Goal: Communication & Community: Answer question/provide support

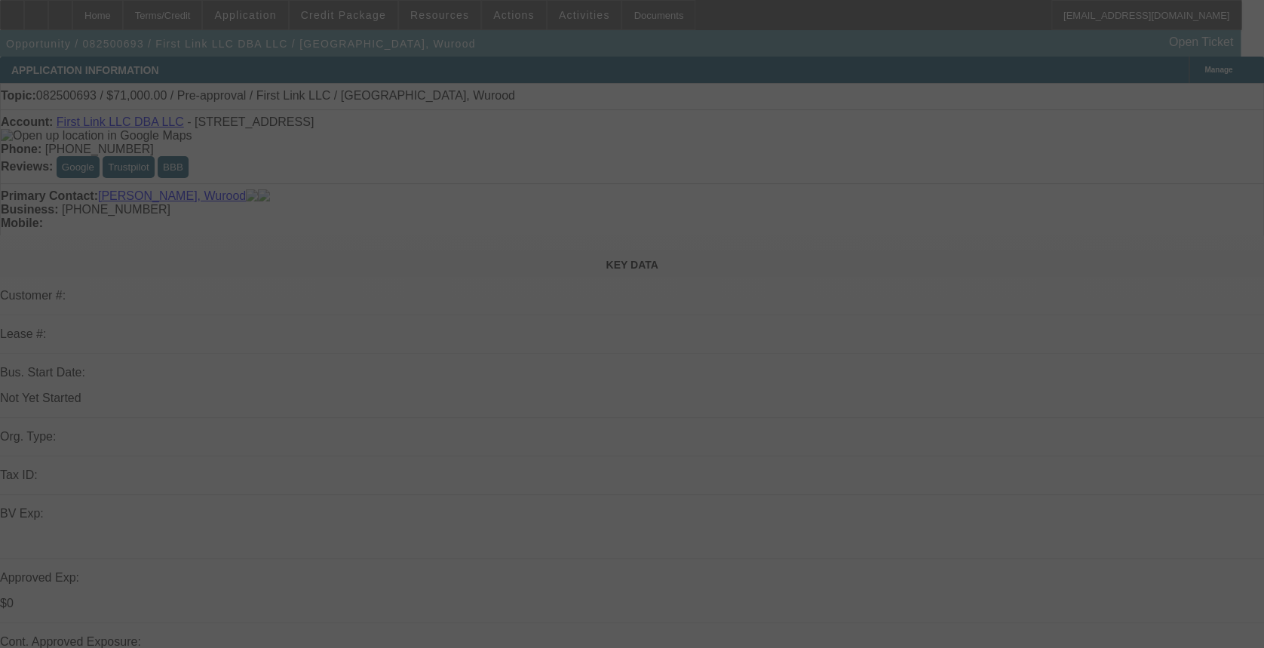
select select "0"
select select "2"
select select "0.1"
select select "4"
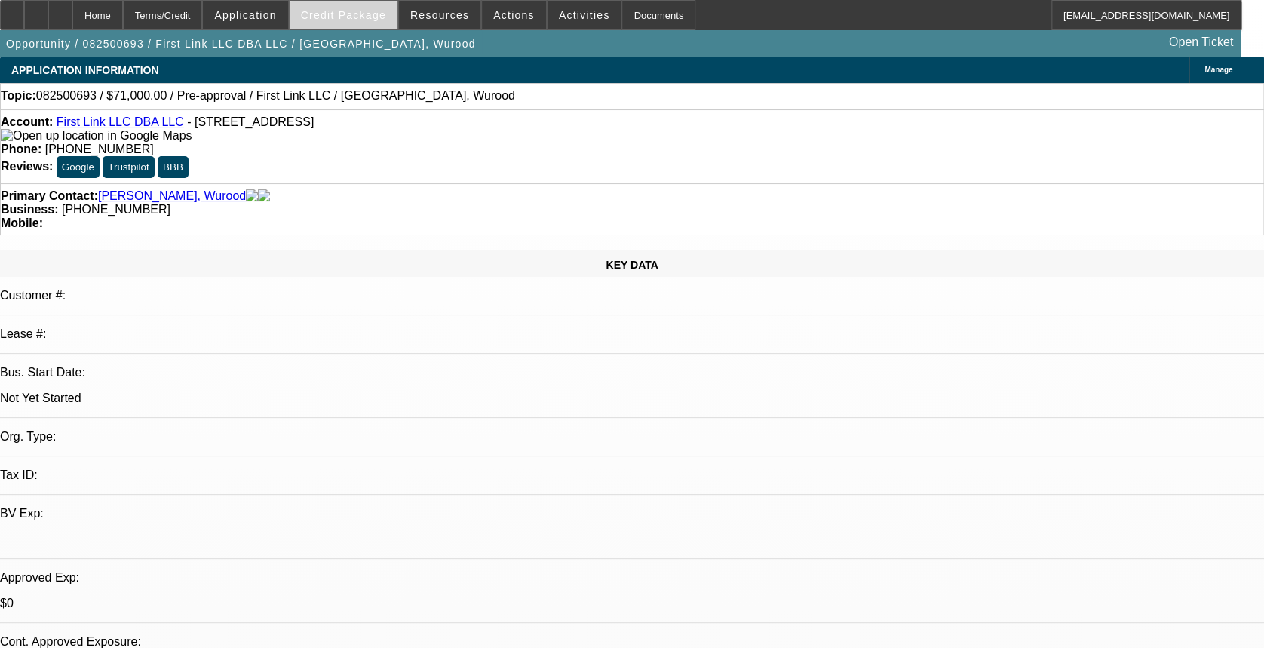
click at [380, 12] on span "Credit Package" at bounding box center [343, 15] width 85 height 12
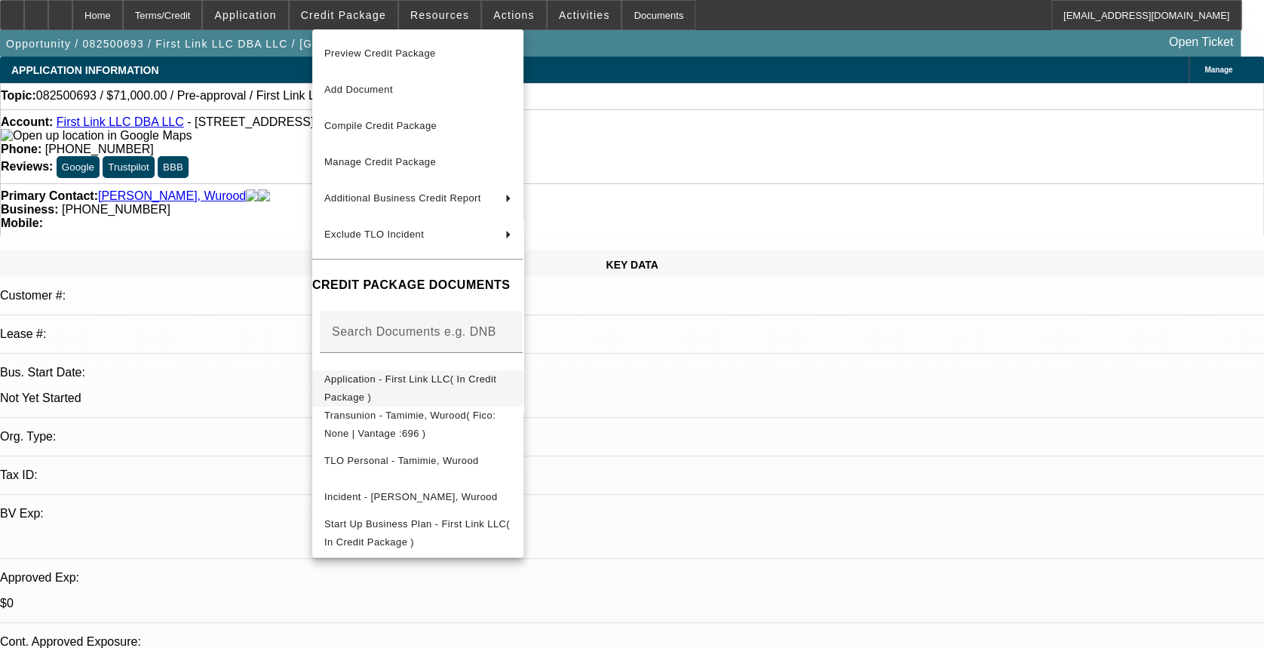
click at [480, 378] on span "Application - First Link LLC( In Credit Package )" at bounding box center [410, 387] width 172 height 29
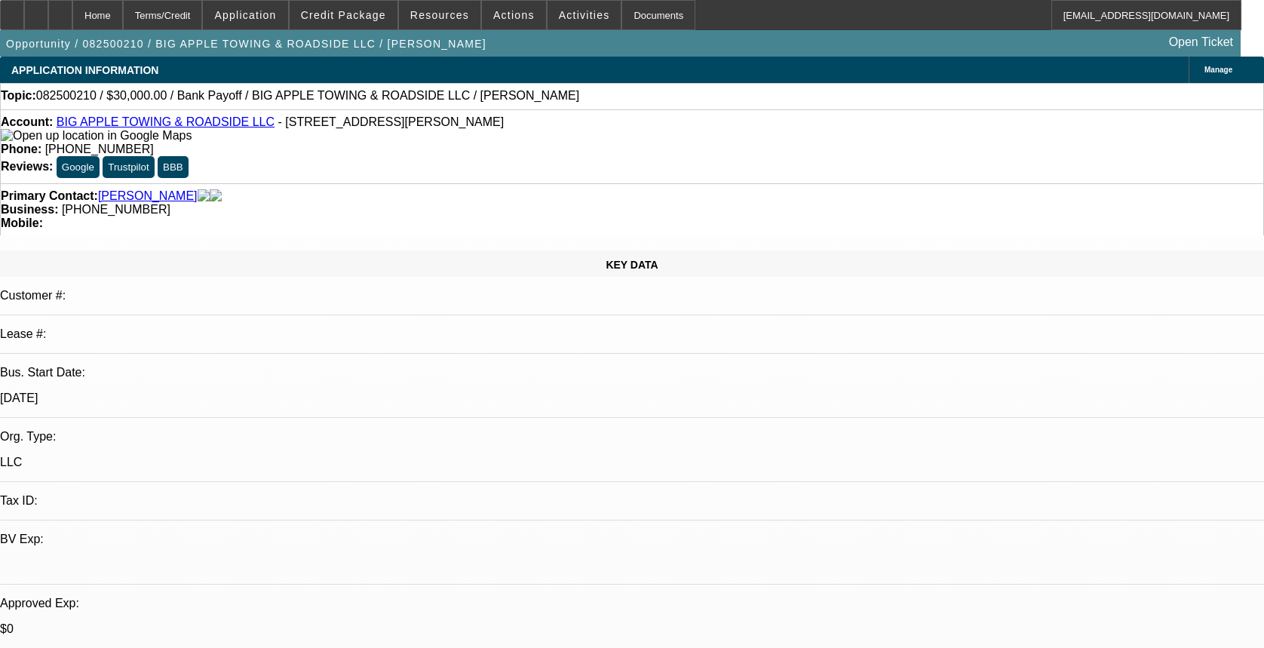
select select "0"
select select "2"
select select "0"
select select "6"
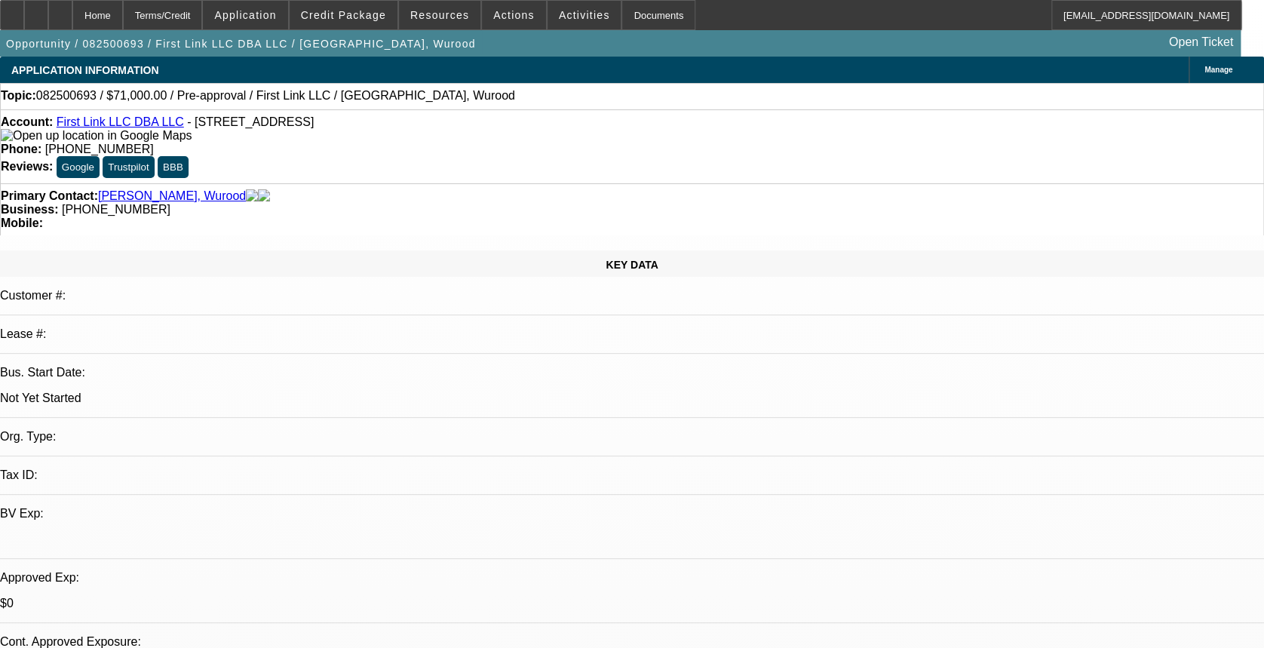
select select "0"
select select "2"
select select "0.1"
select select "4"
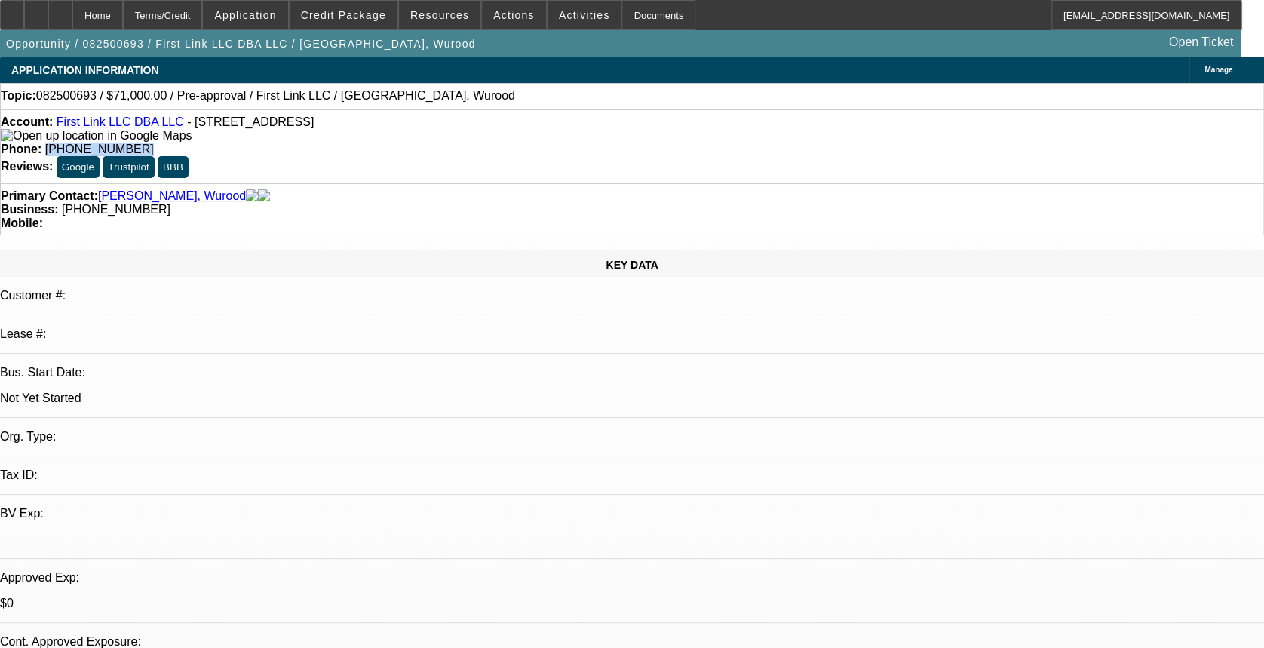
drag, startPoint x: 537, startPoint y: 124, endPoint x: 467, endPoint y: 130, distance: 69.6
click at [467, 143] on div "Phone: (713) 504-0719" at bounding box center [632, 150] width 1262 height 14
copy span "[PHONE_NUMBER]"
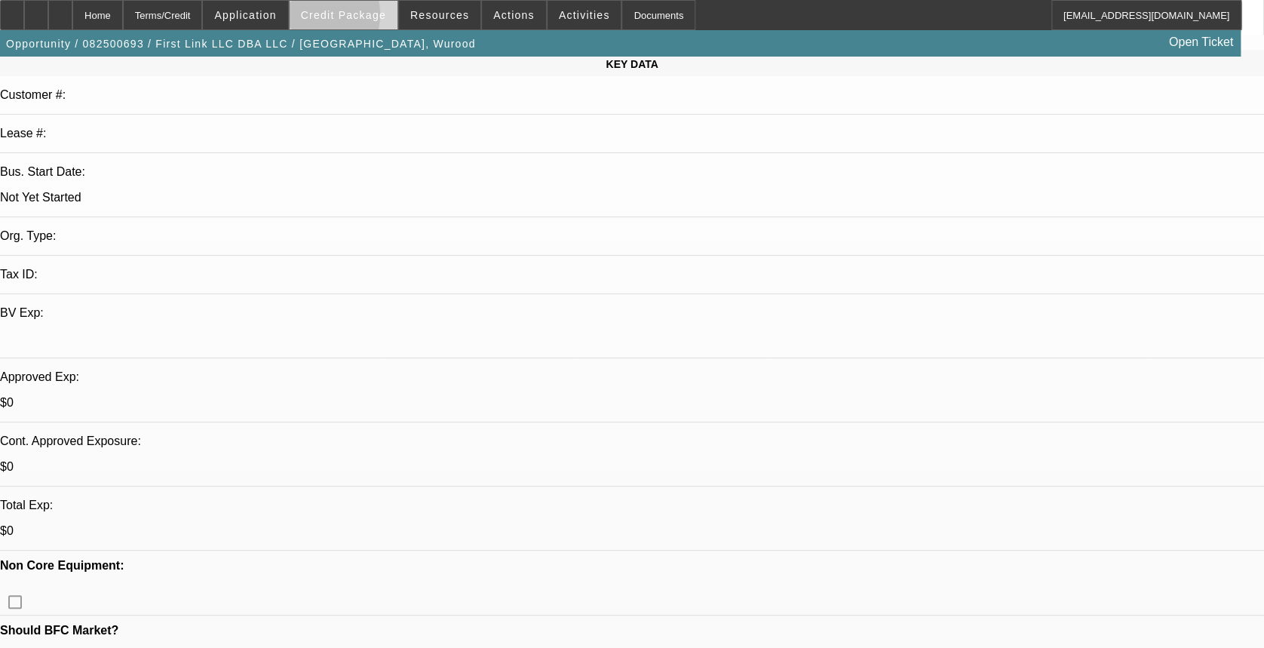
click at [332, 18] on span "Credit Package" at bounding box center [343, 15] width 85 height 12
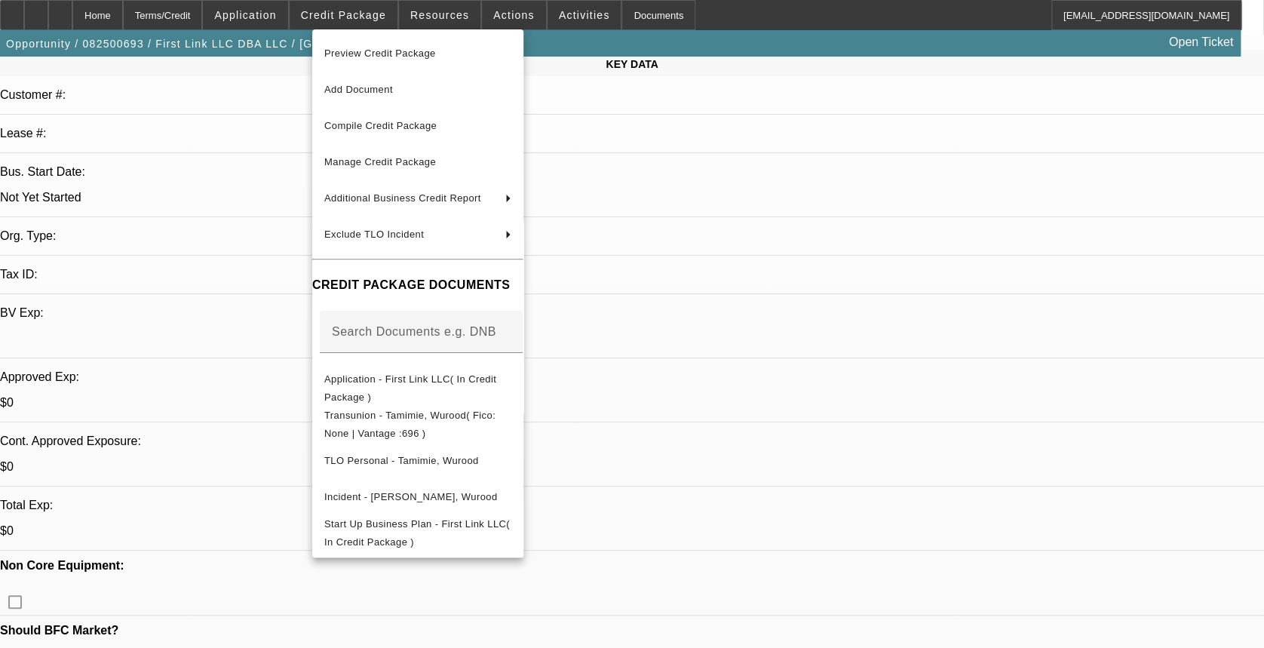
drag, startPoint x: 801, startPoint y: 234, endPoint x: 759, endPoint y: 139, distance: 104.0
click at [801, 230] on div at bounding box center [632, 324] width 1264 height 648
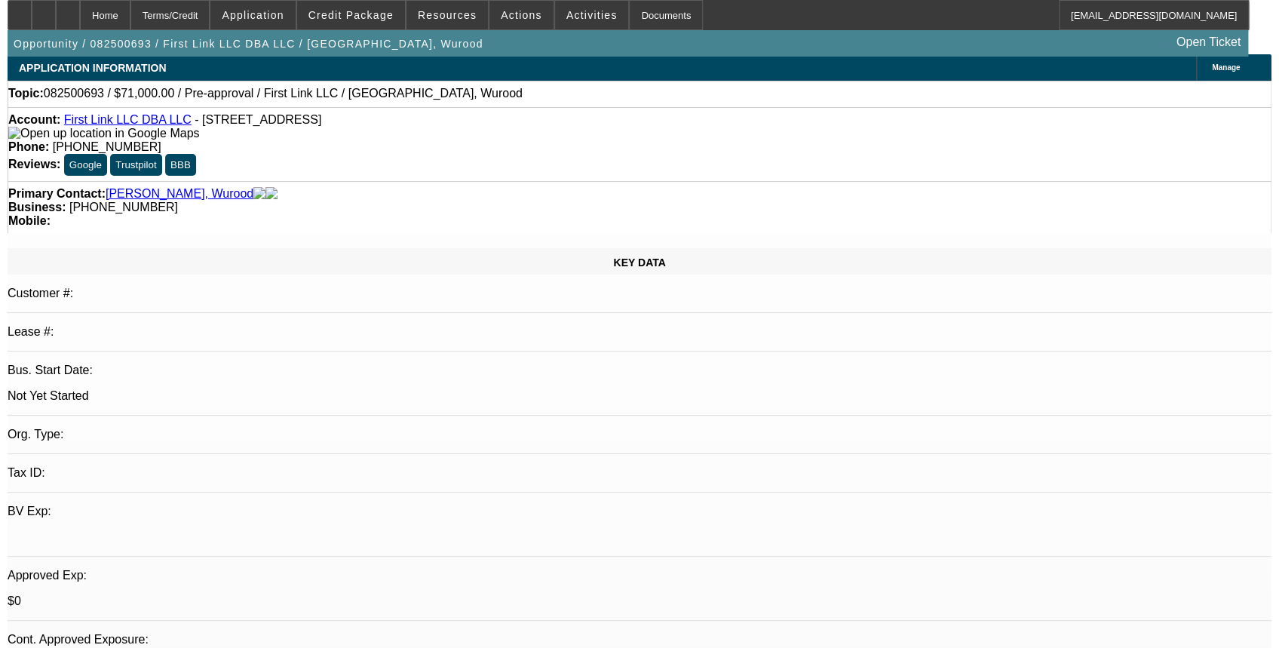
scroll to position [0, 0]
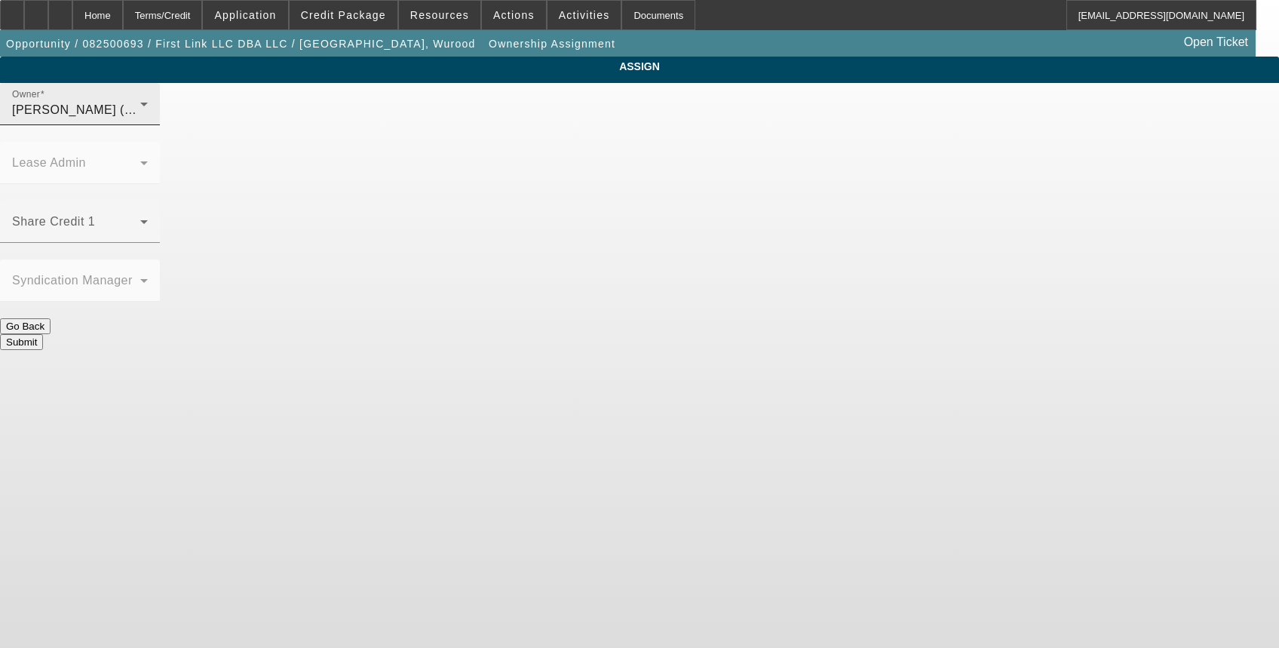
click at [140, 119] on div "[PERSON_NAME] (Lvl 1)" at bounding box center [76, 110] width 128 height 18
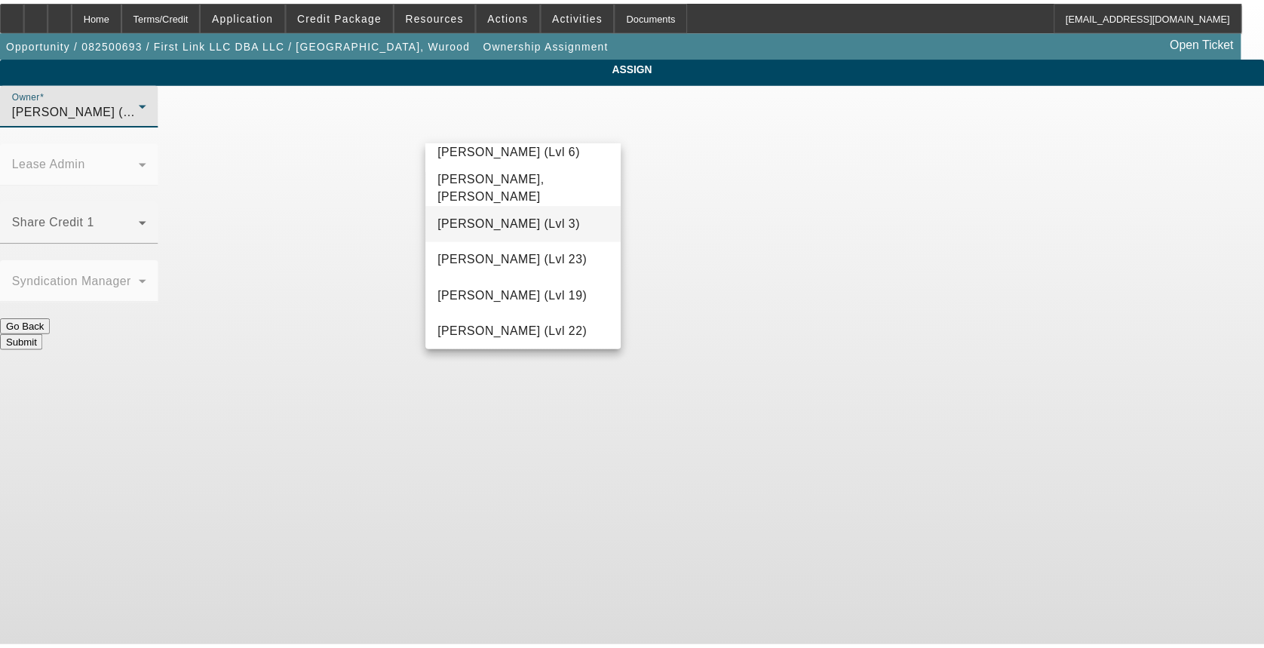
scroll to position [368, 0]
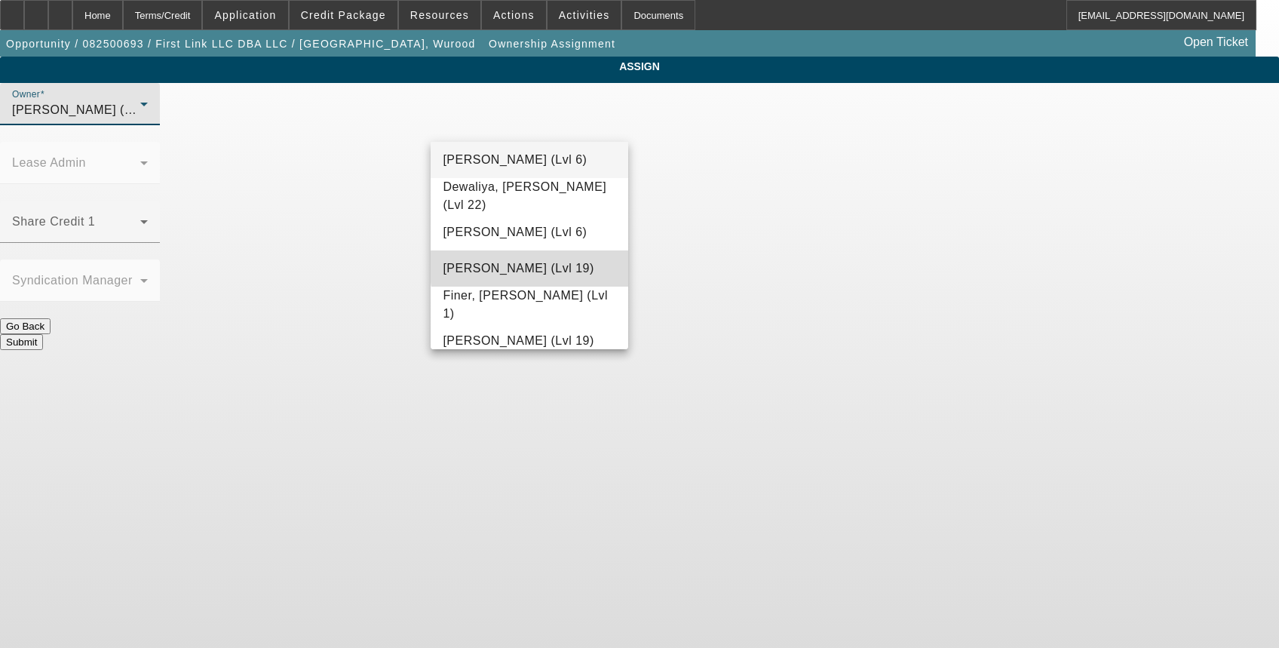
click at [531, 265] on span "[PERSON_NAME] (Lvl 19)" at bounding box center [518, 268] width 151 height 18
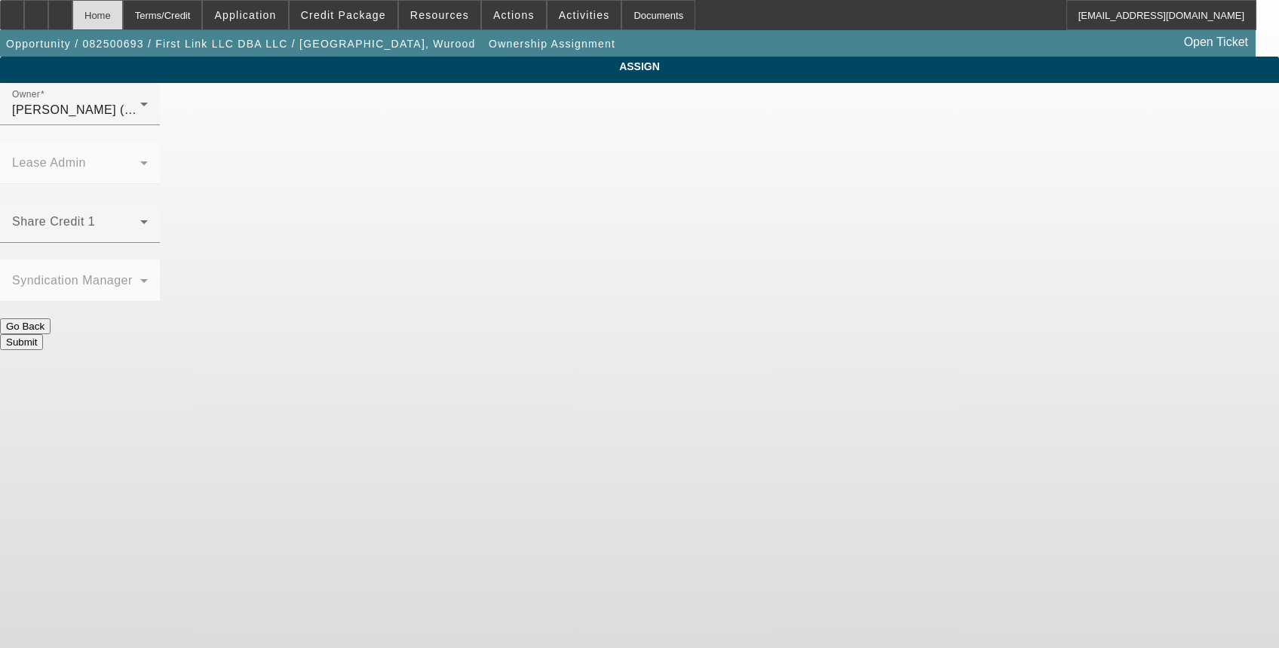
click at [123, 20] on div "Home" at bounding box center [97, 15] width 51 height 30
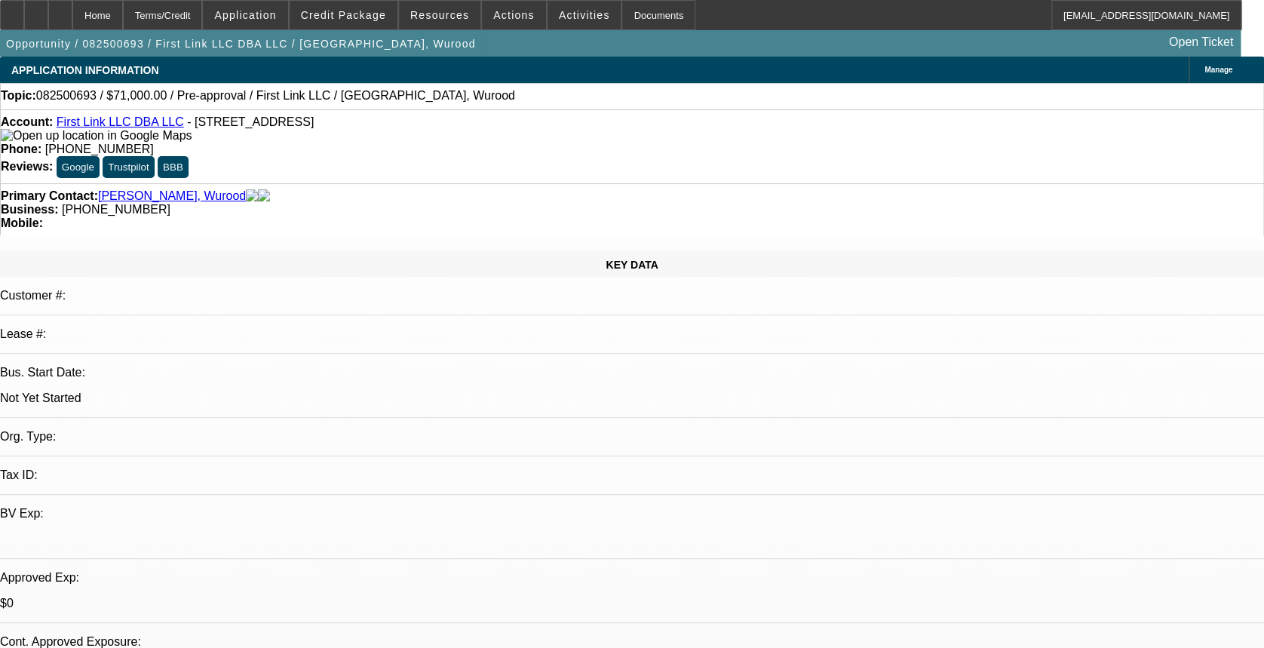
select select "0"
select select "2"
select select "0.1"
select select "4"
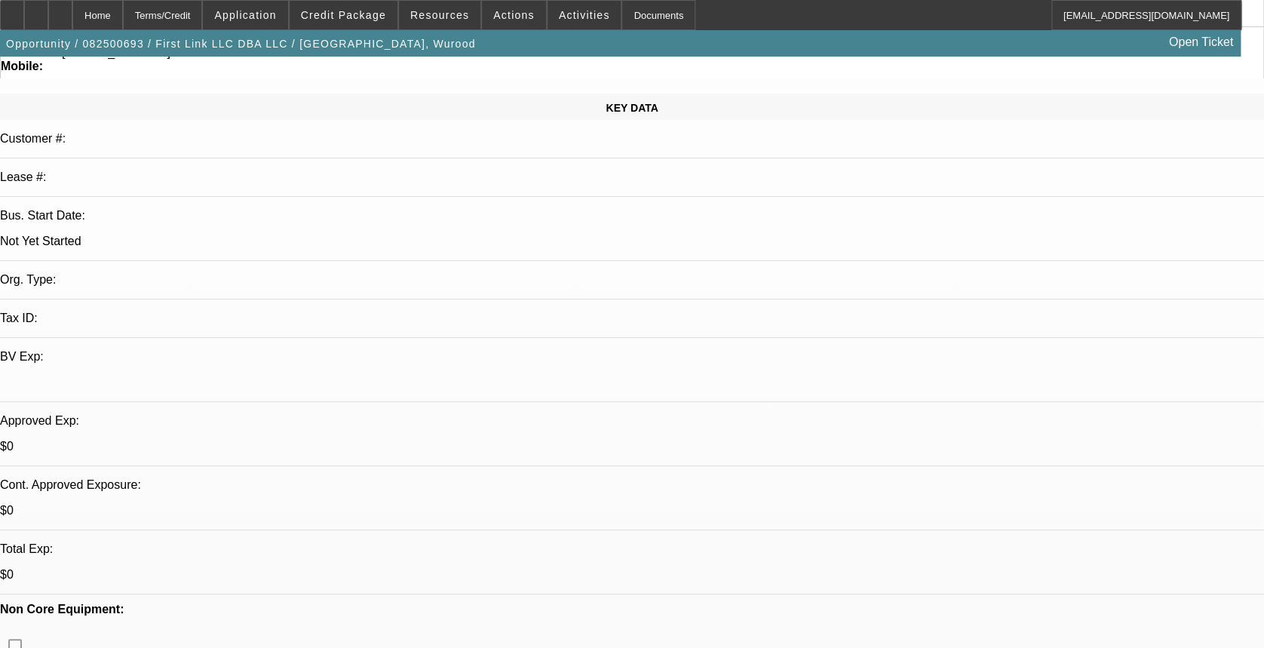
scroll to position [201, 0]
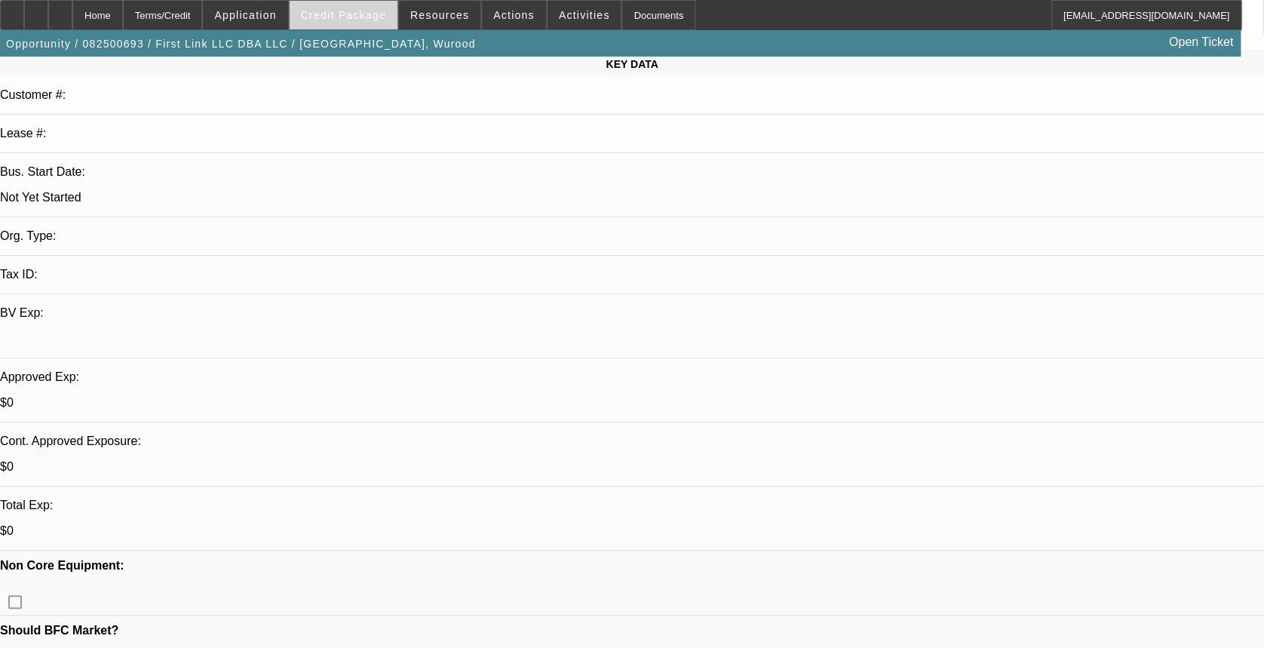
click at [372, 7] on span at bounding box center [344, 15] width 108 height 36
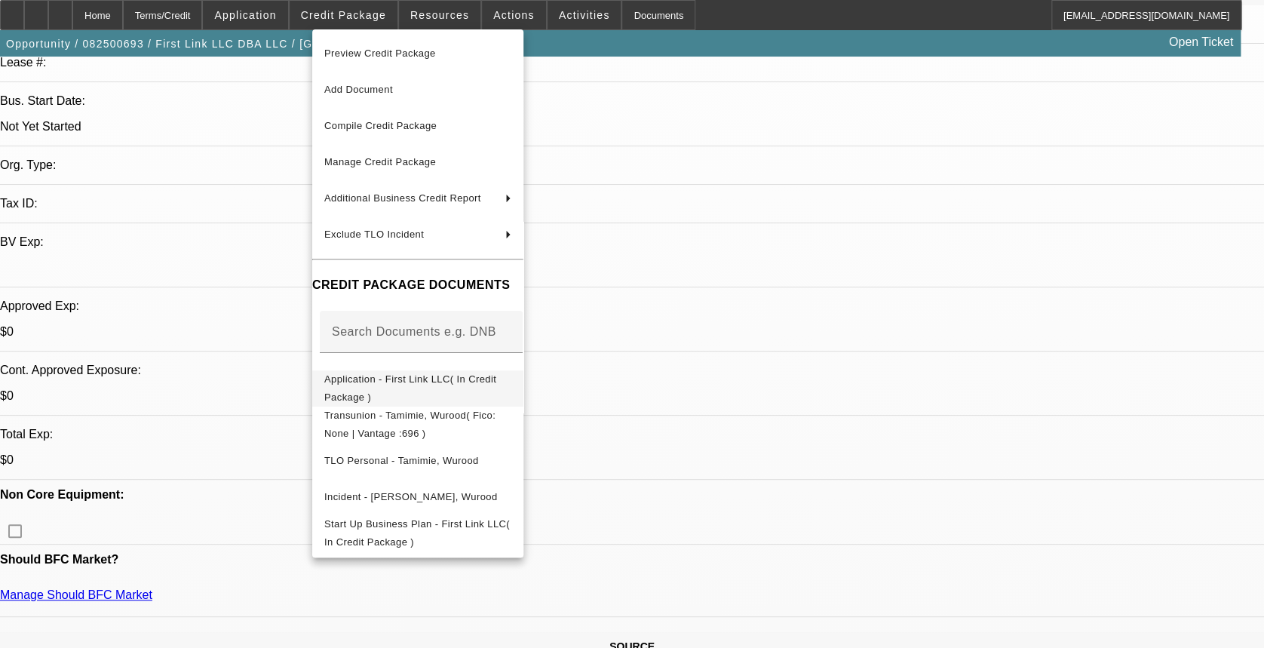
scroll to position [302, 0]
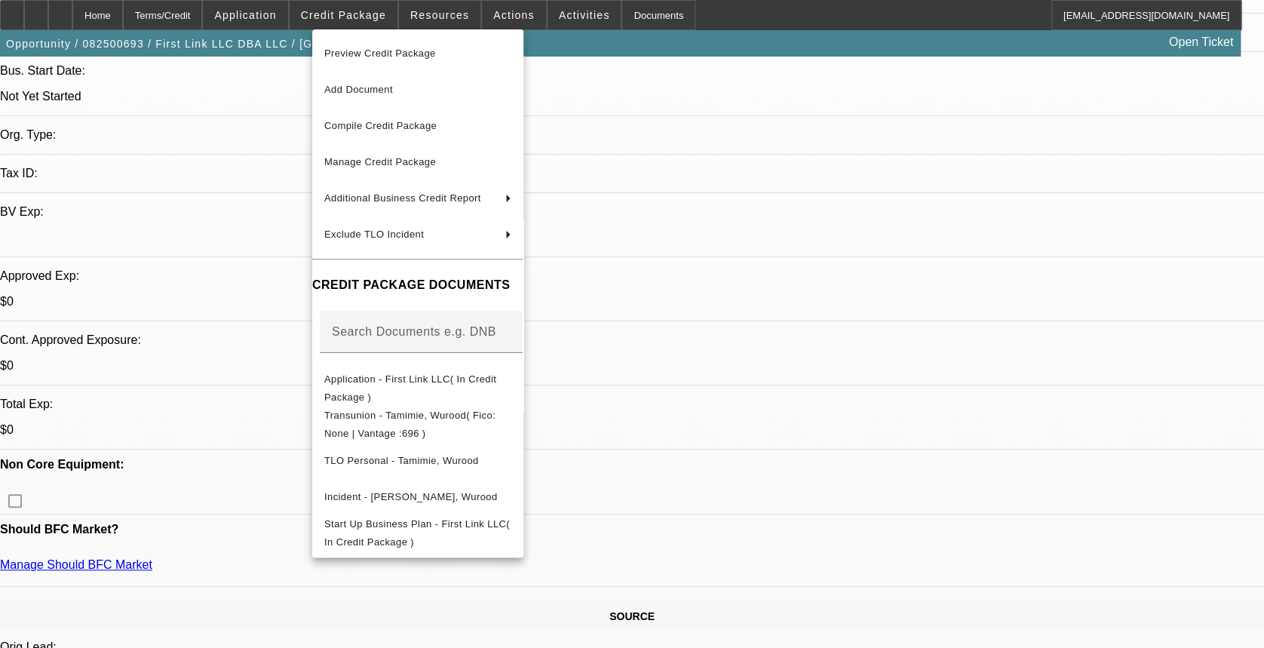
click at [841, 293] on div at bounding box center [632, 324] width 1264 height 648
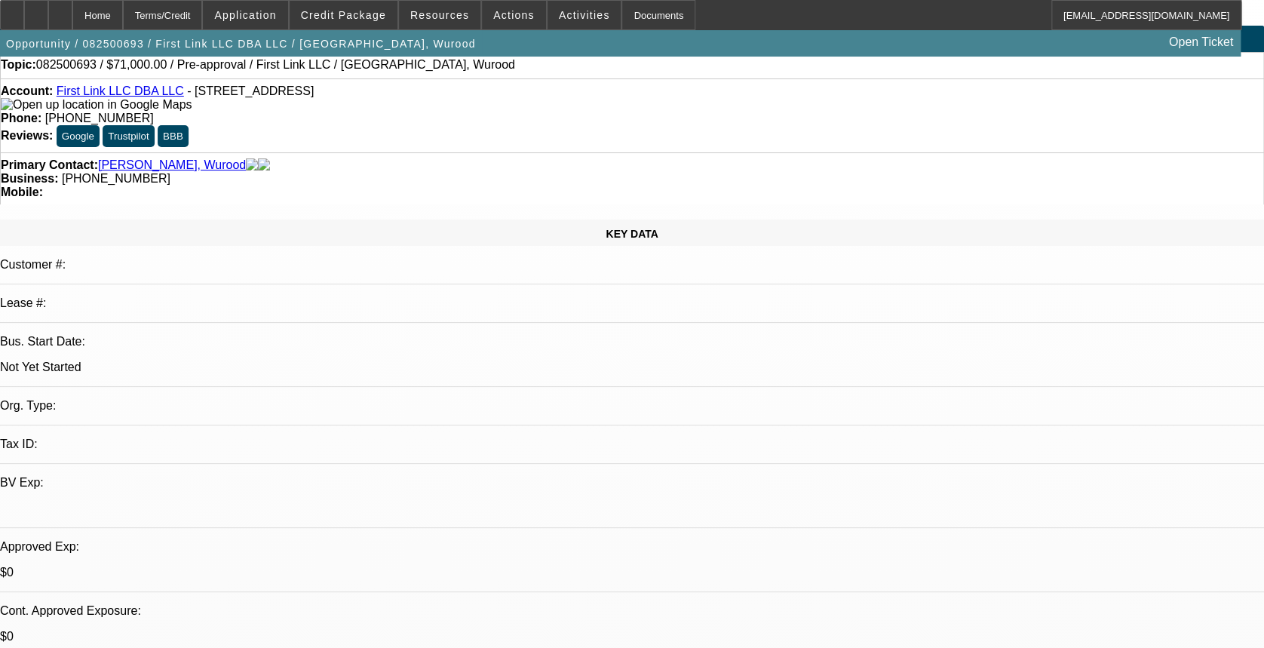
scroll to position [0, 0]
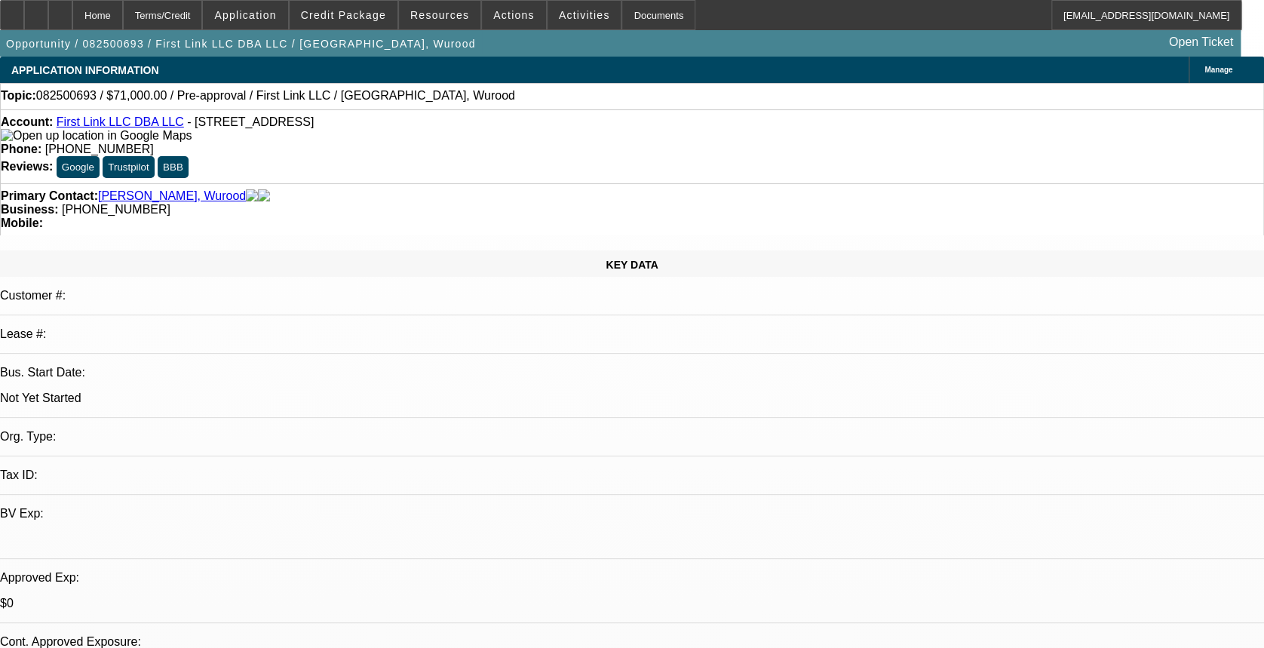
click at [121, 123] on link "First Link LLC DBA LLC" at bounding box center [120, 121] width 127 height 13
radio input "true"
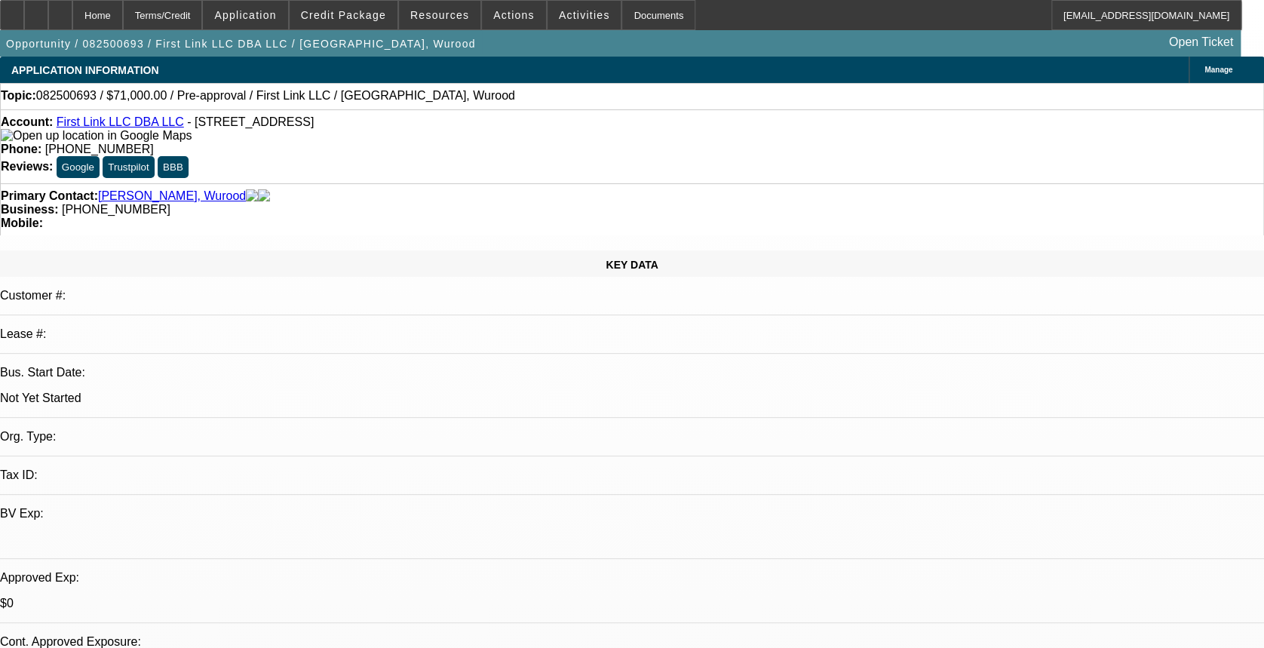
type textarea "Spoke with Zain, his mom will be the 10% owner, stuck on rate, quoted him rough…"
radio input "true"
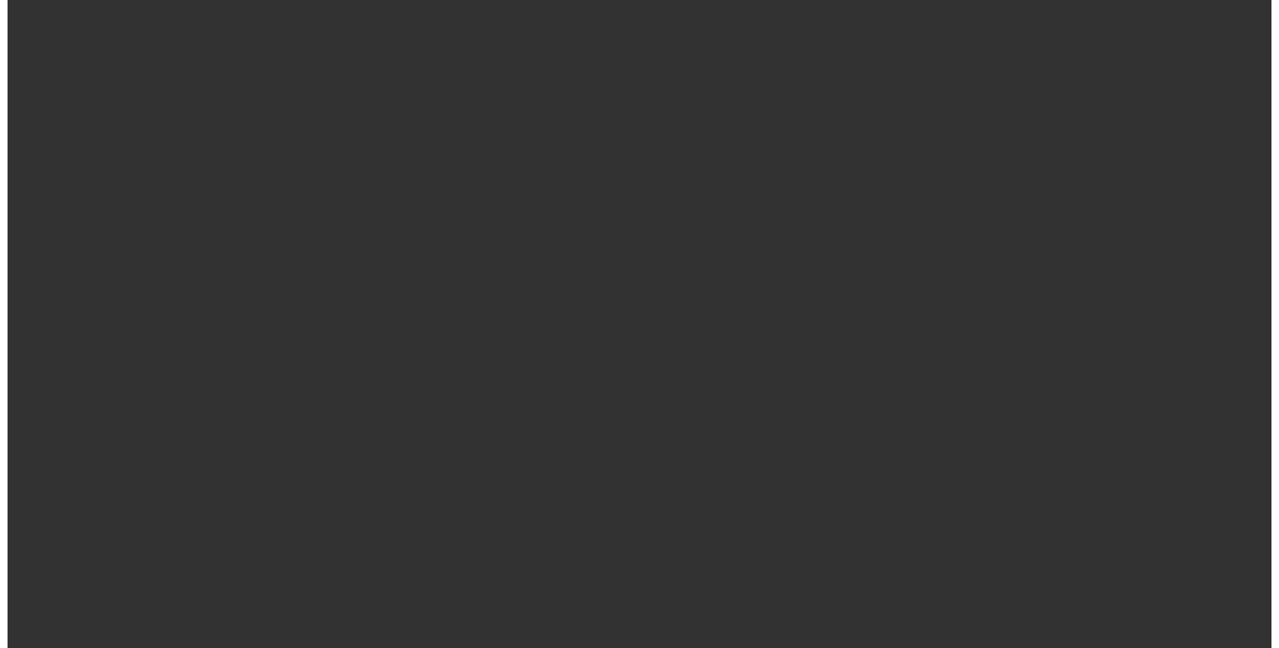
scroll to position [0, 0]
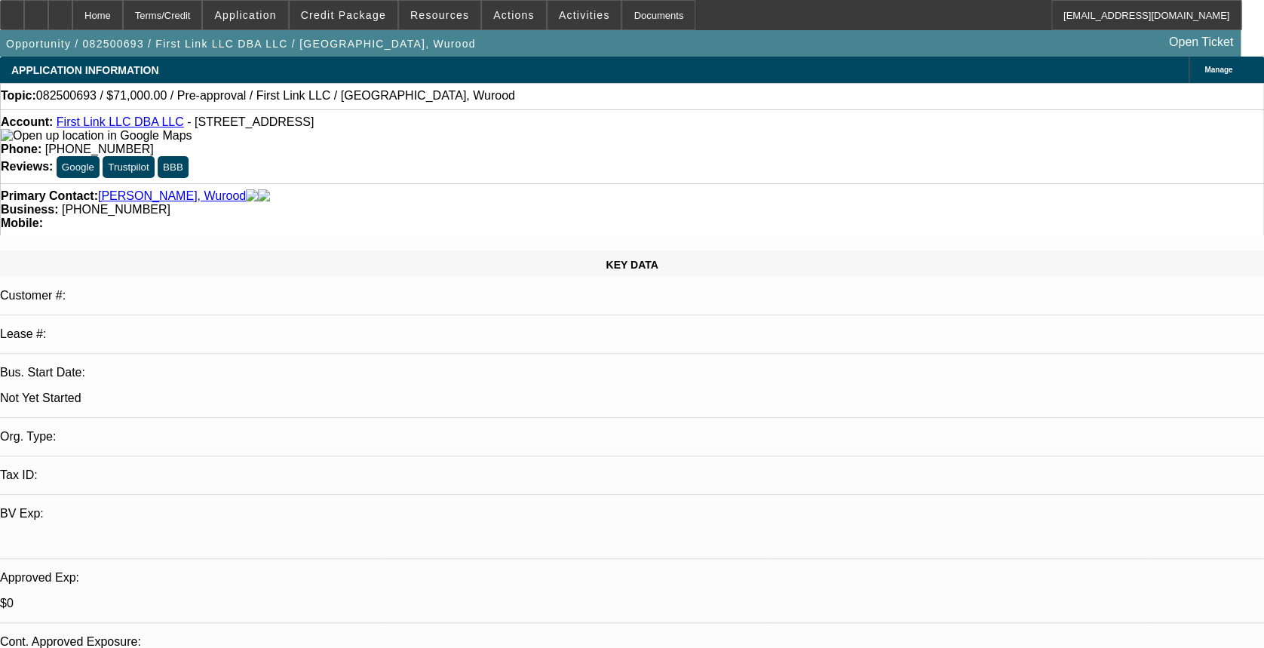
drag, startPoint x: 1021, startPoint y: 156, endPoint x: 1016, endPoint y: 133, distance: 23.8
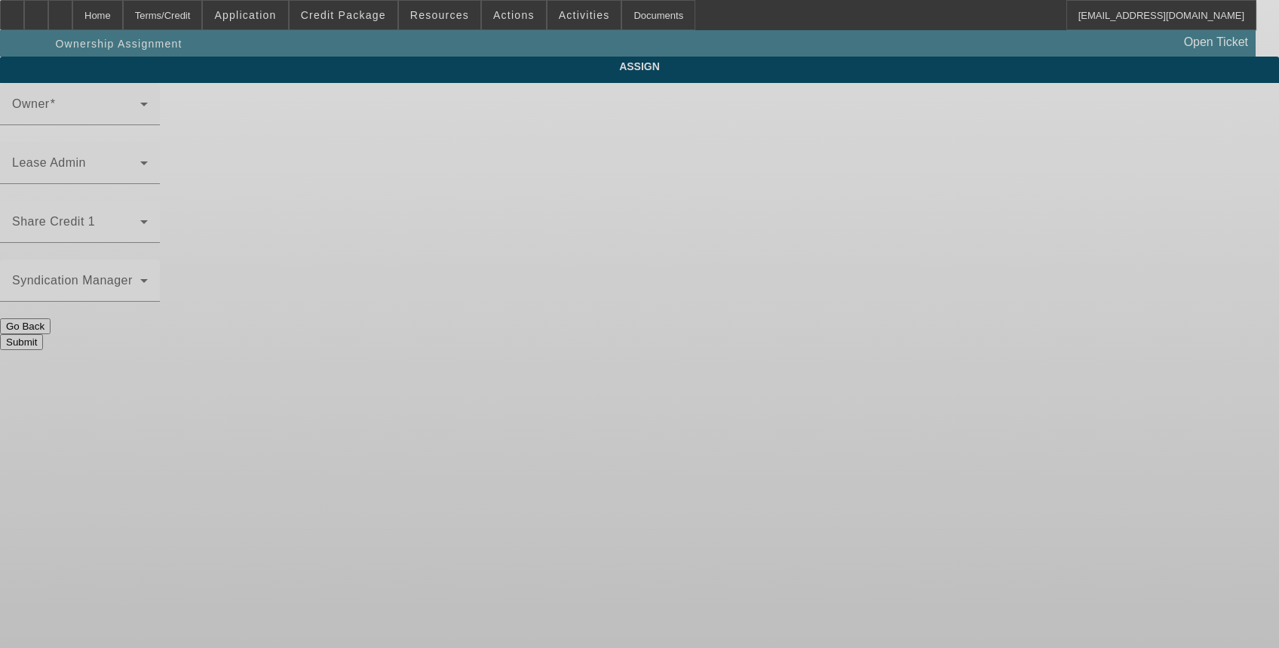
click at [784, 287] on div at bounding box center [639, 324] width 1279 height 648
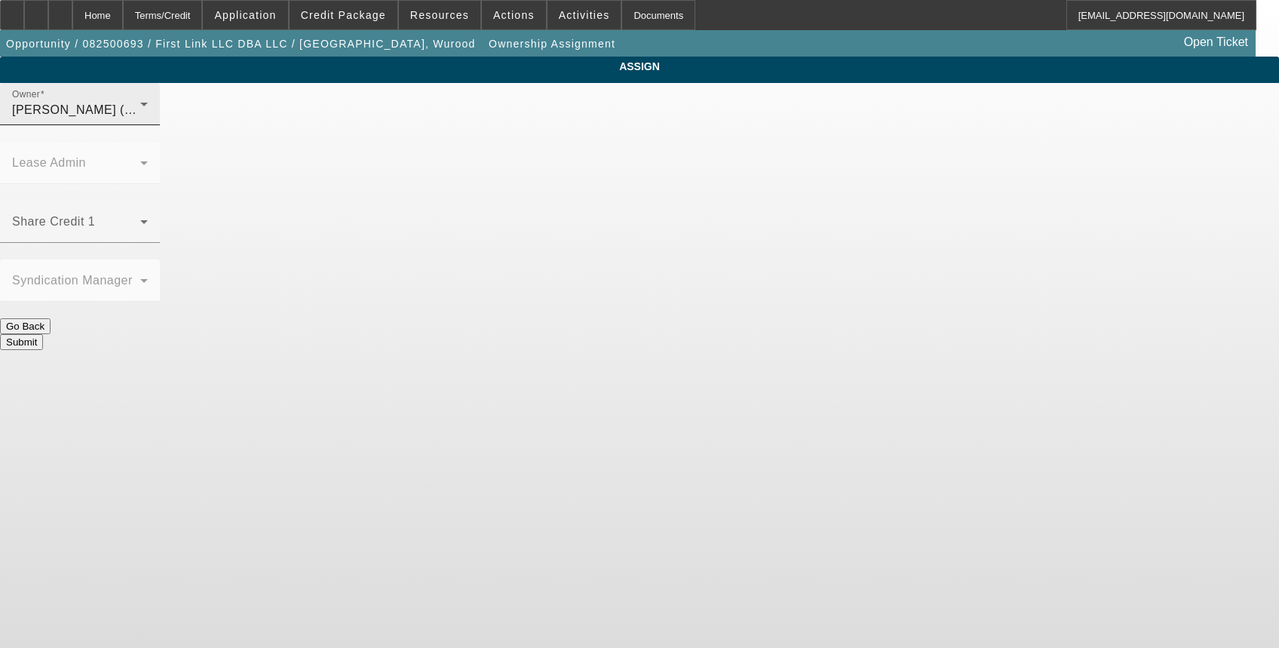
click at [140, 119] on div "[PERSON_NAME] (Lvl 1)" at bounding box center [76, 110] width 128 height 18
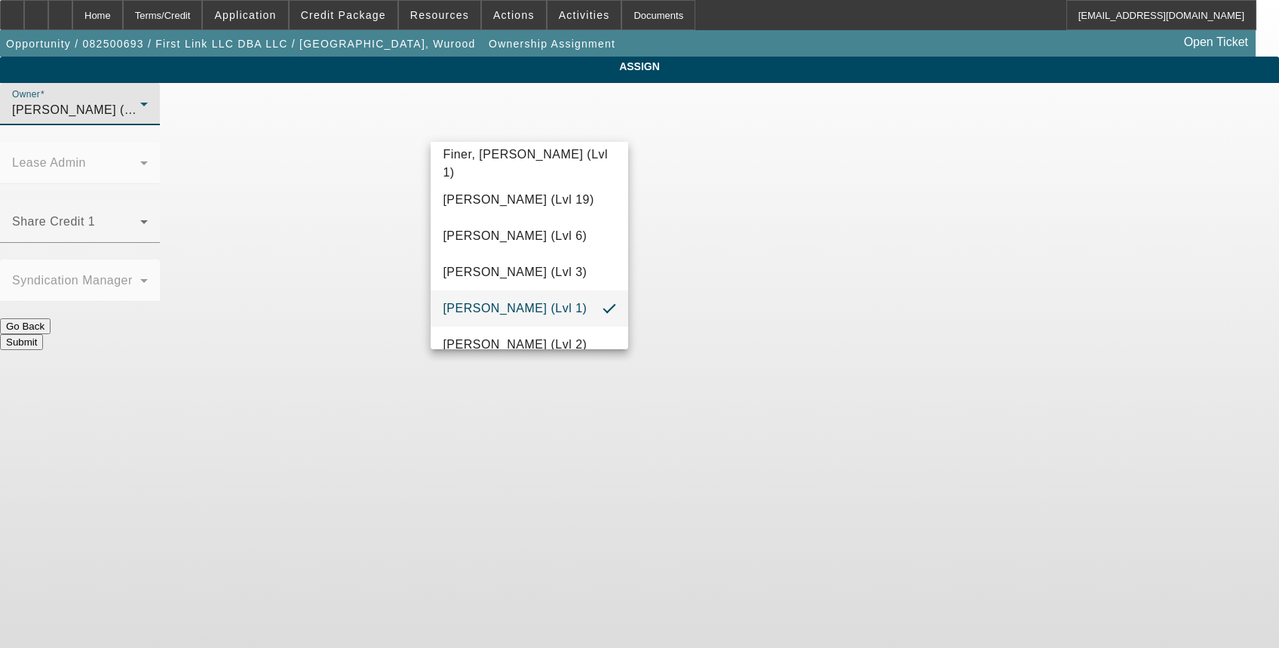
scroll to position [468, 0]
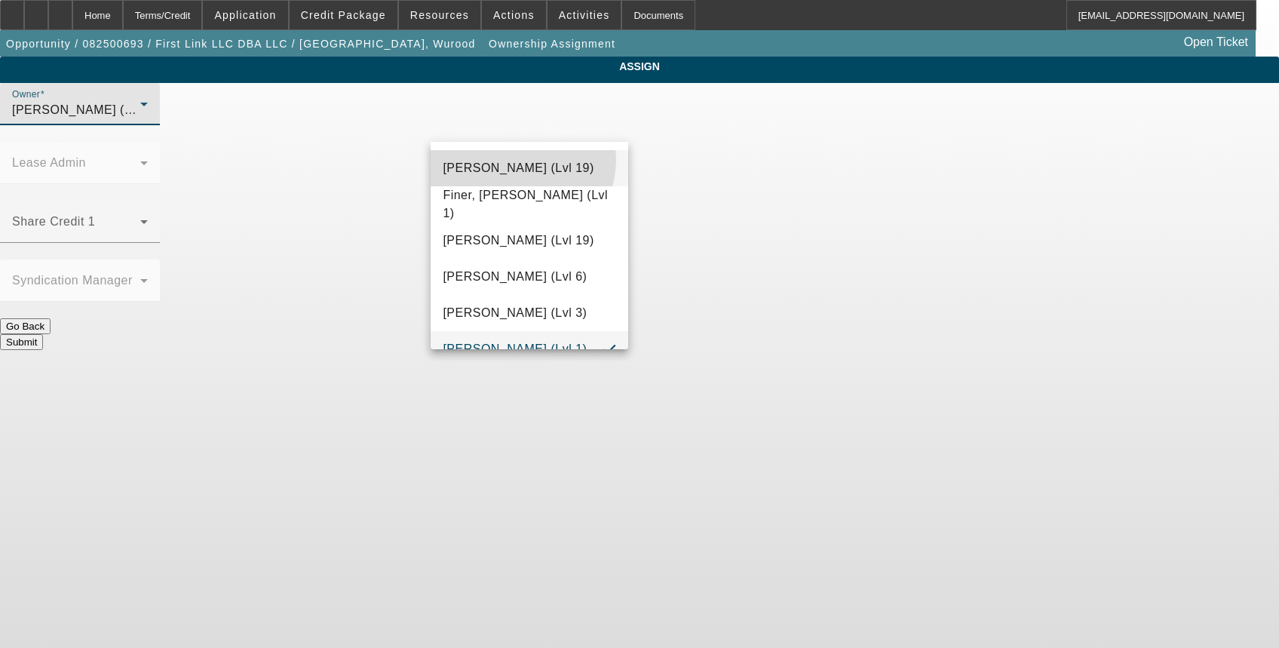
click at [516, 159] on span "[PERSON_NAME] (Lvl 19)" at bounding box center [518, 168] width 151 height 18
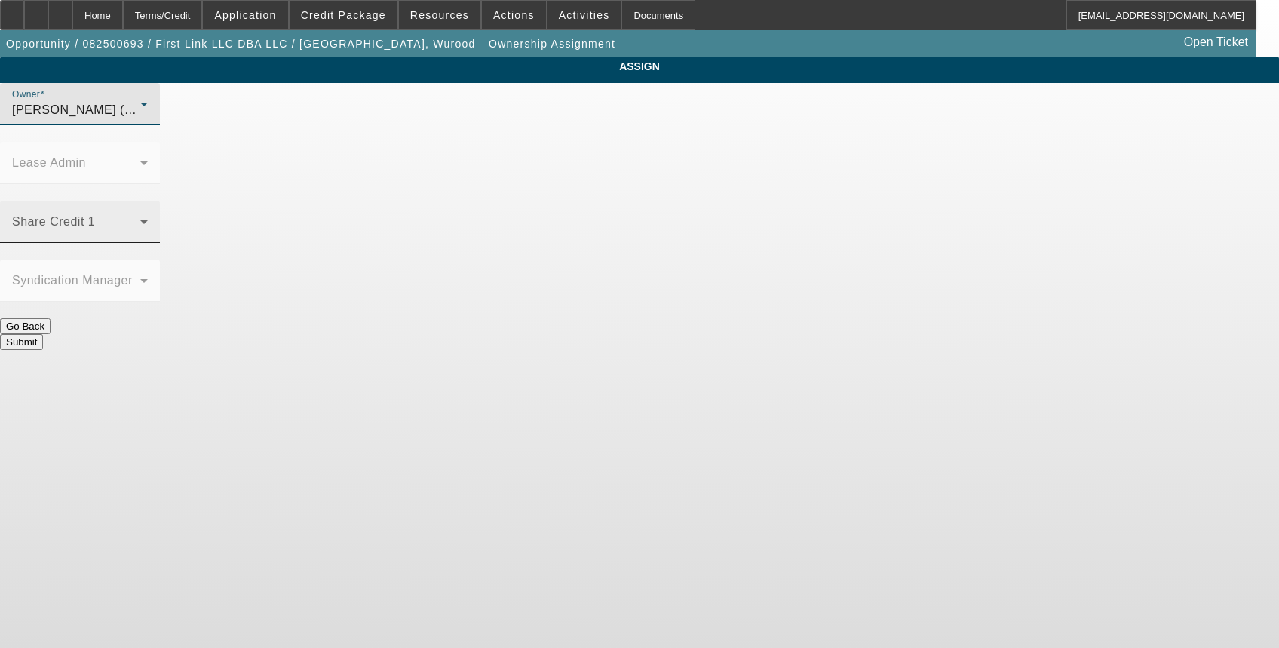
click at [140, 219] on span at bounding box center [76, 228] width 128 height 18
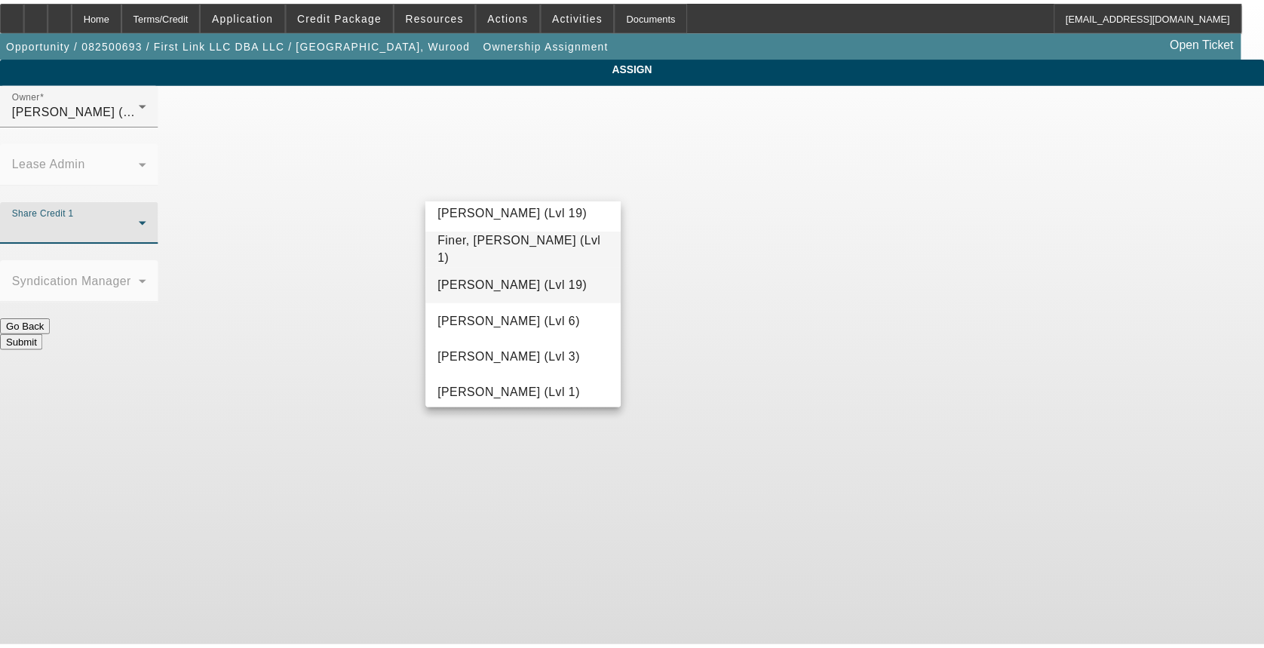
scroll to position [543, 0]
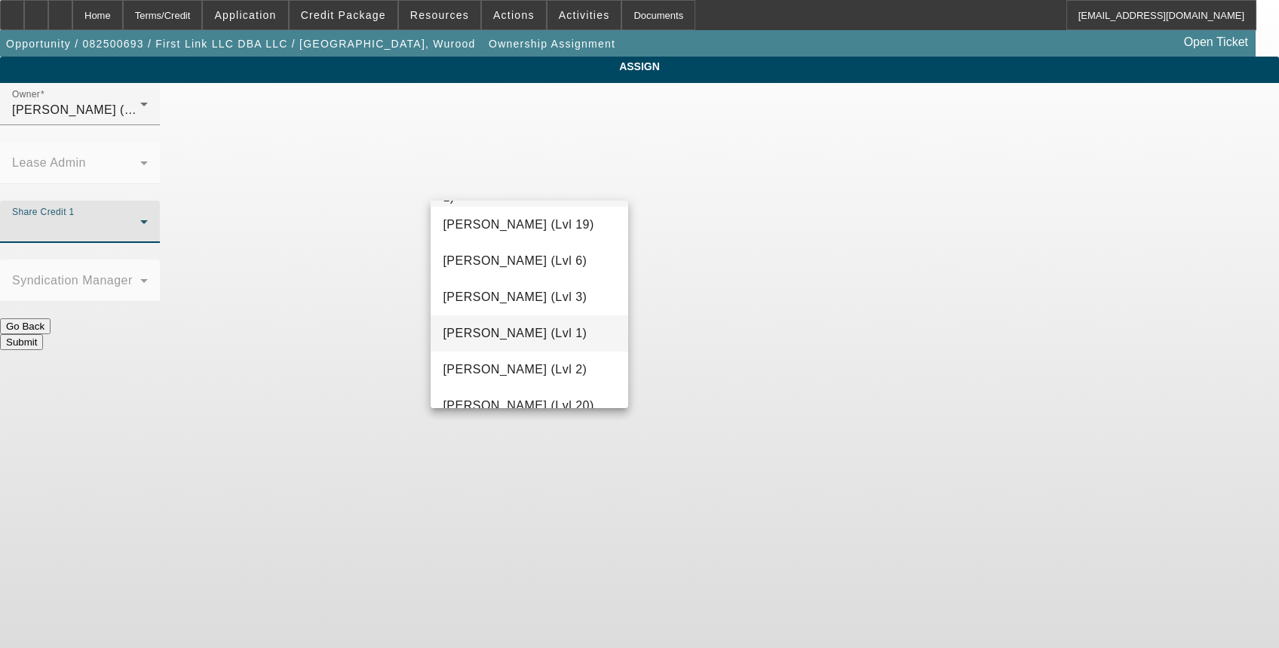
click at [527, 328] on span "[PERSON_NAME] (Lvl 1)" at bounding box center [515, 333] width 144 height 18
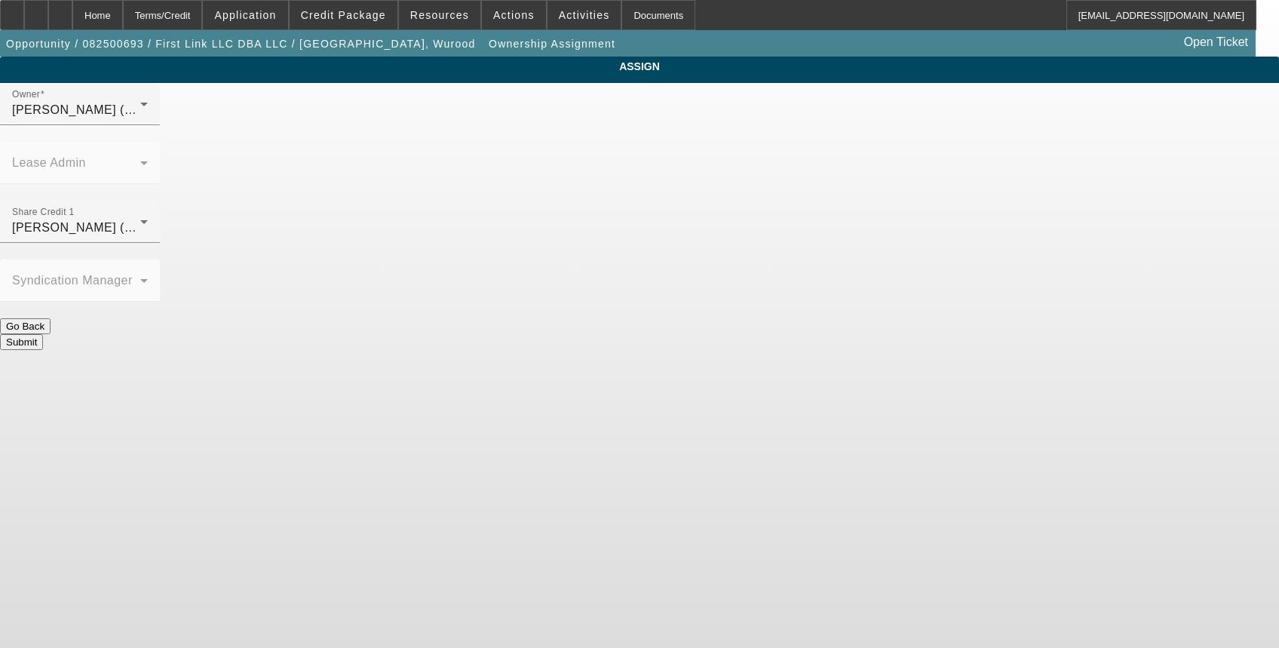
click at [43, 334] on button "Submit" at bounding box center [21, 342] width 43 height 16
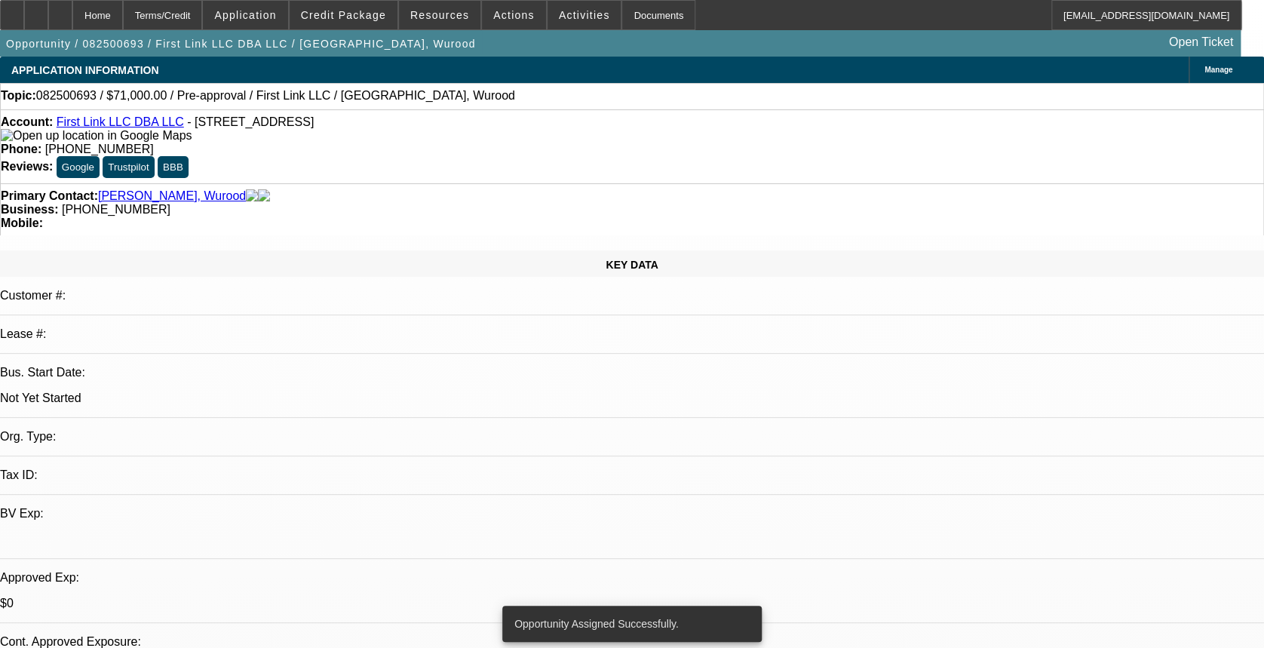
select select "0"
select select "2"
select select "0.1"
select select "4"
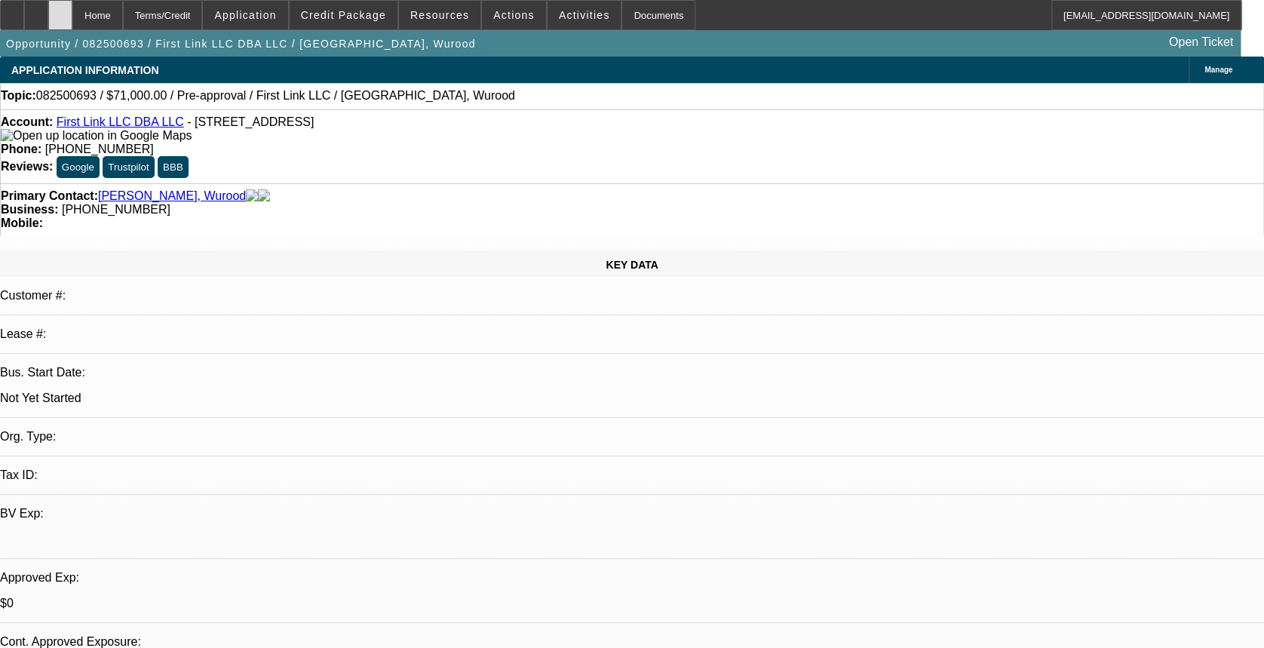
click at [72, 15] on div at bounding box center [60, 15] width 24 height 30
select select "0"
select select "2"
select select "0.1"
select select "1"
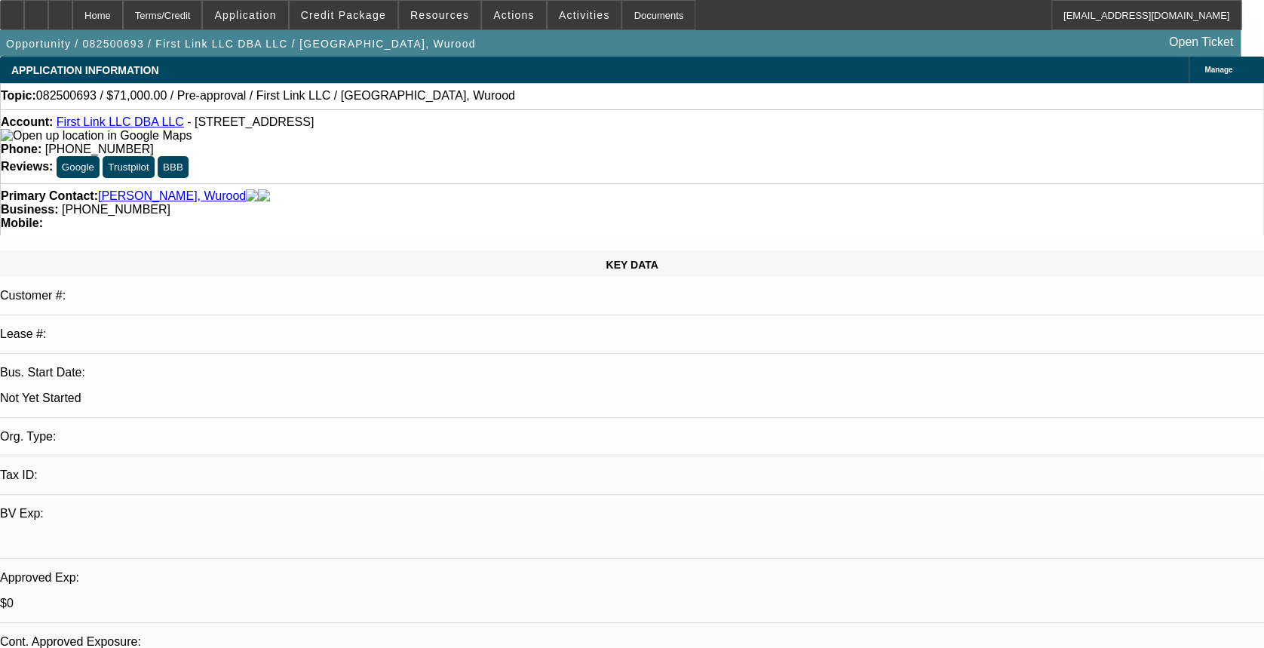
select select "2"
select select "4"
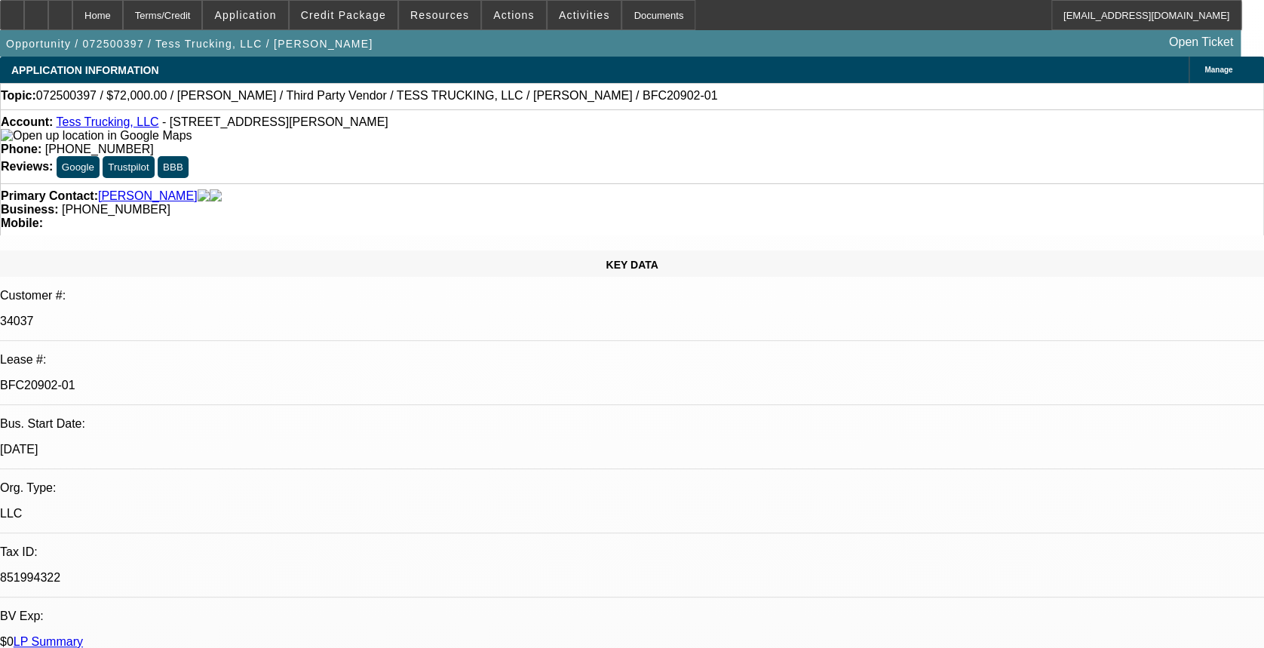
select select "0"
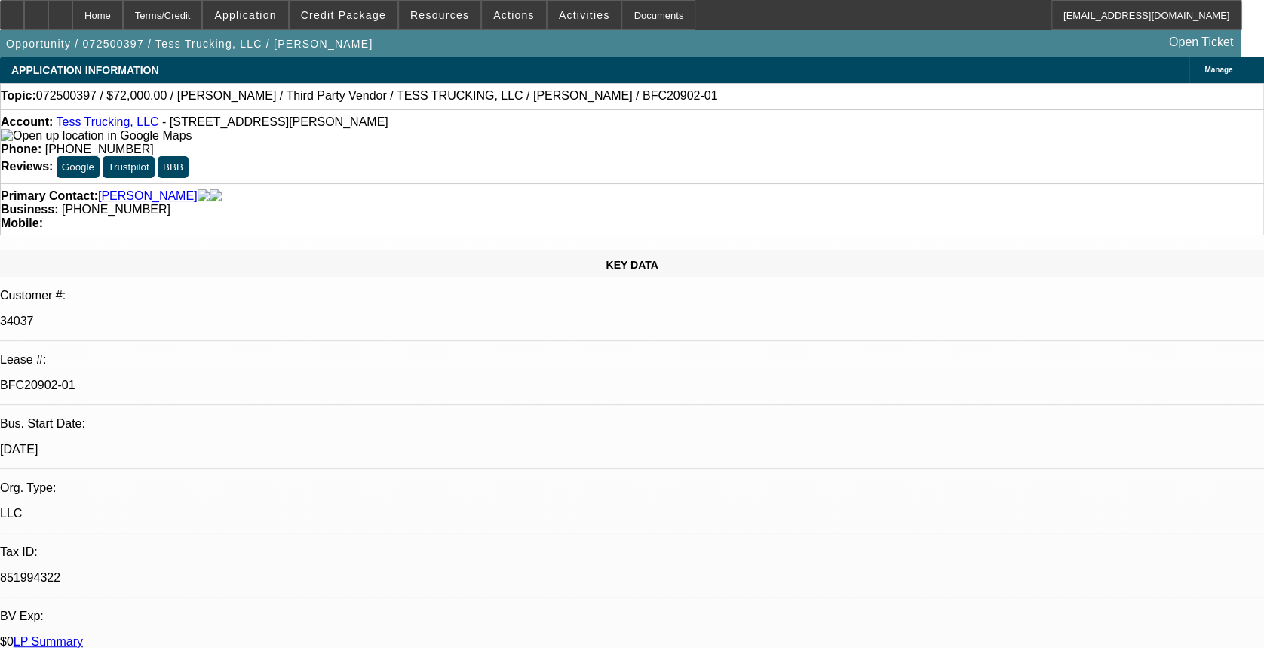
select select "0"
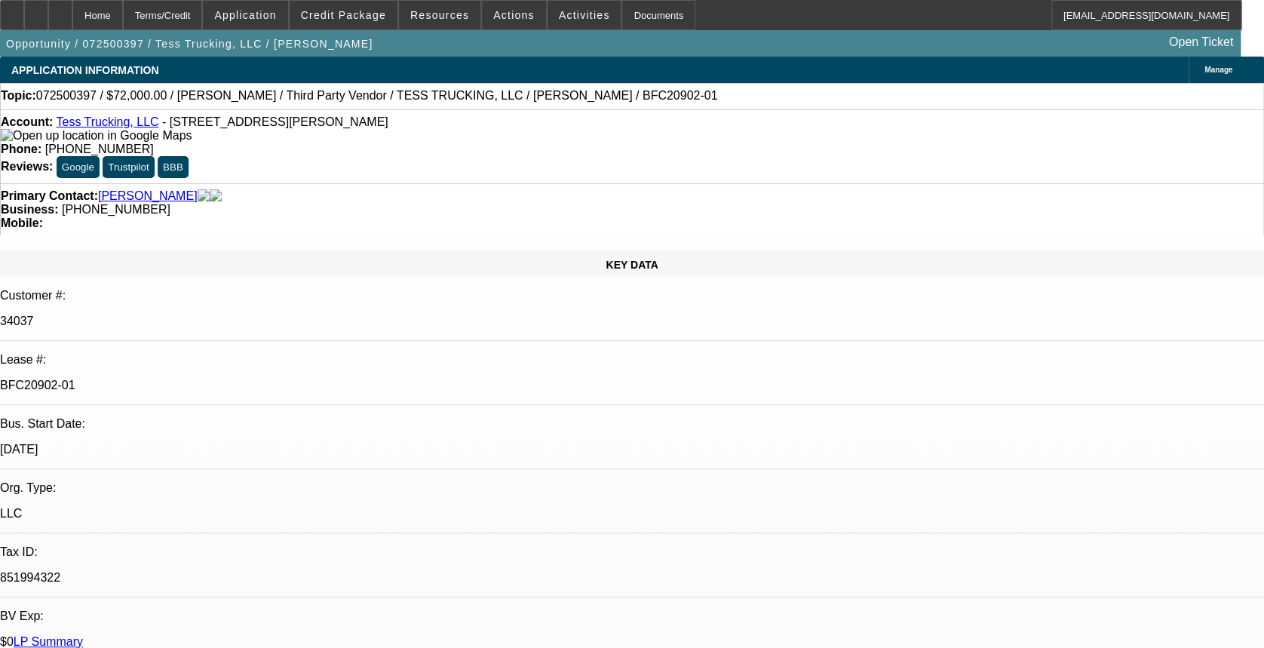
select select "0"
select select "1"
select select "2"
select select "1"
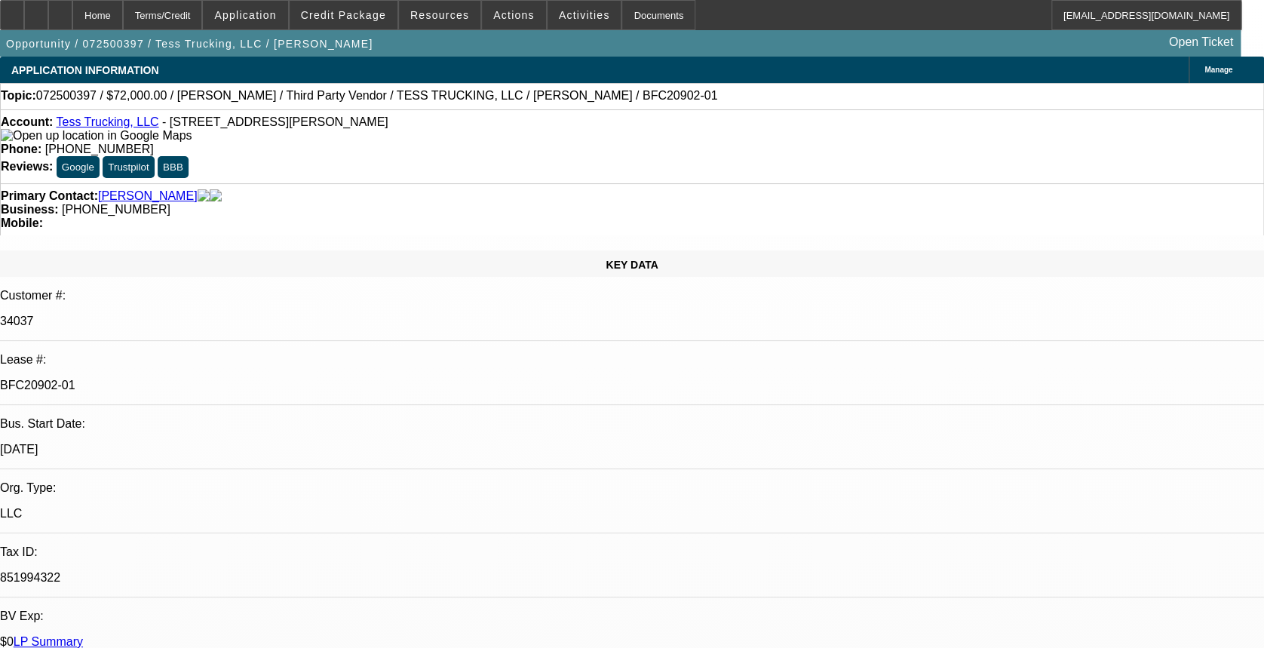
select select "1"
select select "2"
select select "1"
select select "2"
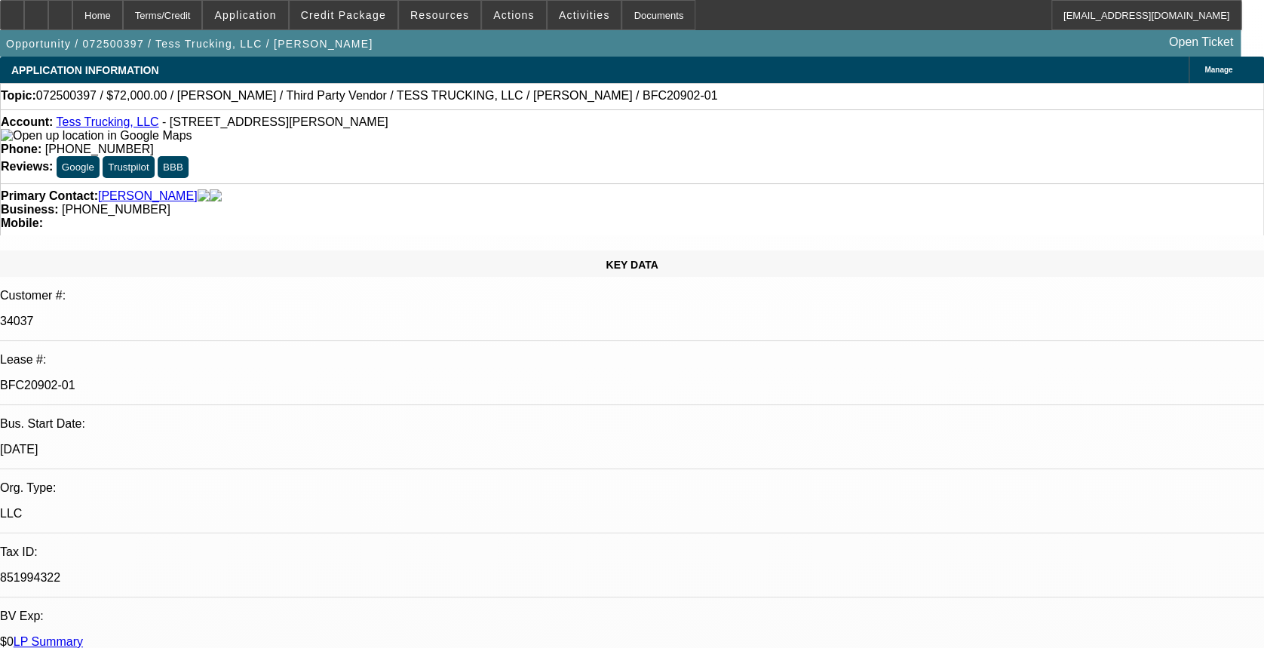
select select "1"
select select "2"
select select "1"
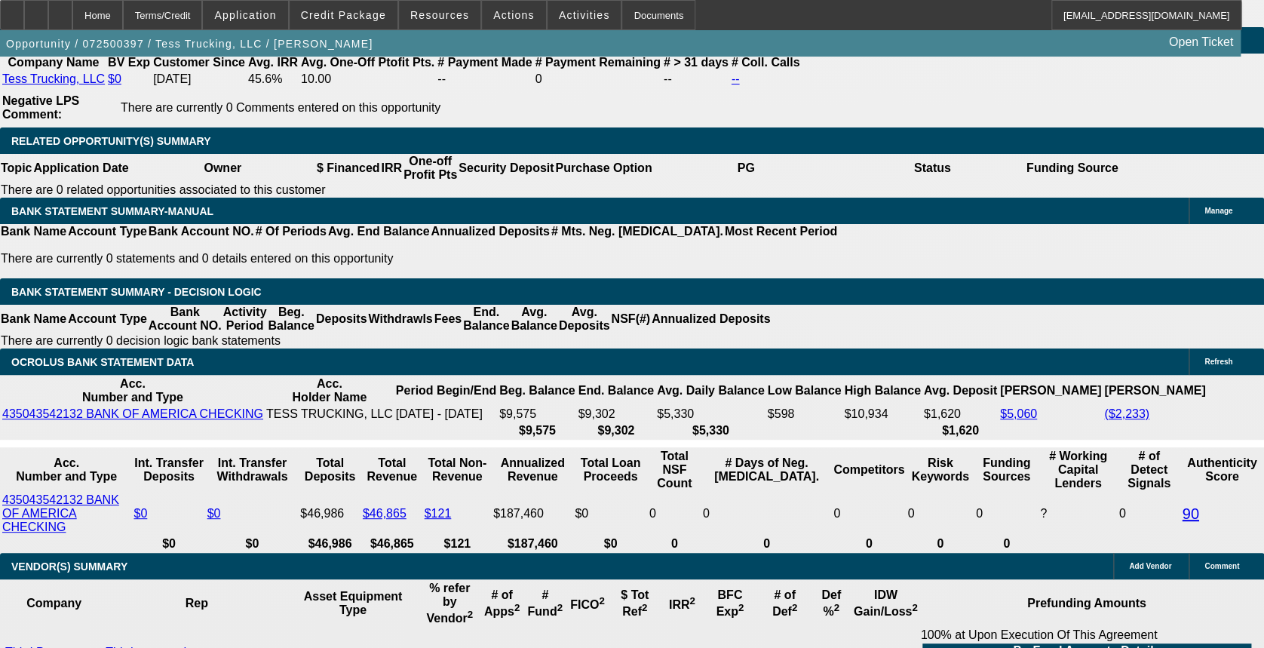
scroll to position [2613, 0]
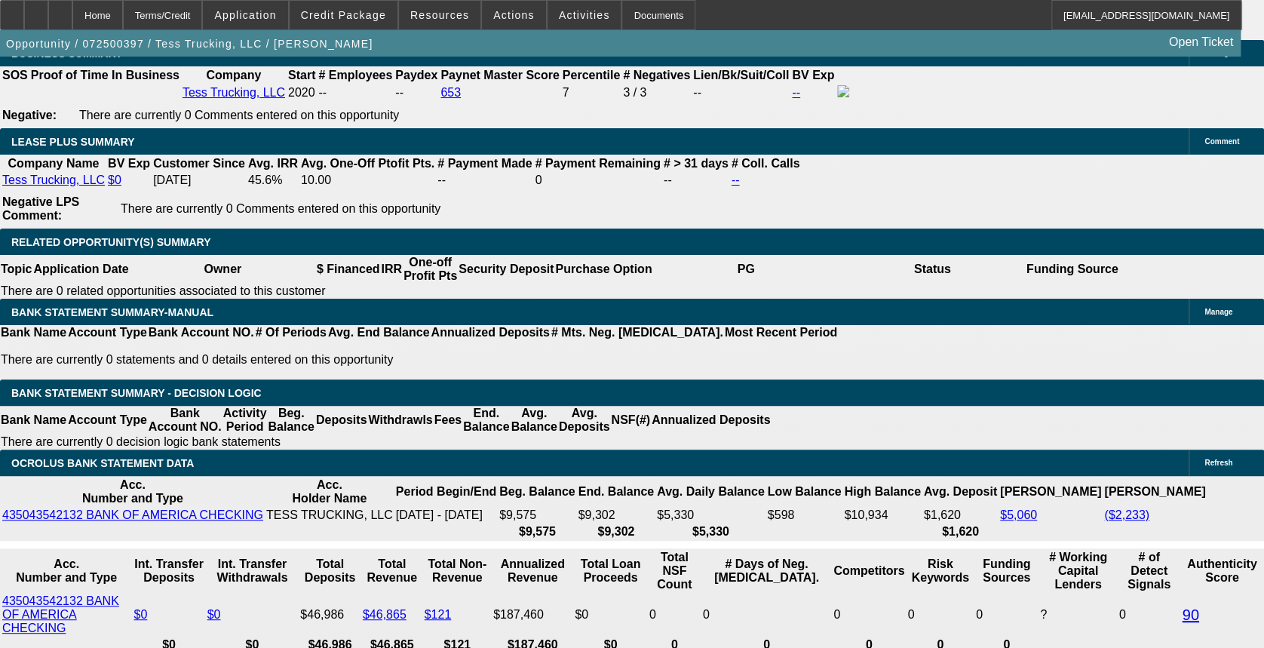
drag, startPoint x: 247, startPoint y: 493, endPoint x: 325, endPoint y: 499, distance: 78.6
drag, startPoint x: 325, startPoint y: 499, endPoint x: 311, endPoint y: 550, distance: 52.5
drag, startPoint x: 310, startPoint y: 545, endPoint x: 345, endPoint y: 541, distance: 34.9
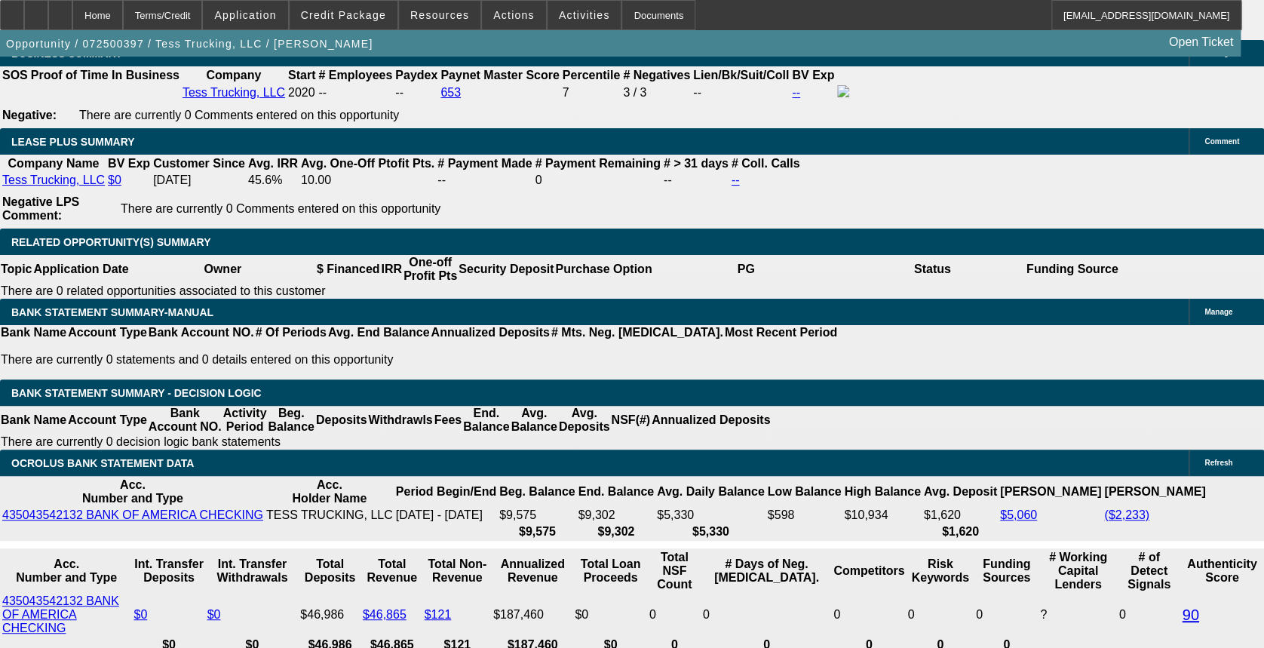
drag, startPoint x: 299, startPoint y: 584, endPoint x: 350, endPoint y: 594, distance: 51.5
drag, startPoint x: 350, startPoint y: 594, endPoint x: 188, endPoint y: 518, distance: 178.4
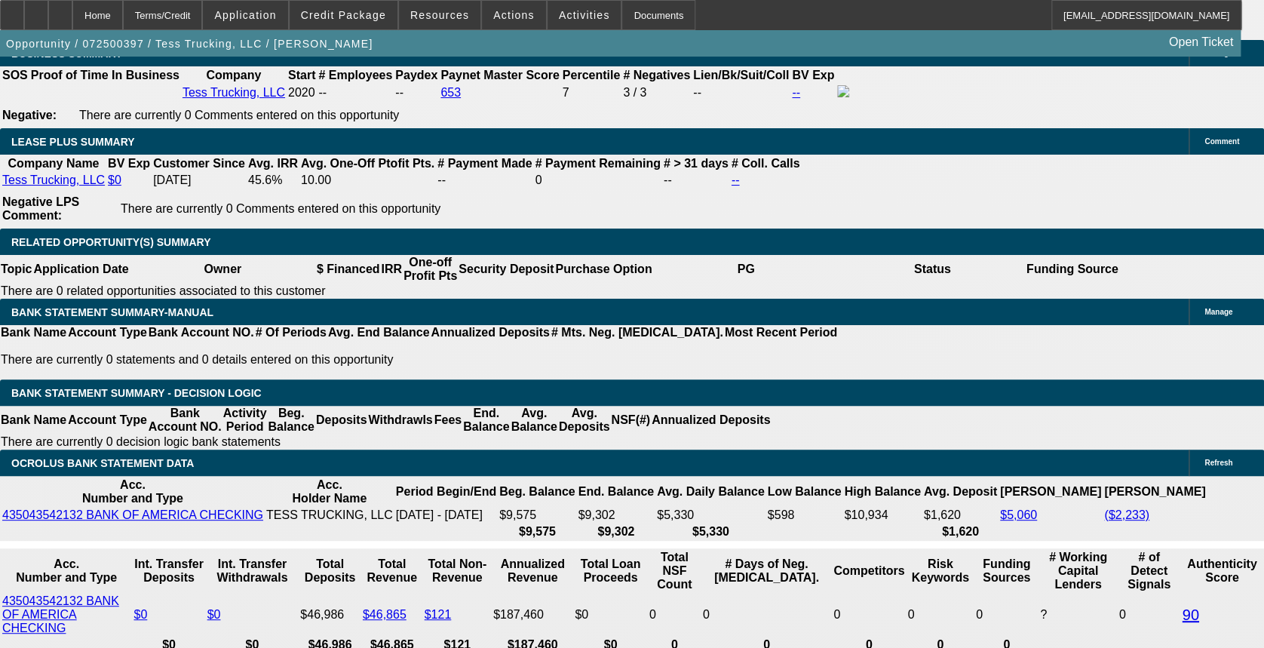
drag, startPoint x: 300, startPoint y: 239, endPoint x: 351, endPoint y: 233, distance: 51.6
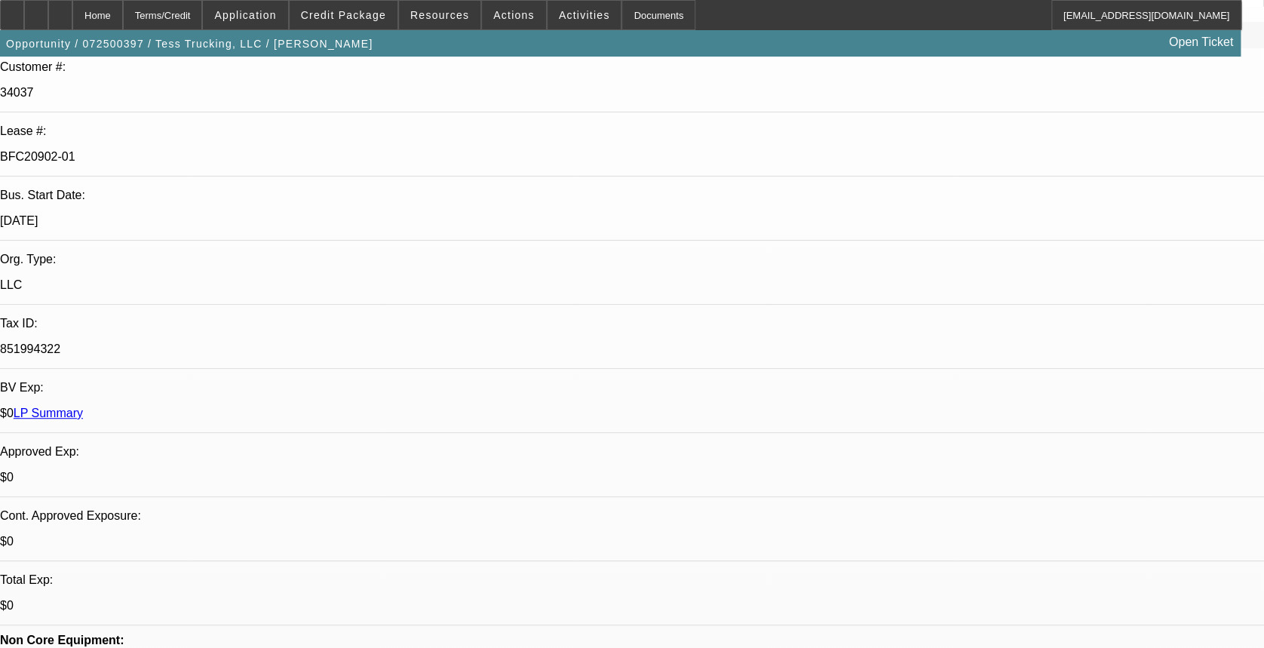
scroll to position [0, 0]
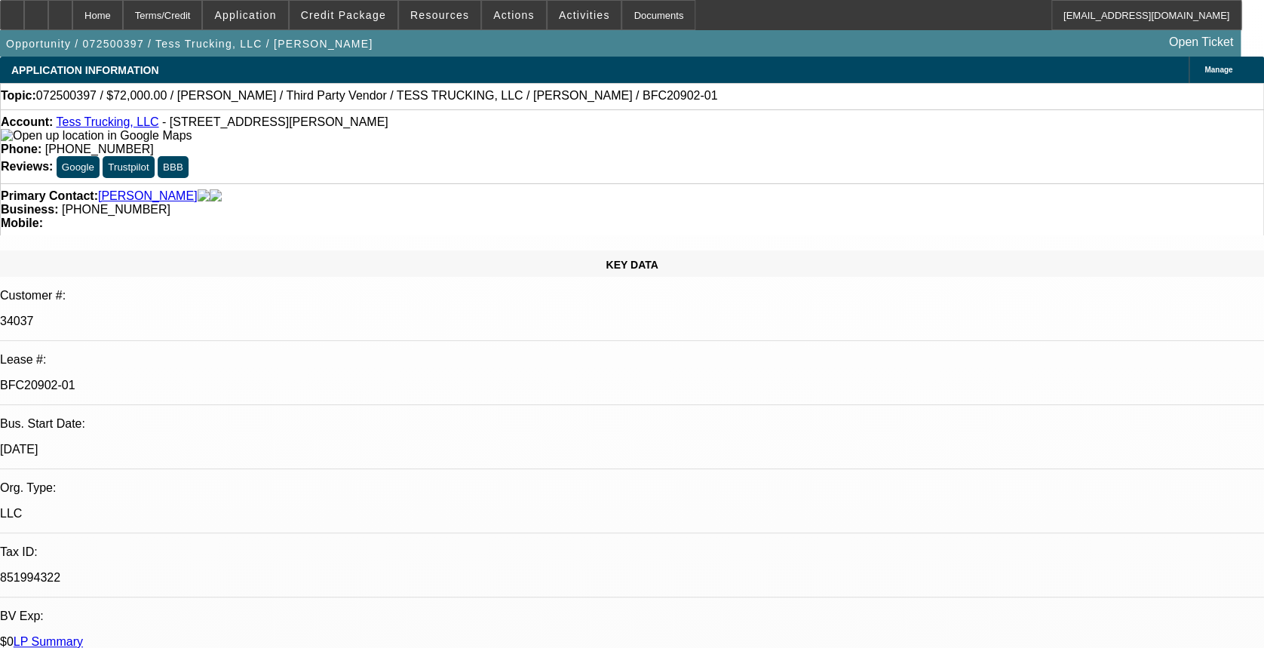
drag, startPoint x: 191, startPoint y: 270, endPoint x: 168, endPoint y: 275, distance: 23.2
click at [168, 443] on p "7/1/20" at bounding box center [632, 450] width 1264 height 14
drag, startPoint x: 168, startPoint y: 275, endPoint x: 235, endPoint y: 266, distance: 67.7
click at [231, 443] on p "7/1/20" at bounding box center [632, 450] width 1264 height 14
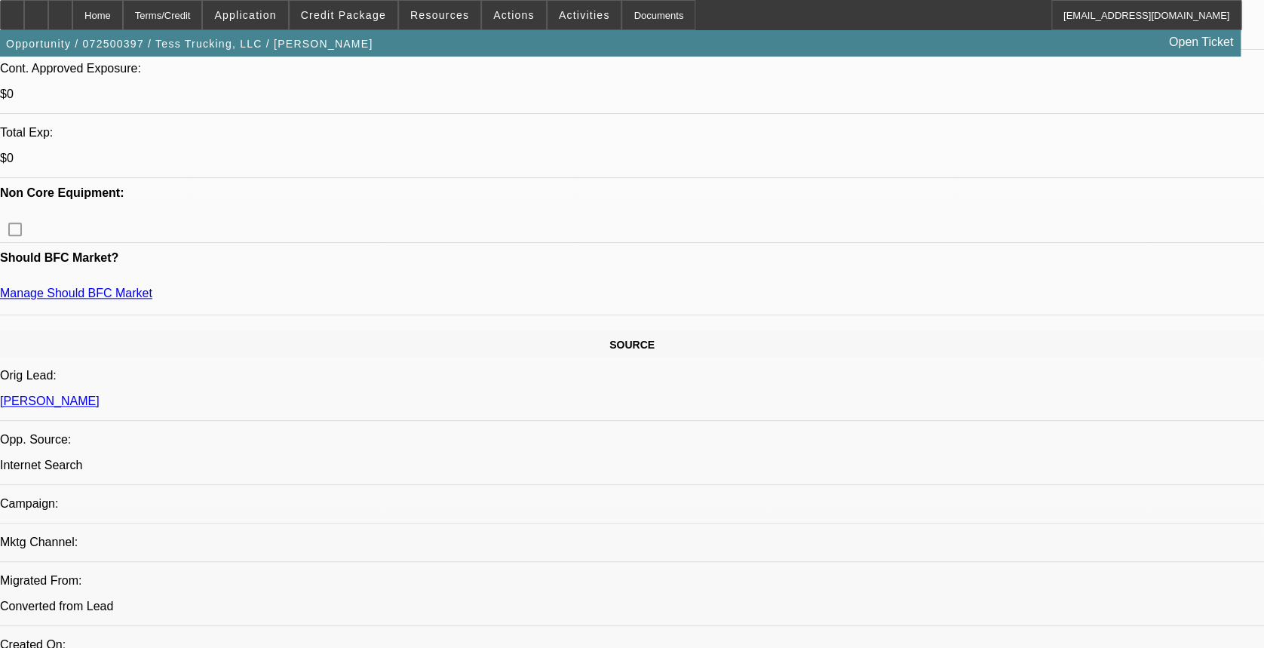
scroll to position [603, 0]
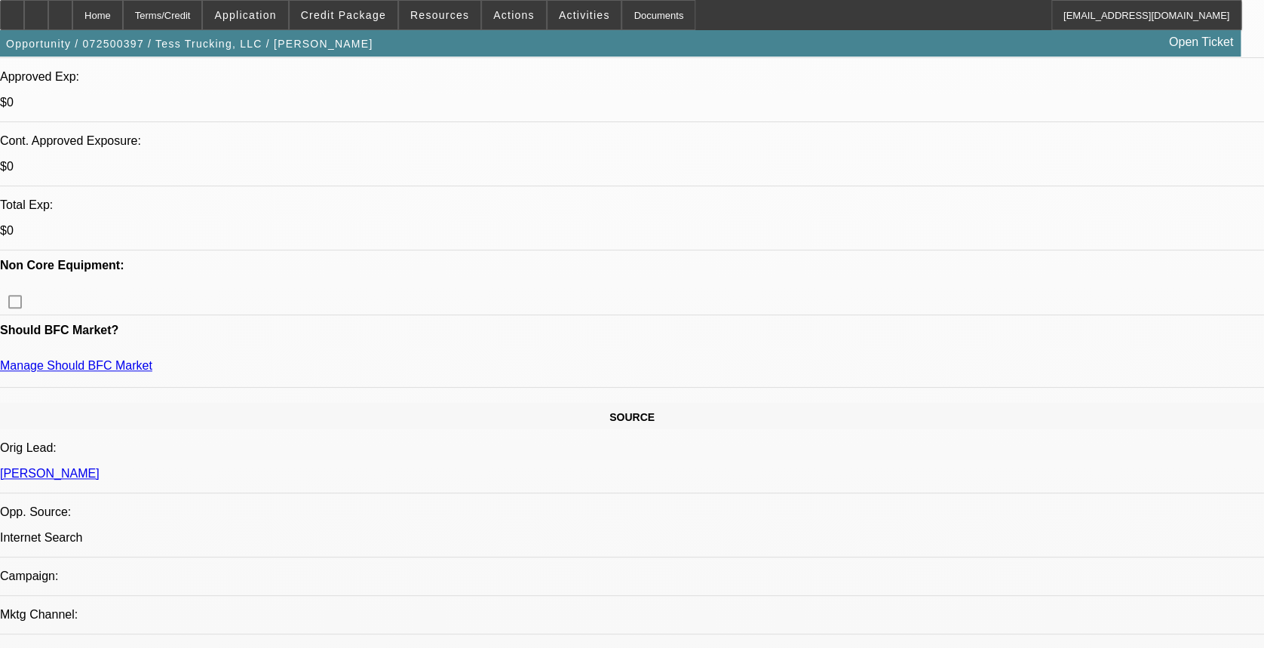
drag, startPoint x: 670, startPoint y: 139, endPoint x: 642, endPoint y: 112, distance: 37.9
drag, startPoint x: 302, startPoint y: 122, endPoint x: 339, endPoint y: 119, distance: 37.1
drag, startPoint x: 339, startPoint y: 119, endPoint x: 550, endPoint y: 159, distance: 215.6
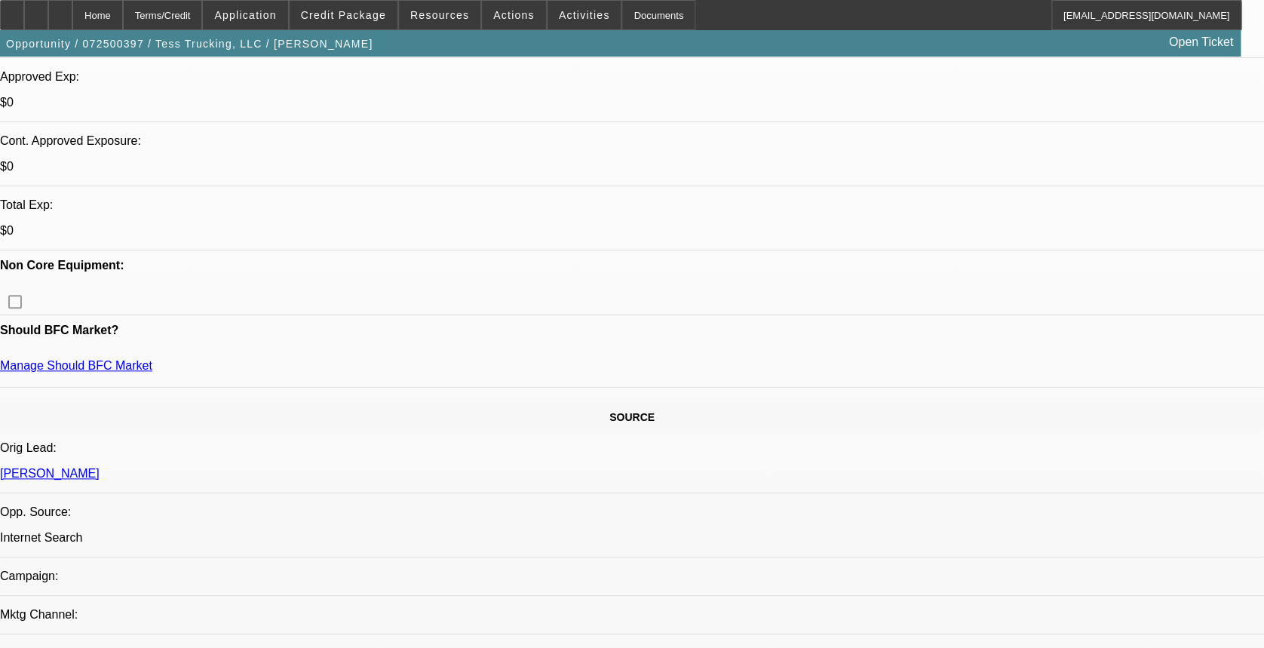
drag, startPoint x: 623, startPoint y: 121, endPoint x: 579, endPoint y: 124, distance: 43.8
drag, startPoint x: 579, startPoint y: 124, endPoint x: 591, endPoint y: 175, distance: 52.7
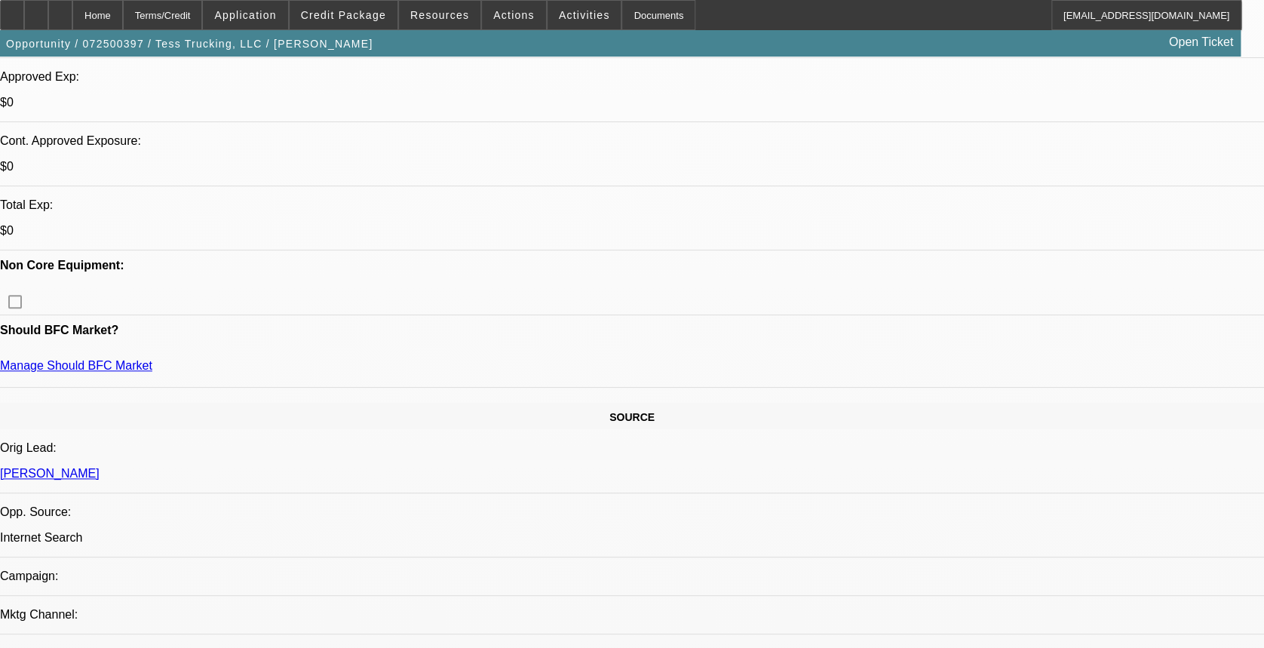
drag, startPoint x: 649, startPoint y: 118, endPoint x: 685, endPoint y: 127, distance: 37.1
drag, startPoint x: 685, startPoint y: 127, endPoint x: 745, endPoint y: 162, distance: 69.3
drag, startPoint x: 336, startPoint y: 154, endPoint x: 285, endPoint y: 162, distance: 51.2
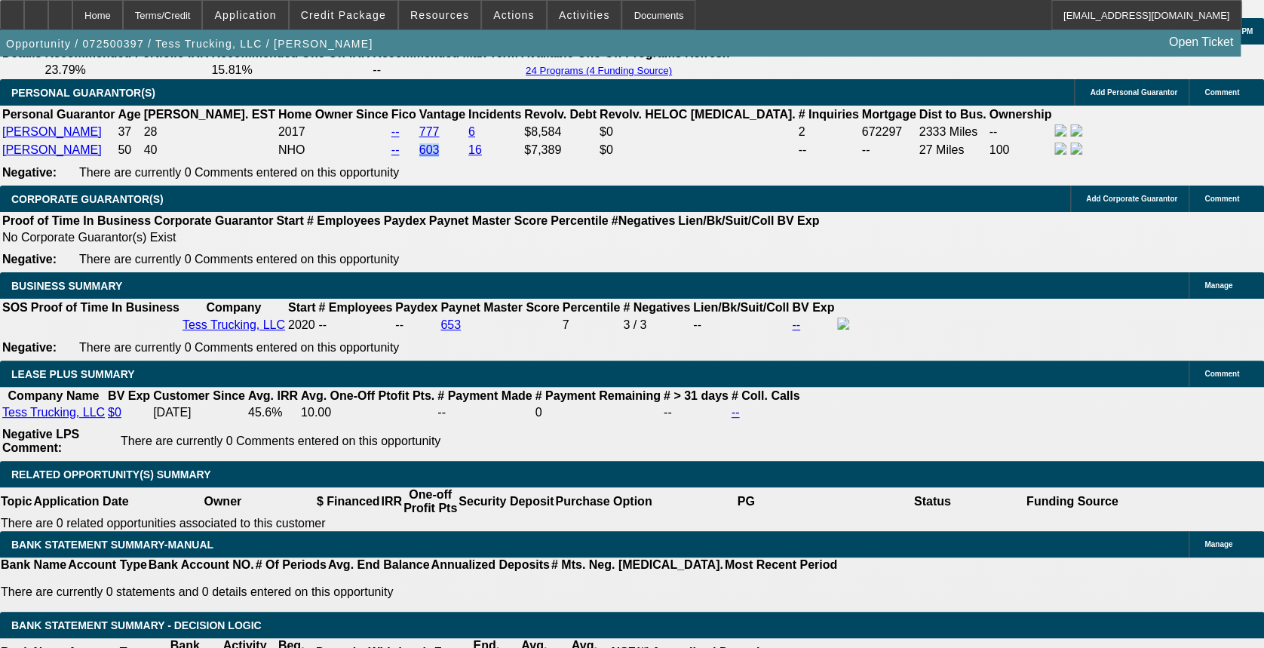
scroll to position [2413, 0]
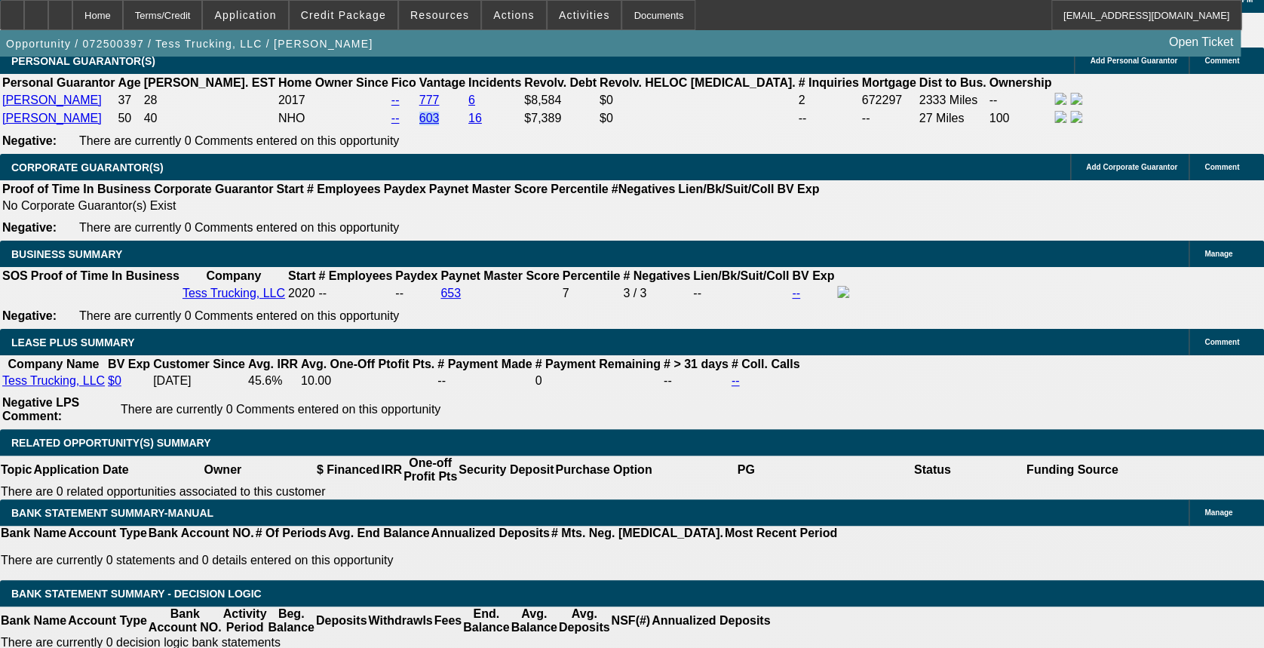
select select "0"
select select "2"
select select "0"
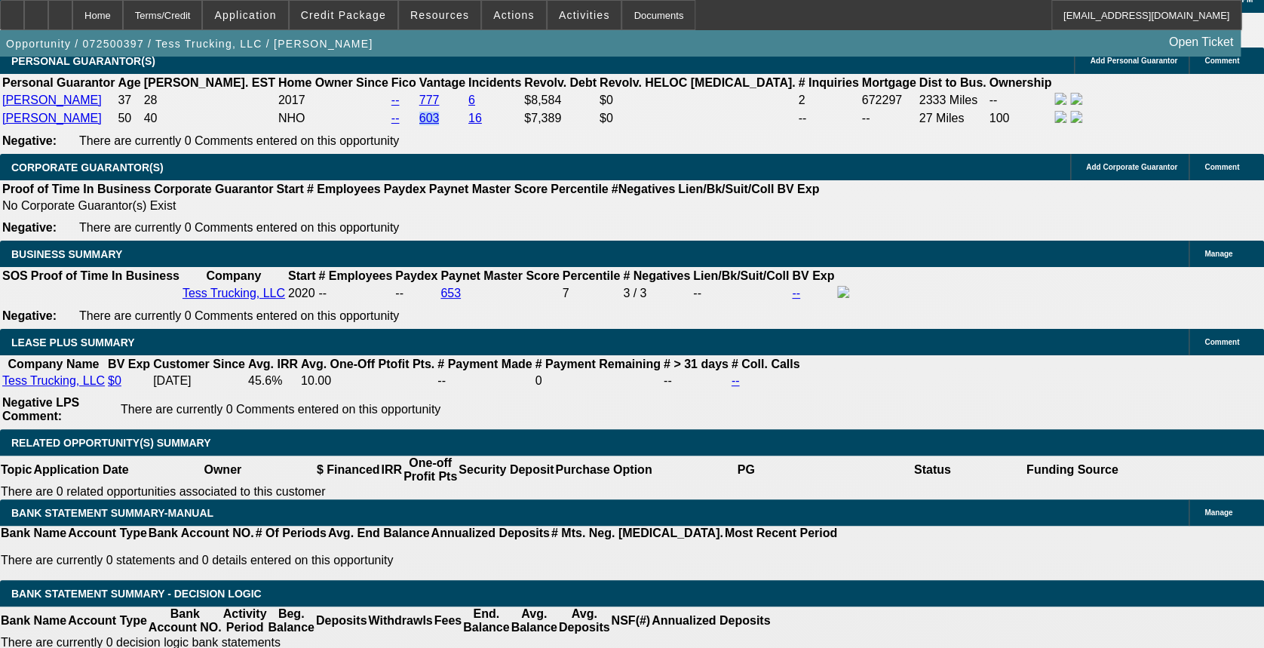
select select "1"
select select "0"
select select "2"
select select "0"
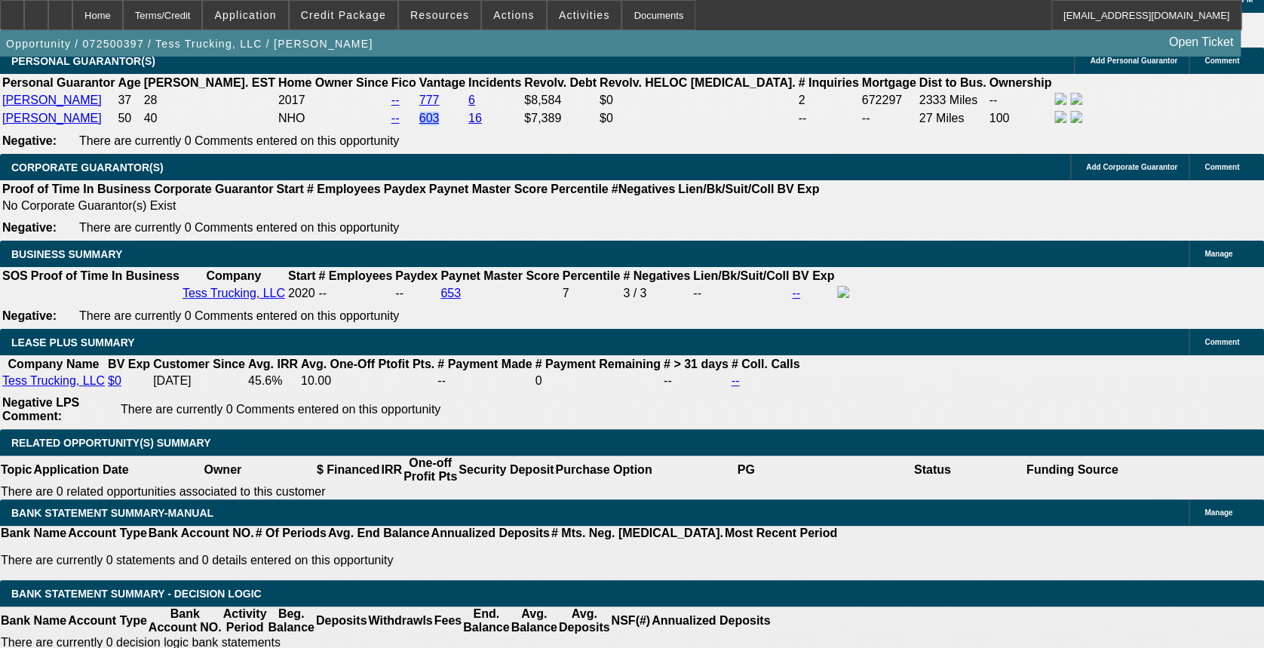
select select "1"
select select "0.2"
select select "0"
select select "0.1"
select select "4"
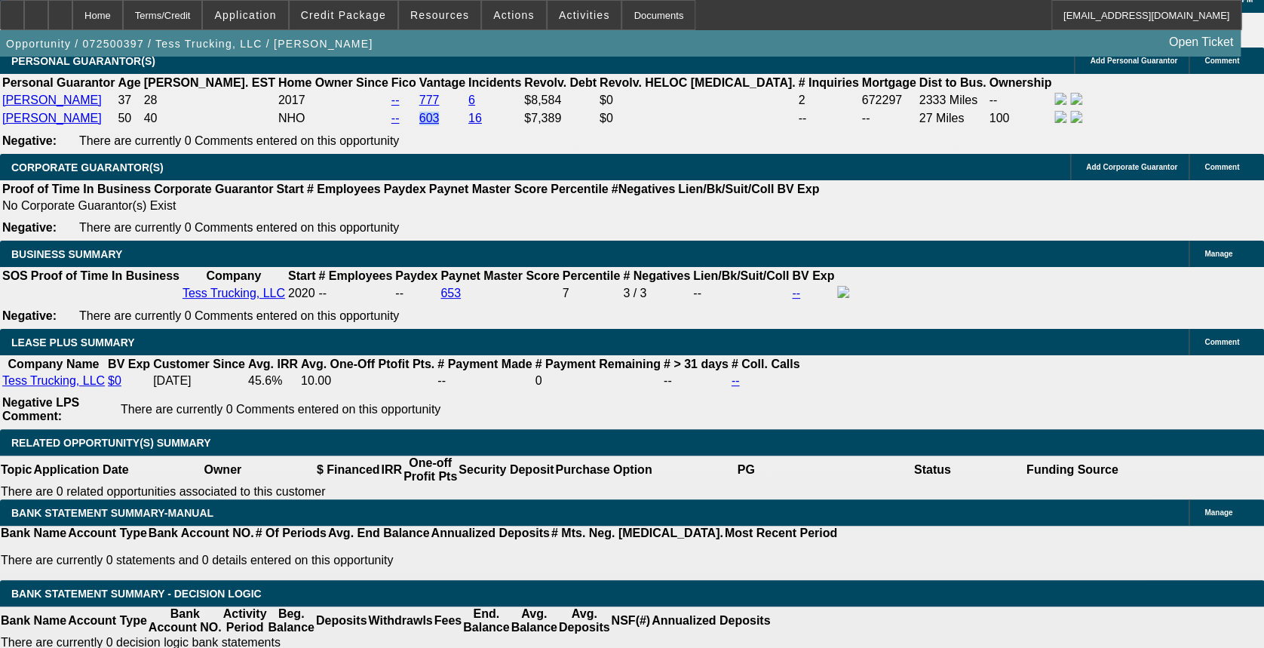
select select "0.1"
select select "0"
select select "0.1"
select select "4"
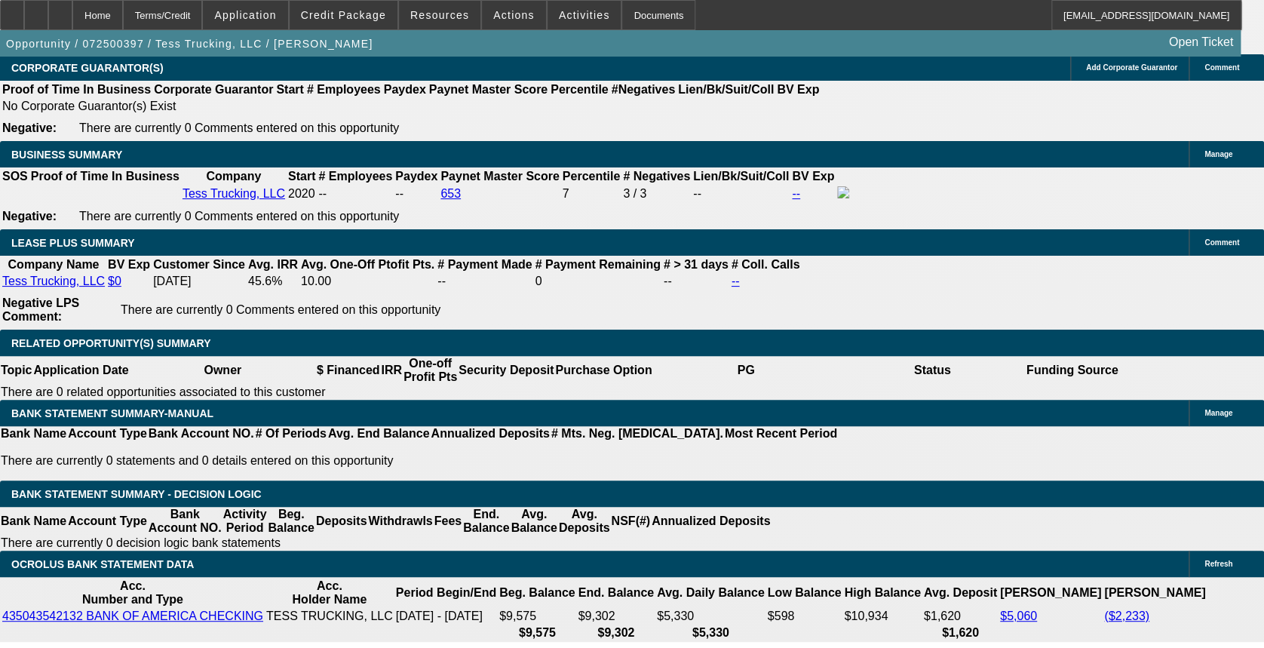
scroll to position [2513, 0]
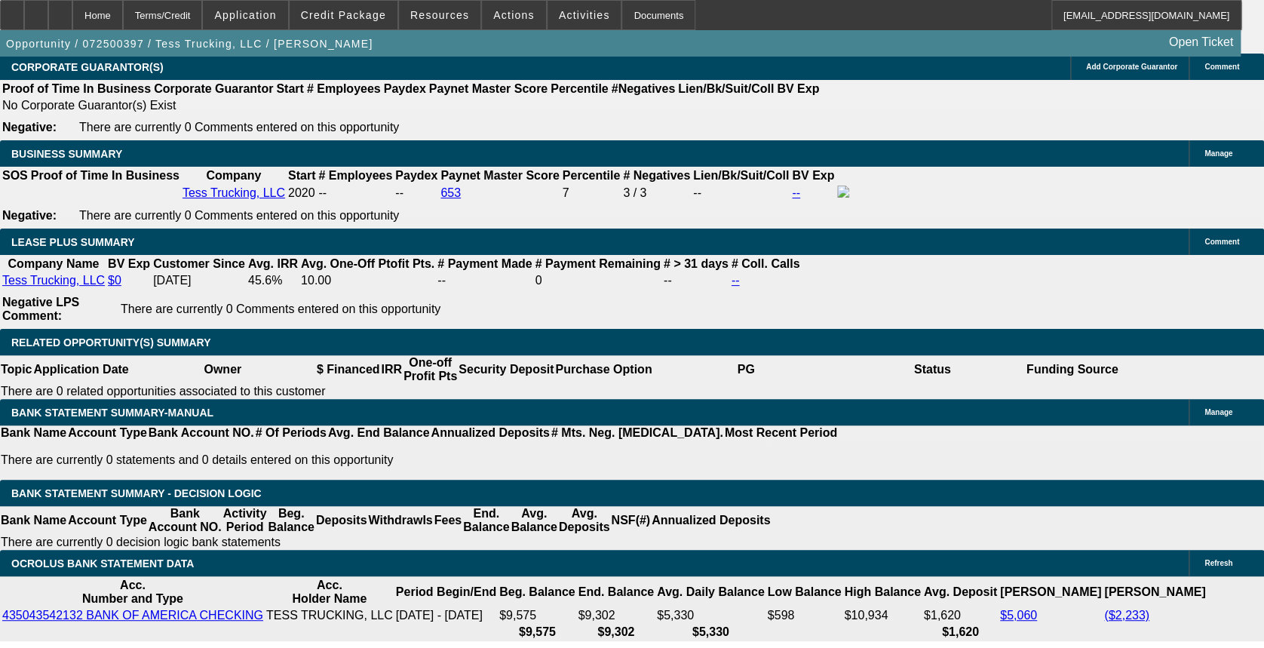
drag, startPoint x: 258, startPoint y: 590, endPoint x: 297, endPoint y: 586, distance: 39.5
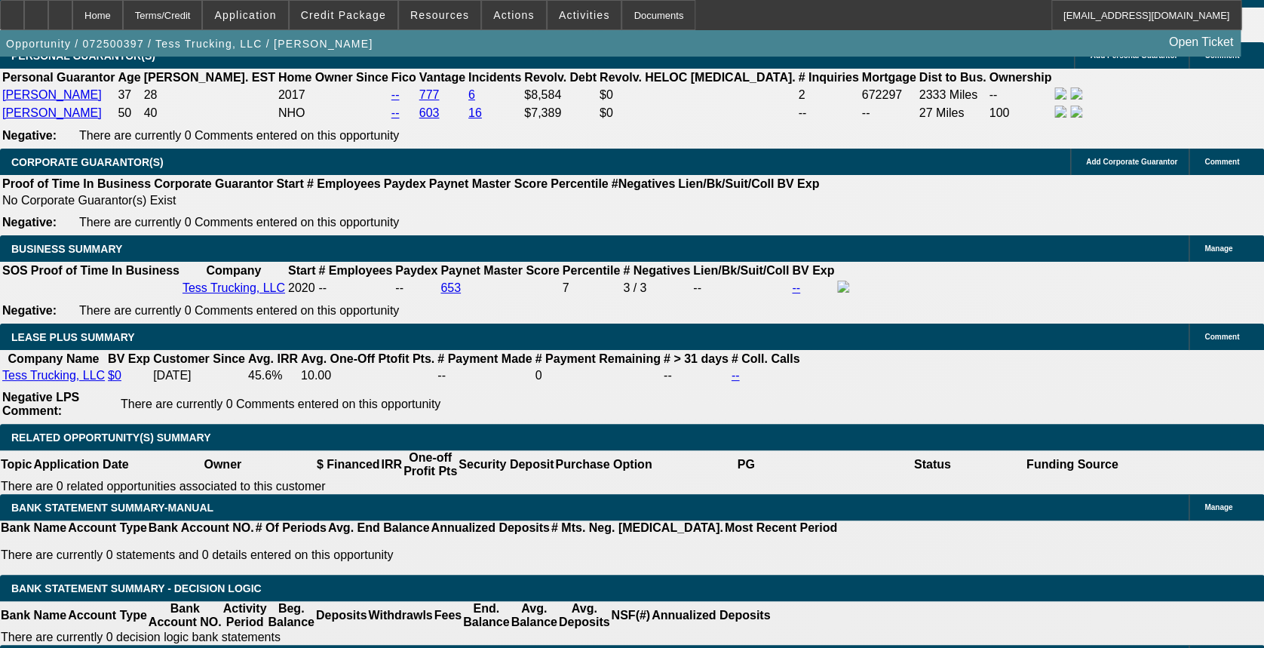
scroll to position [2211, 0]
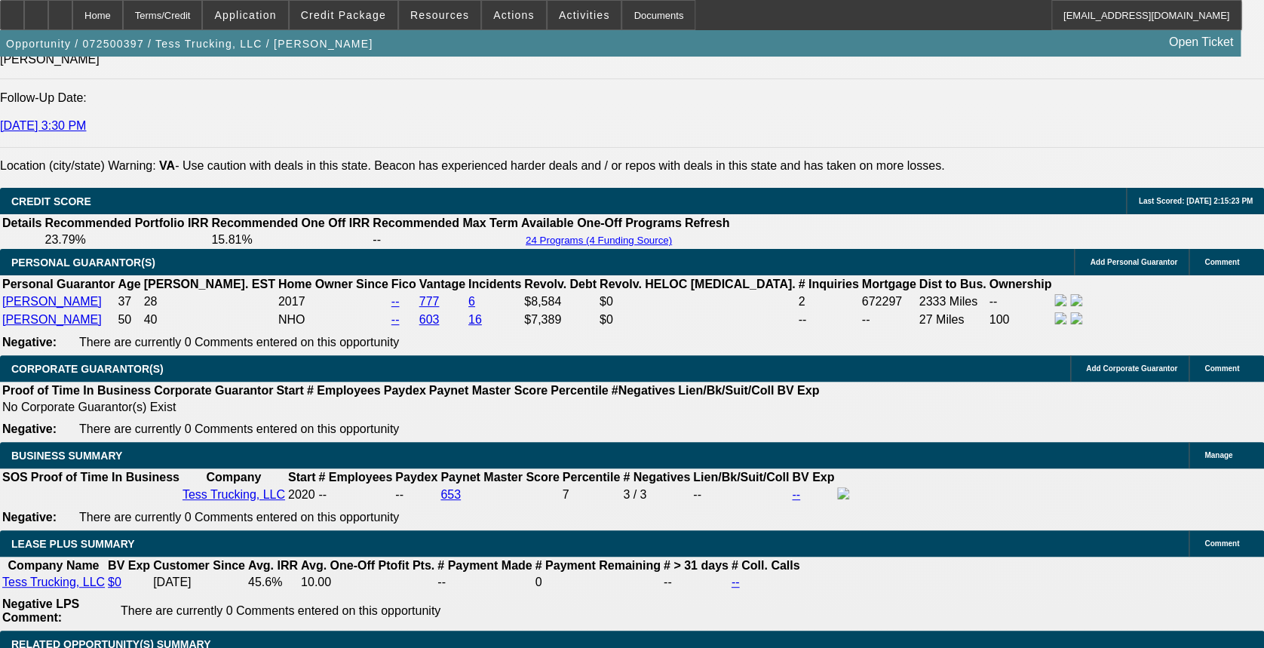
select select "0"
select select "0.1"
select select "4"
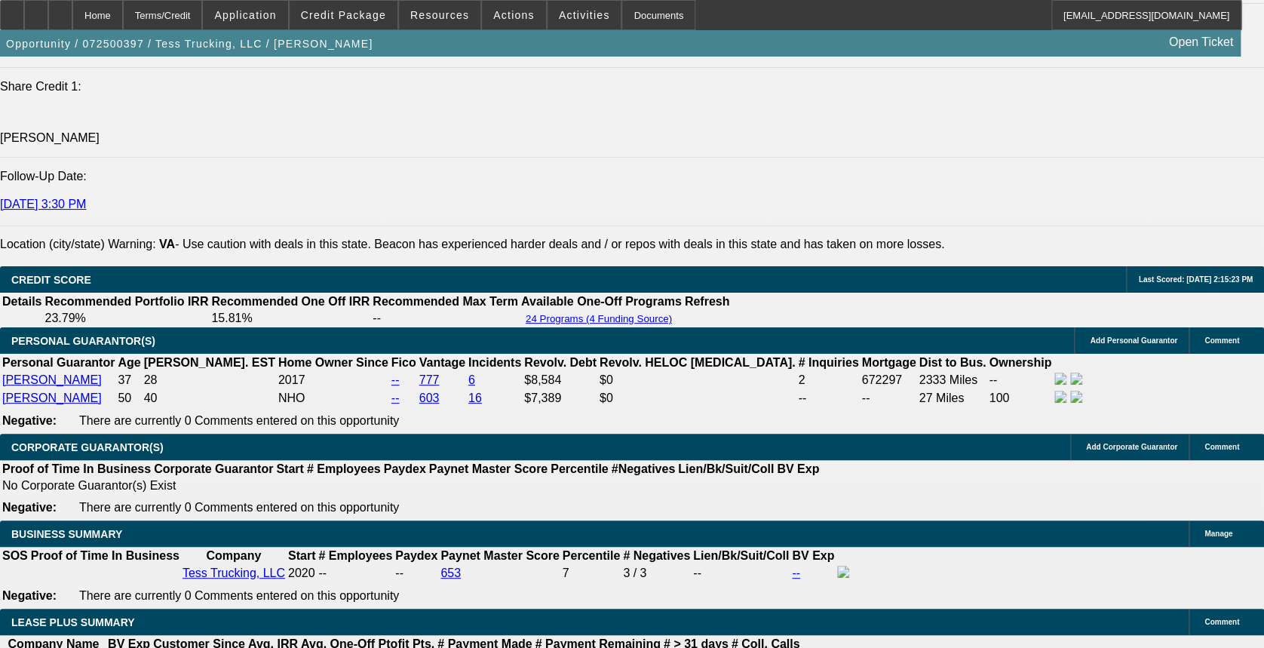
select select "0"
select select "2"
select select "0"
select select "1"
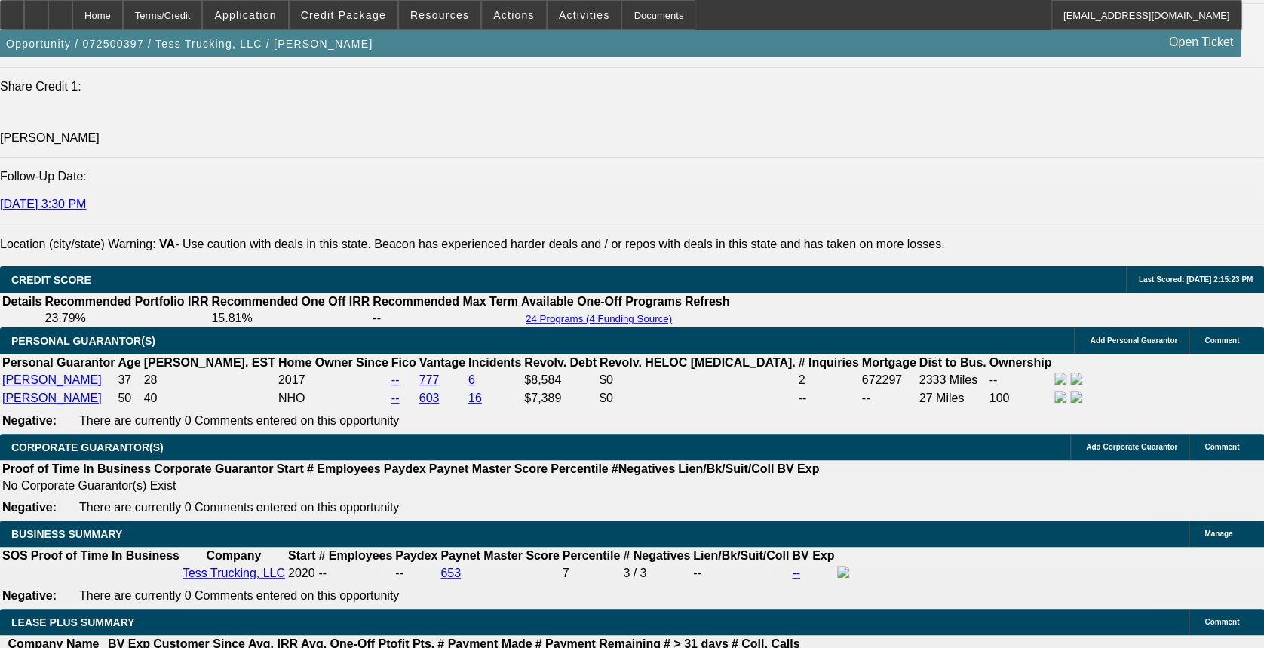
select select "0"
select select "2"
select select "0"
select select "1"
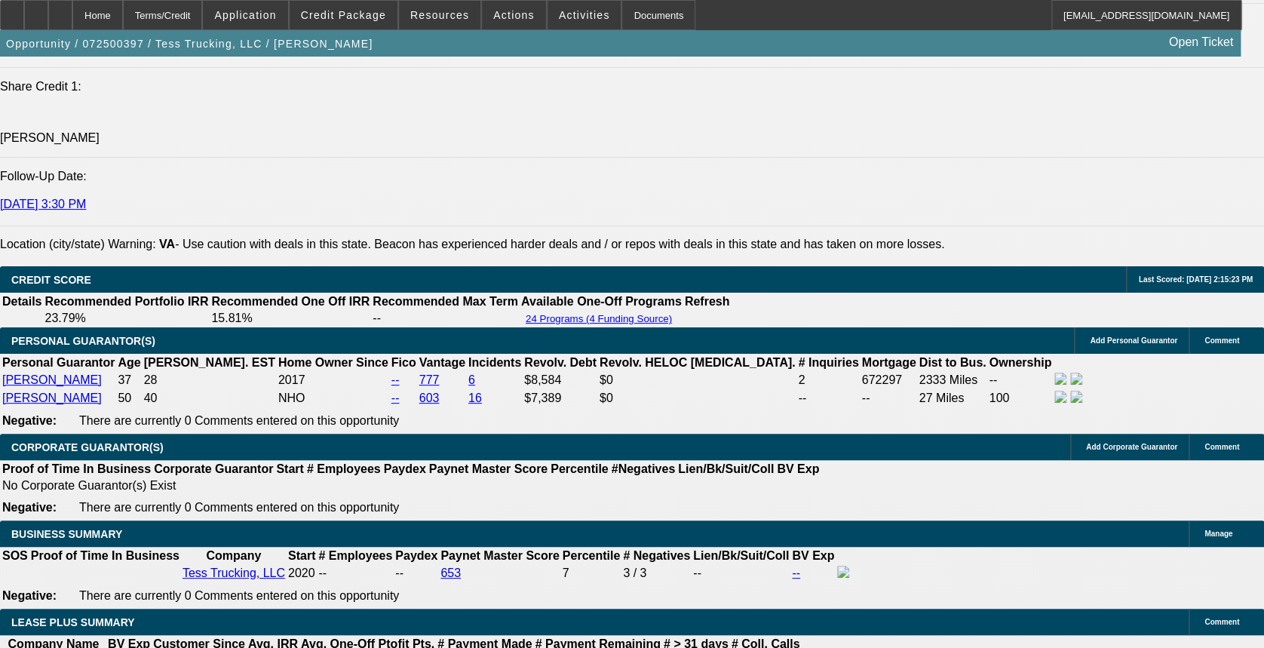
select select "0.2"
select select "0"
select select "0.1"
select select "4"
select select "0.1"
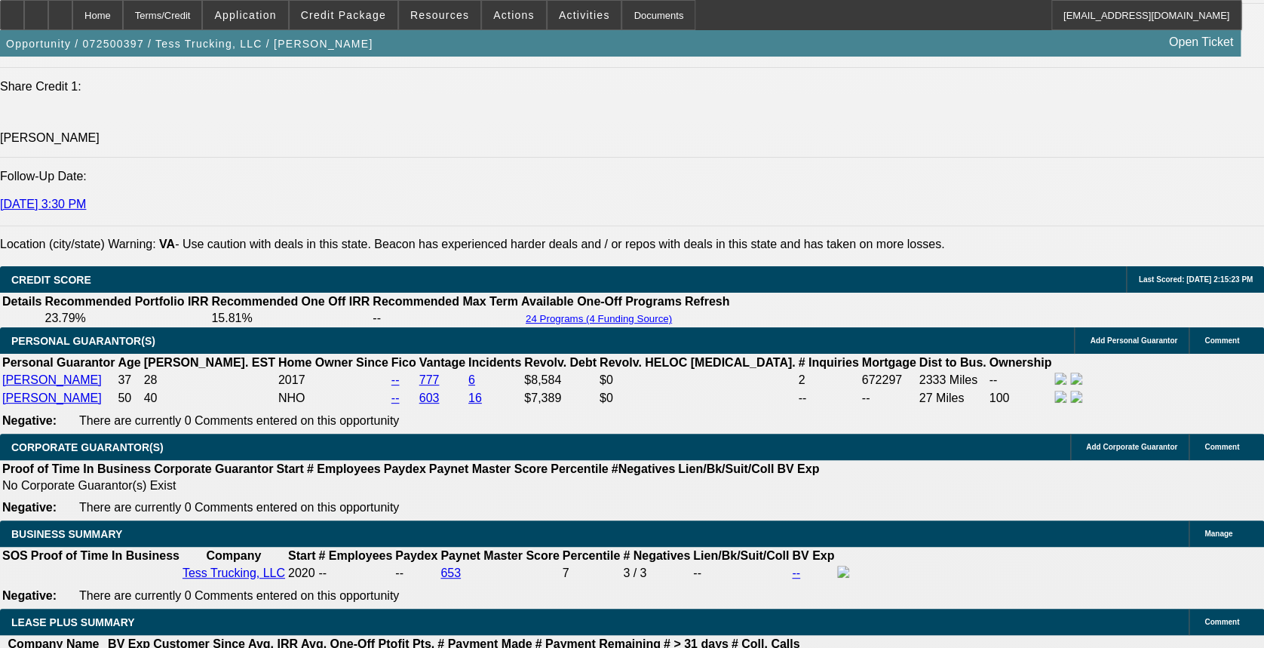
select select "0"
select select "0.1"
select select "4"
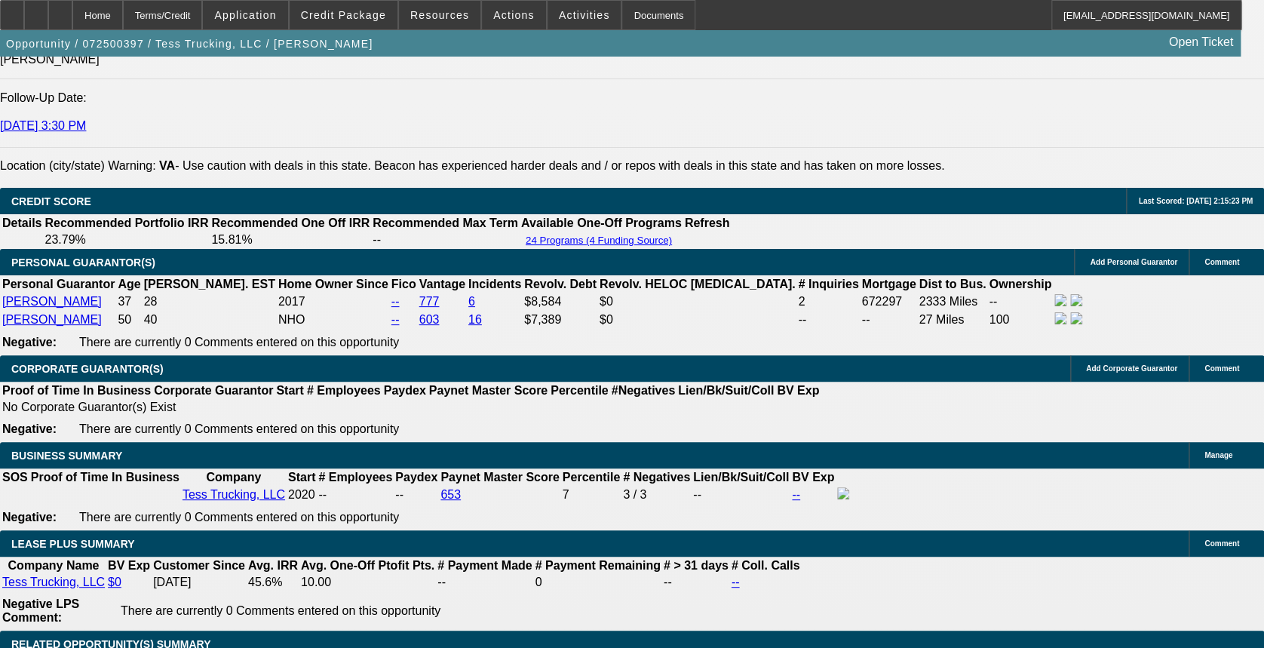
select select "0"
select select "2"
select select "0"
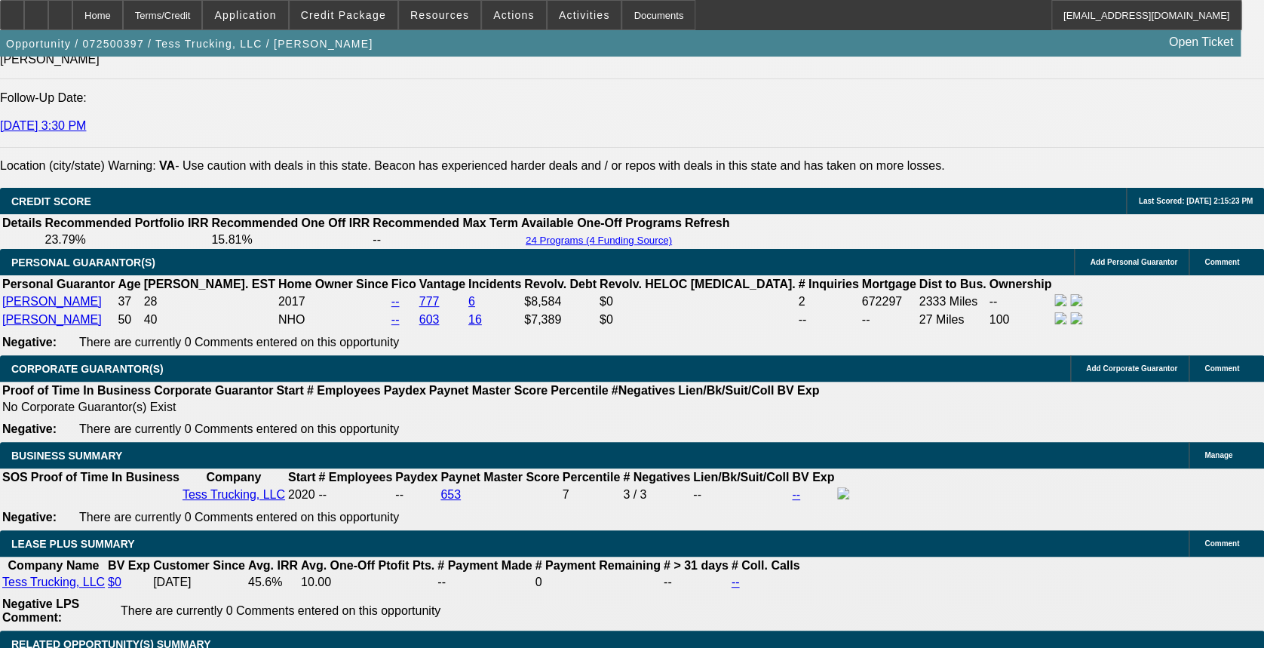
select select "1"
select select "0"
select select "2"
select select "0"
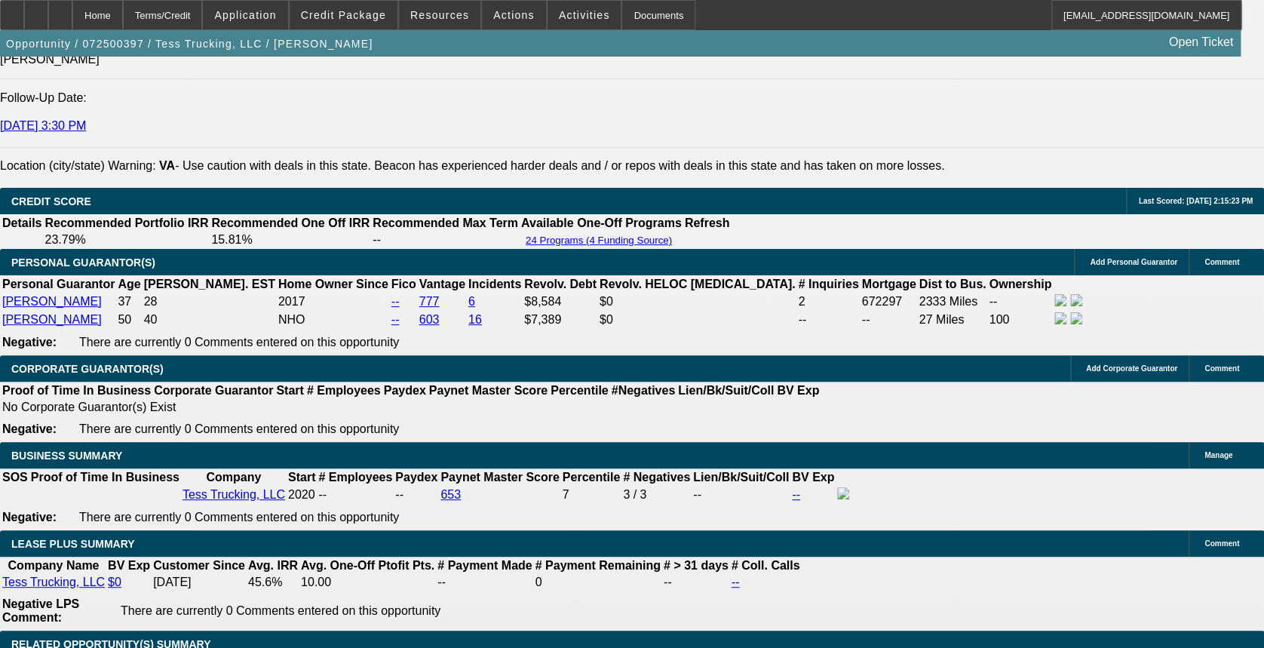
select select "1"
select select "0"
select select "2"
select select "0"
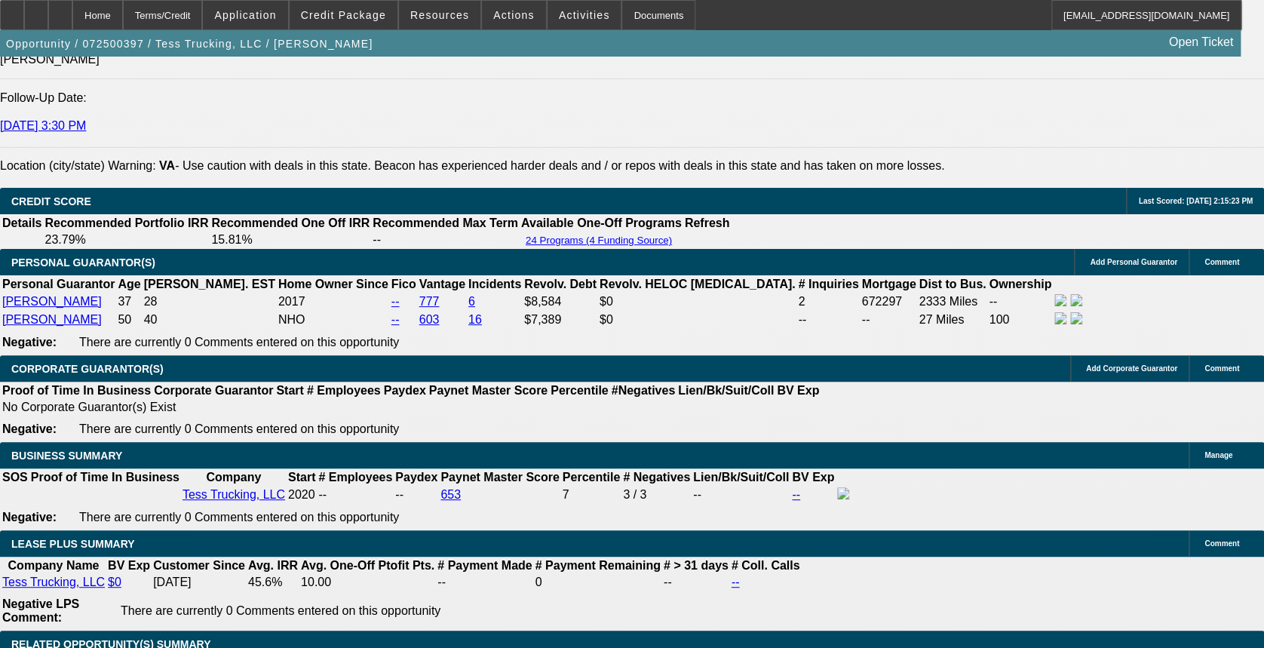
select select "1"
select select "0"
select select "2"
select select "0"
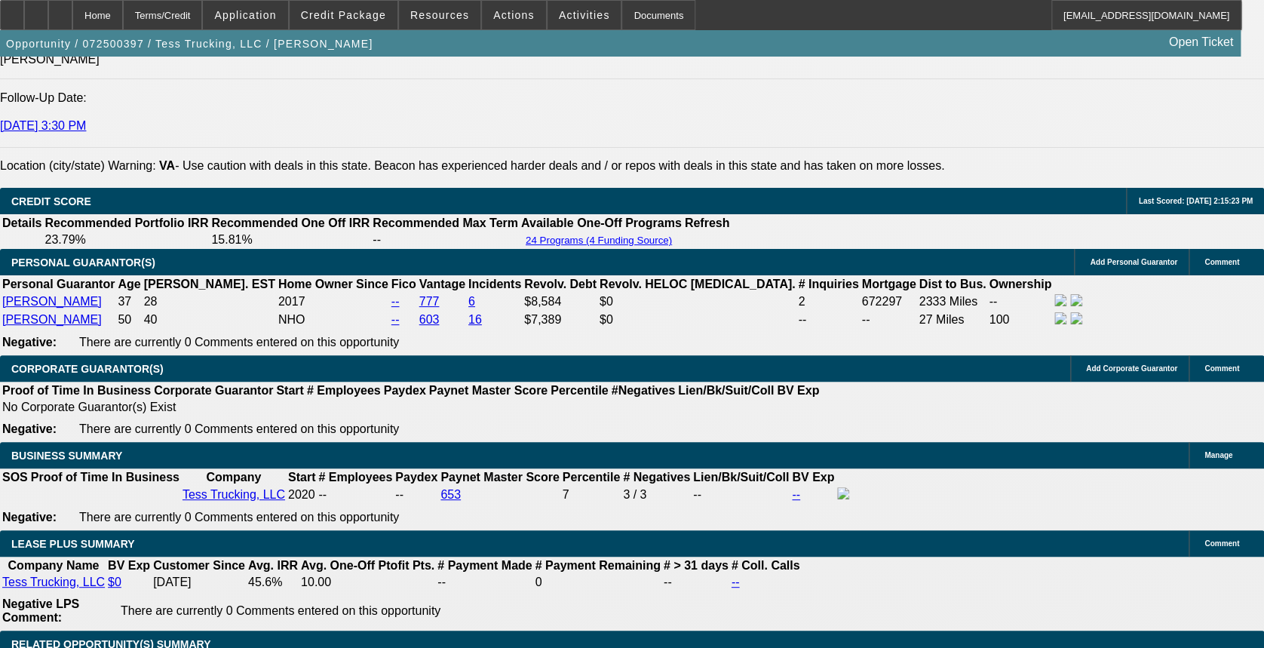
select select "1"
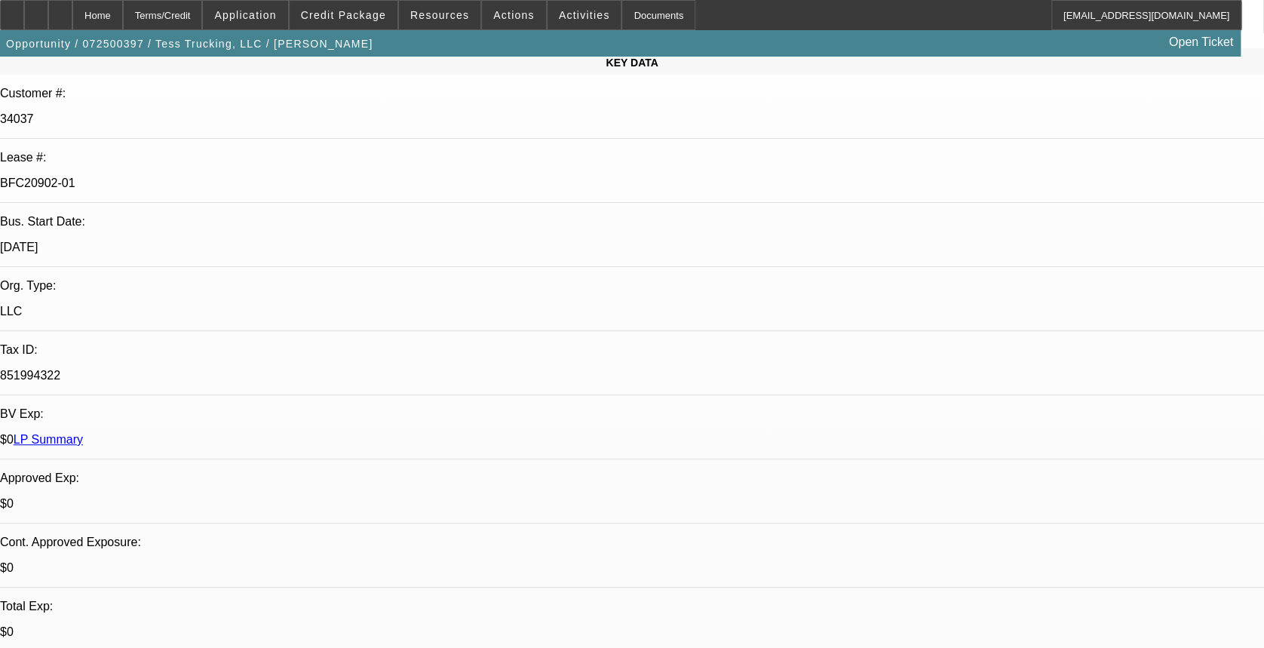
scroll to position [0, 0]
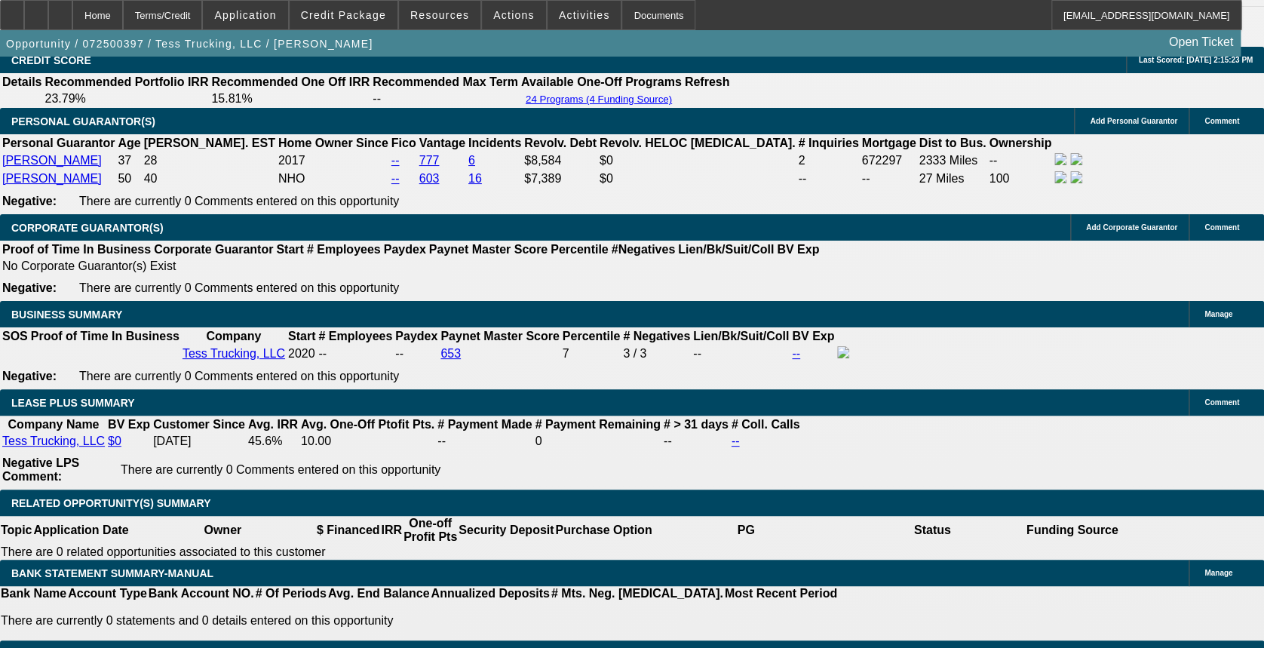
scroll to position [2312, 0]
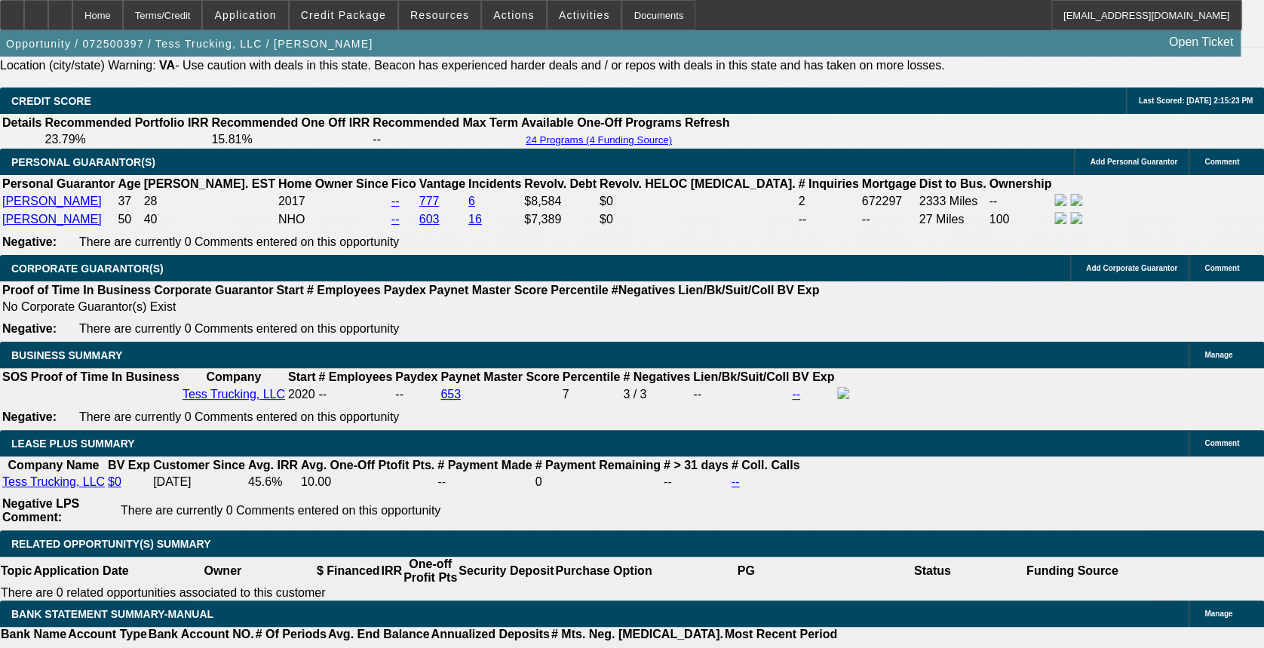
select select "0"
select select "2"
select select "0"
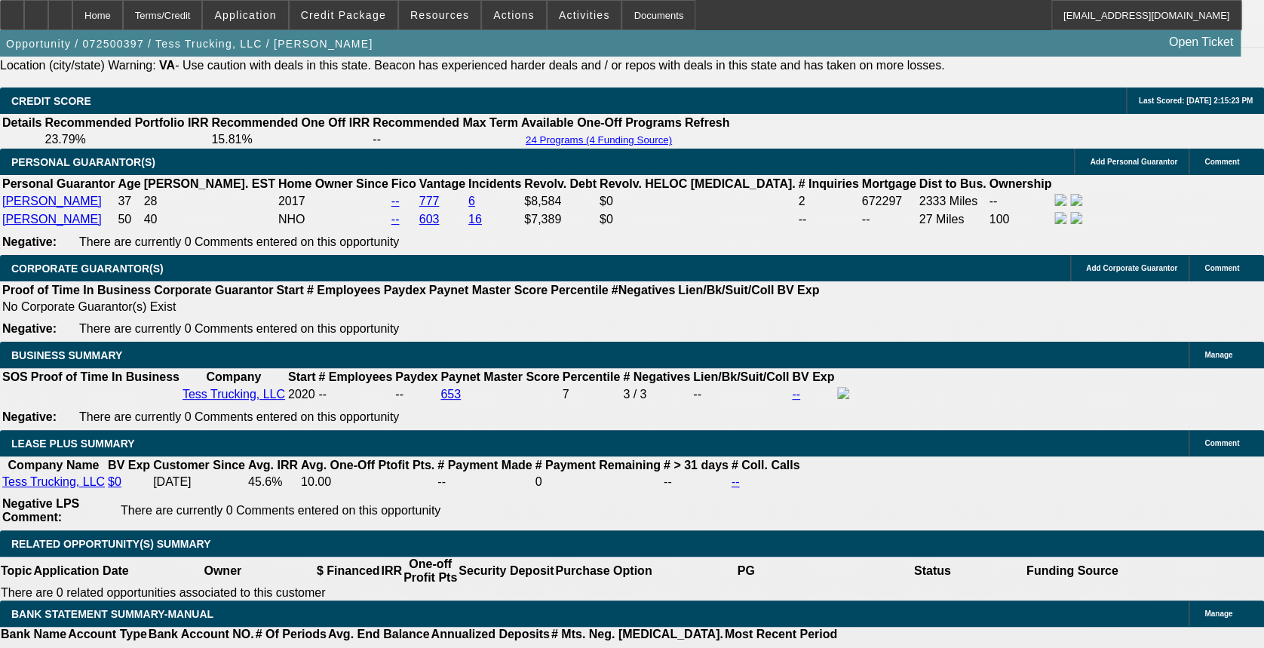
select select "1"
select select "0"
select select "2"
select select "0"
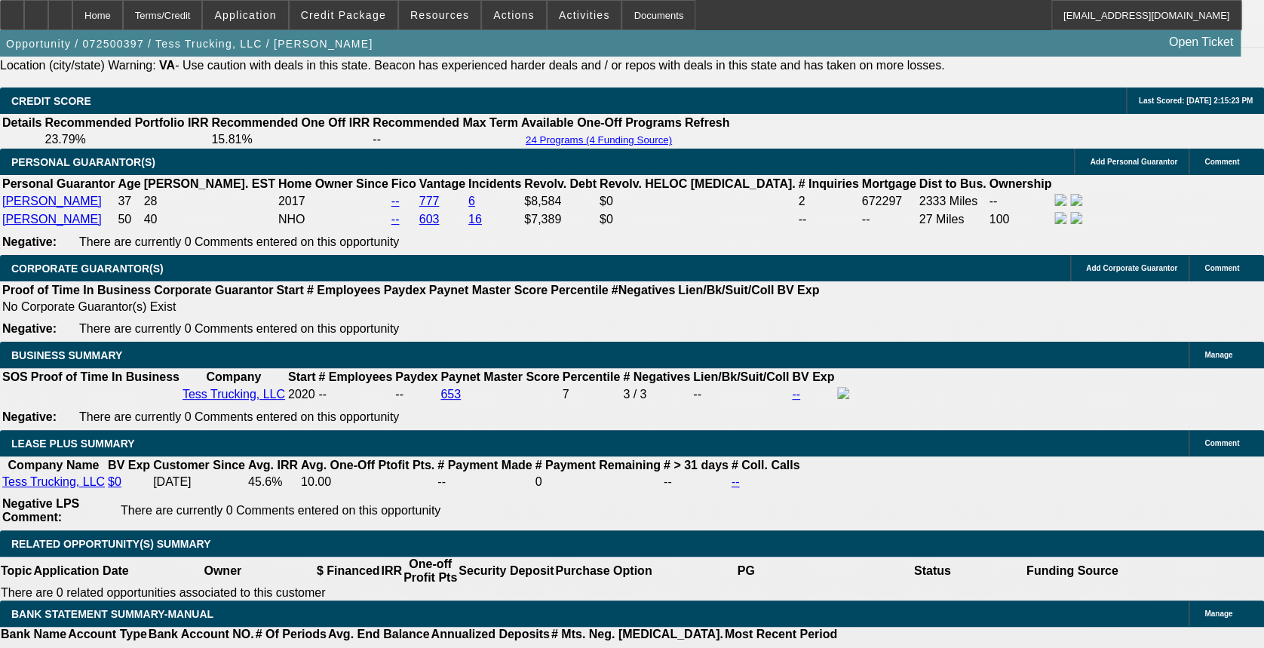
select select "1"
select select "0.2"
select select "0"
select select "0.1"
select select "4"
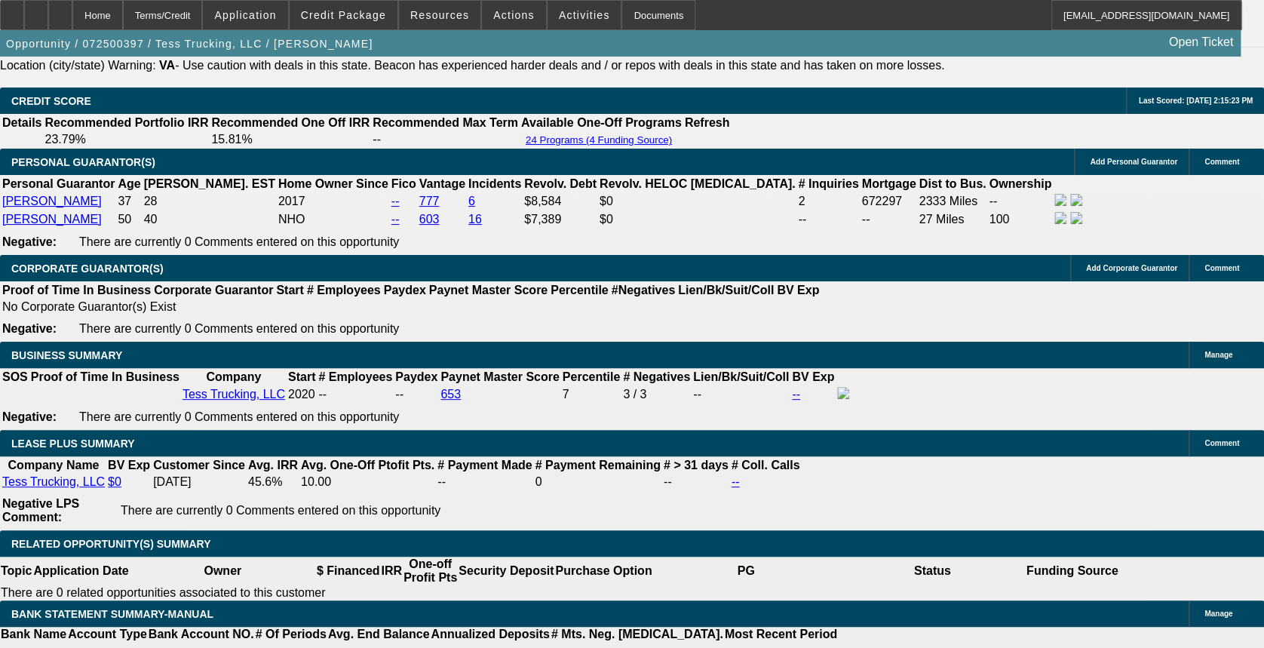
select select "0.1"
select select "0"
select select "0.1"
select select "4"
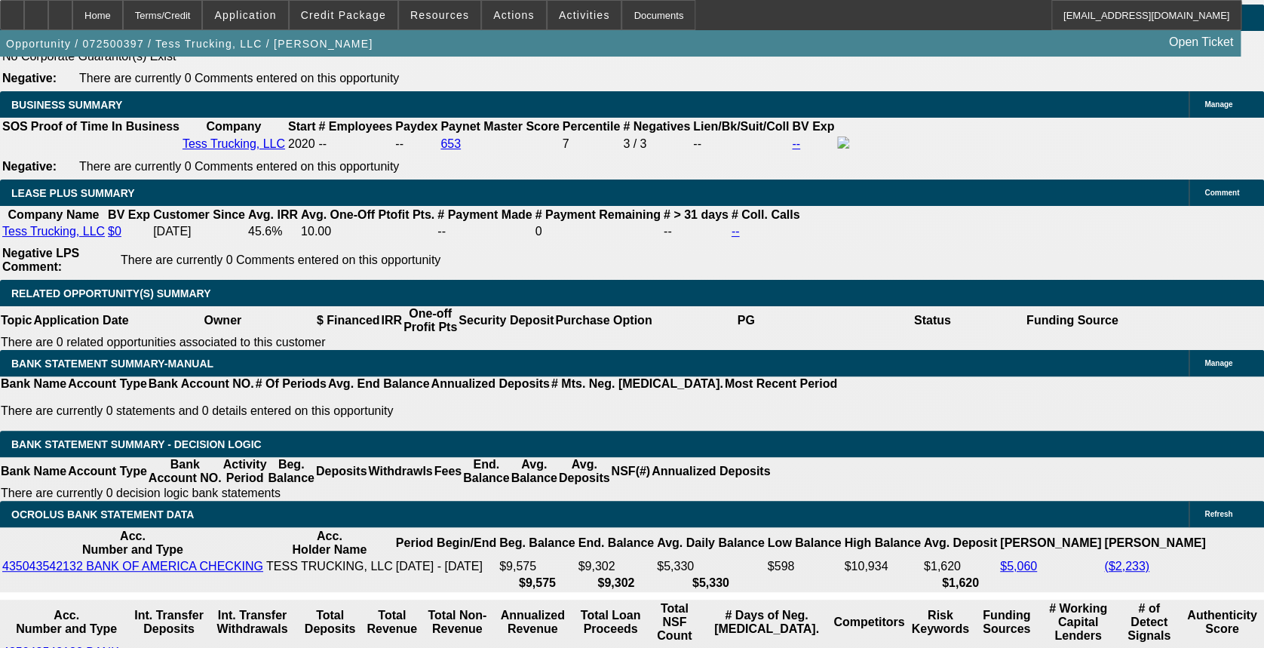
scroll to position [2613, 0]
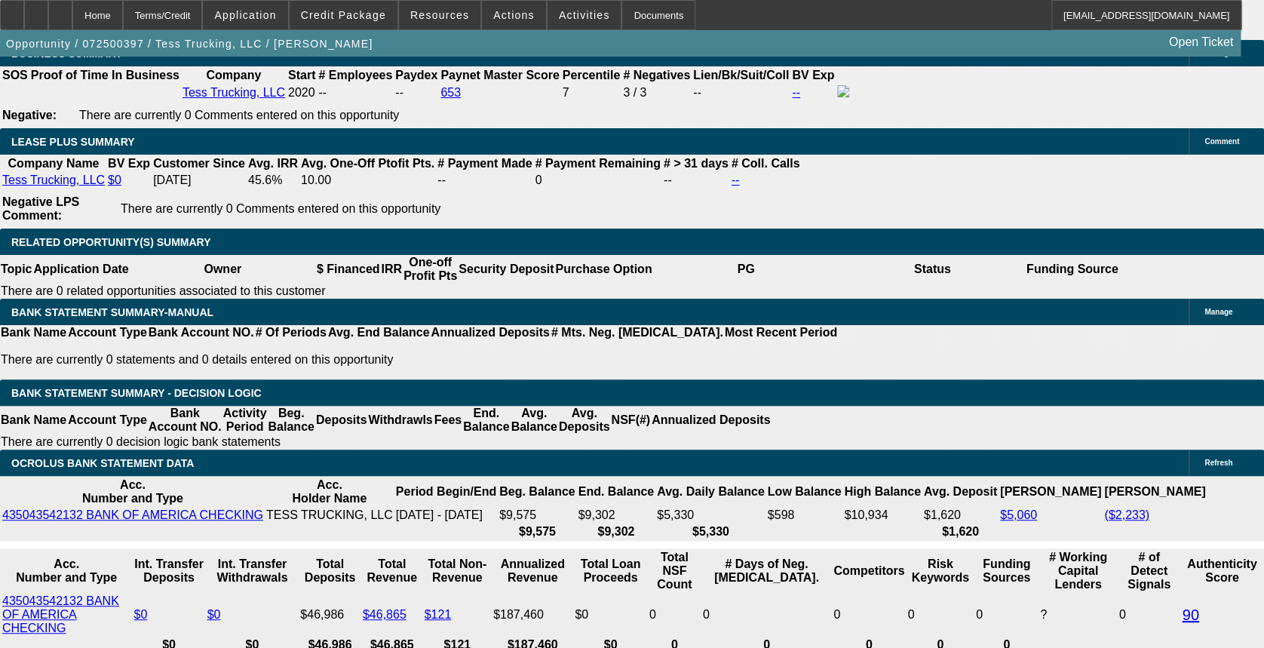
drag, startPoint x: 296, startPoint y: 174, endPoint x: 348, endPoint y: 176, distance: 52.1
drag, startPoint x: 348, startPoint y: 176, endPoint x: 292, endPoint y: 217, distance: 69.1
drag, startPoint x: 292, startPoint y: 217, endPoint x: 254, endPoint y: 146, distance: 80.9
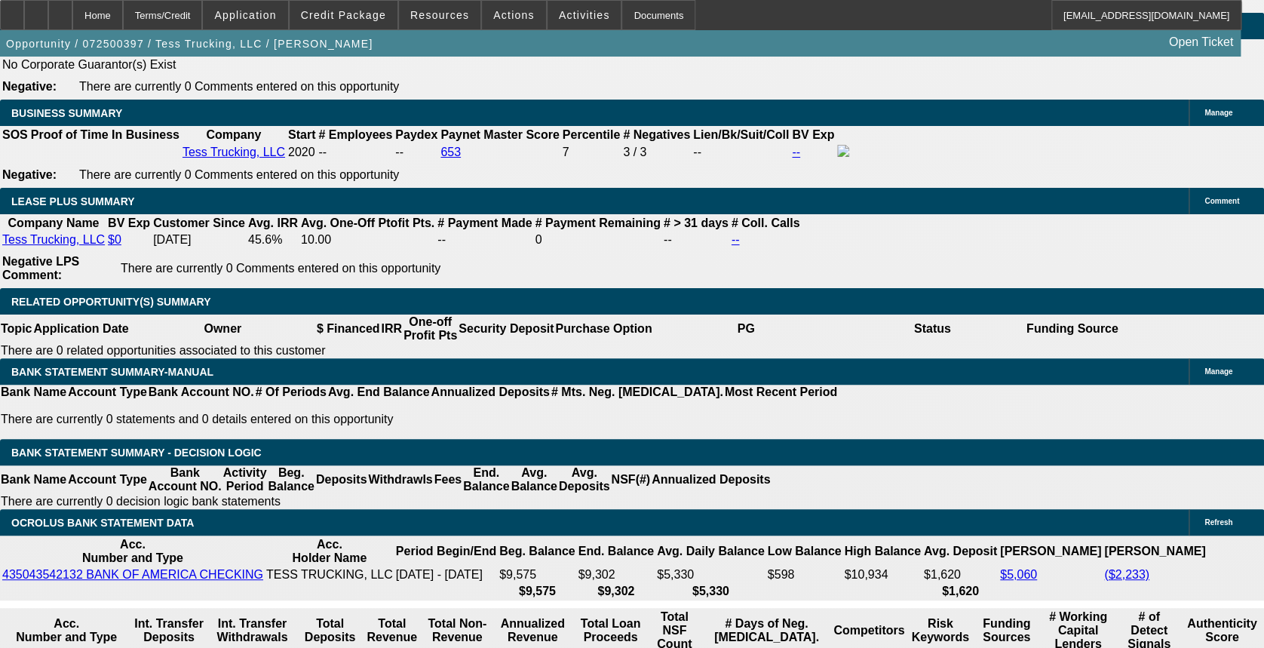
scroll to position [2513, 0]
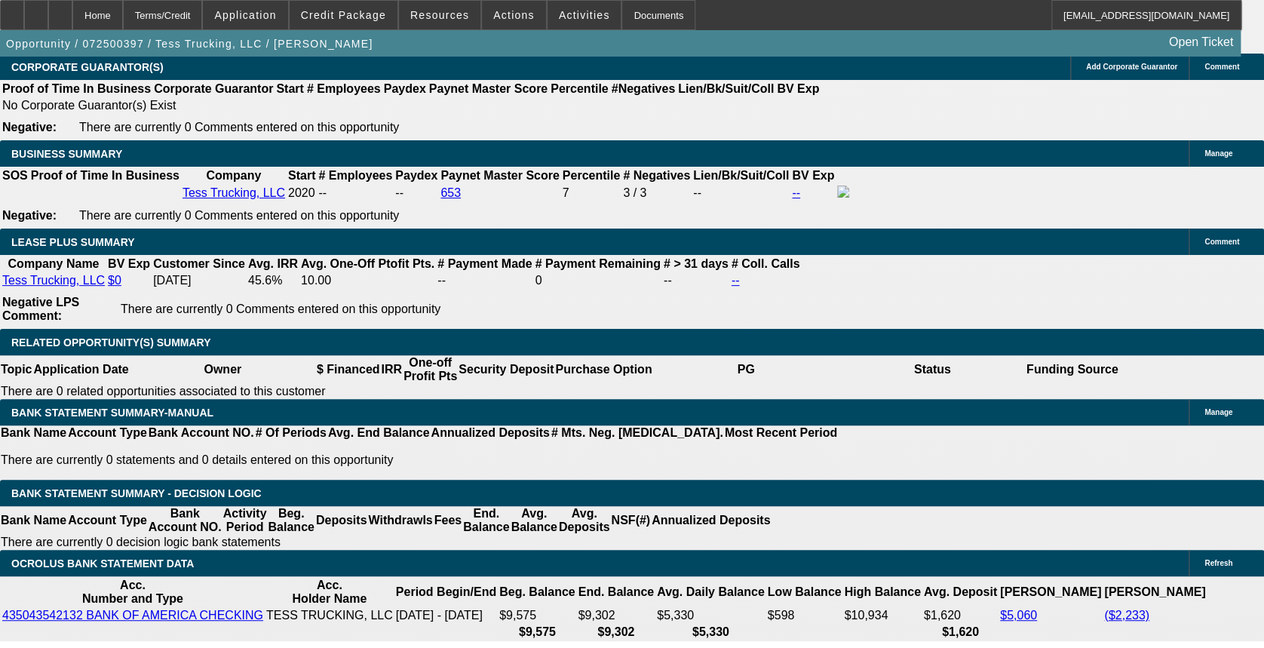
drag, startPoint x: 300, startPoint y: 190, endPoint x: 326, endPoint y: 205, distance: 29.7
drag, startPoint x: 326, startPoint y: 205, endPoint x: 246, endPoint y: 166, distance: 89.0
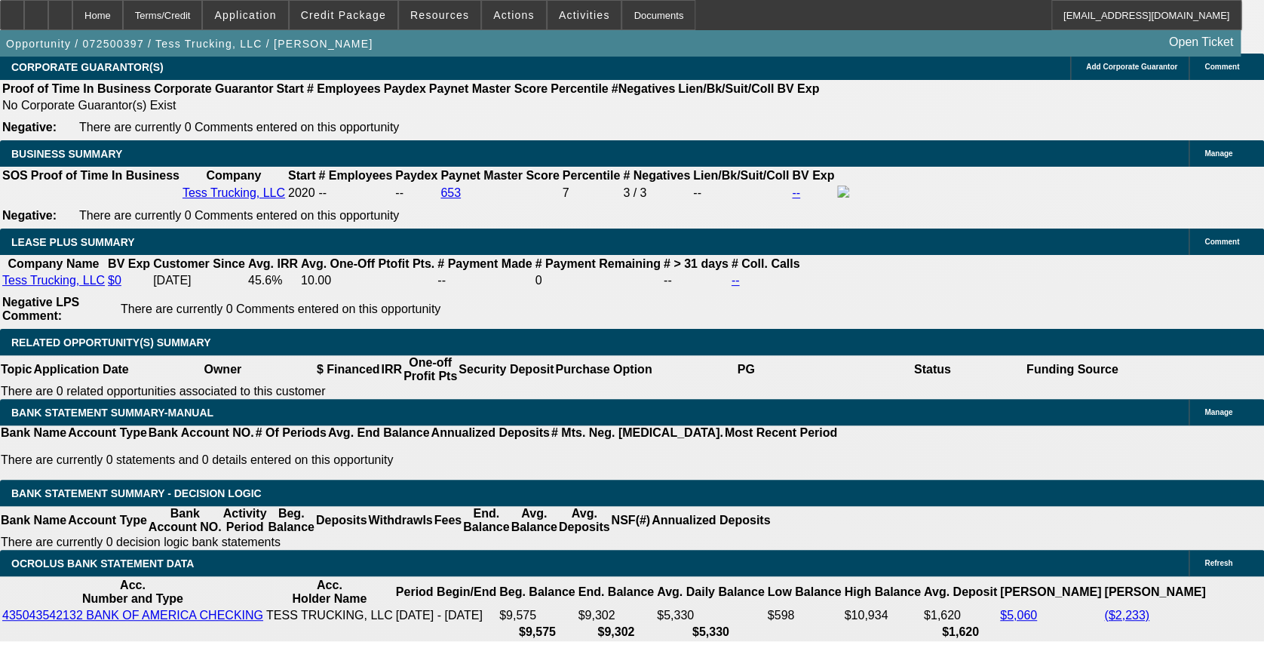
drag, startPoint x: 504, startPoint y: 188, endPoint x: 651, endPoint y: 188, distance: 147.8
drag, startPoint x: 663, startPoint y: 181, endPoint x: 126, endPoint y: 204, distance: 538.1
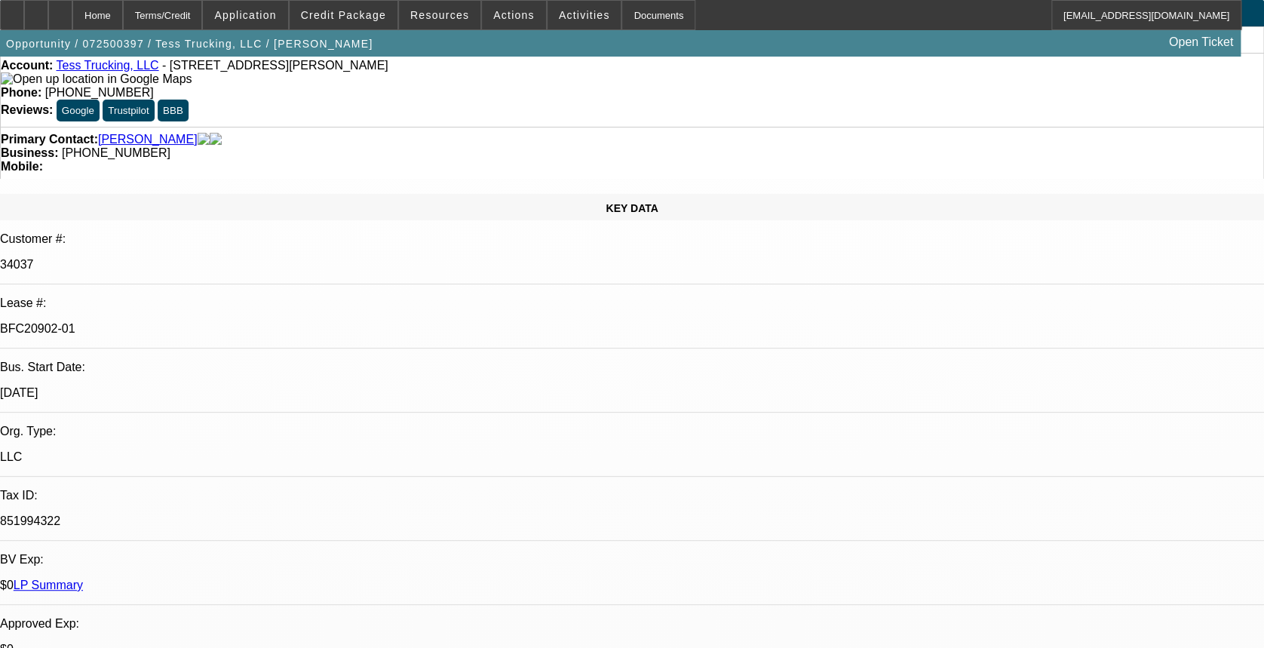
scroll to position [0, 0]
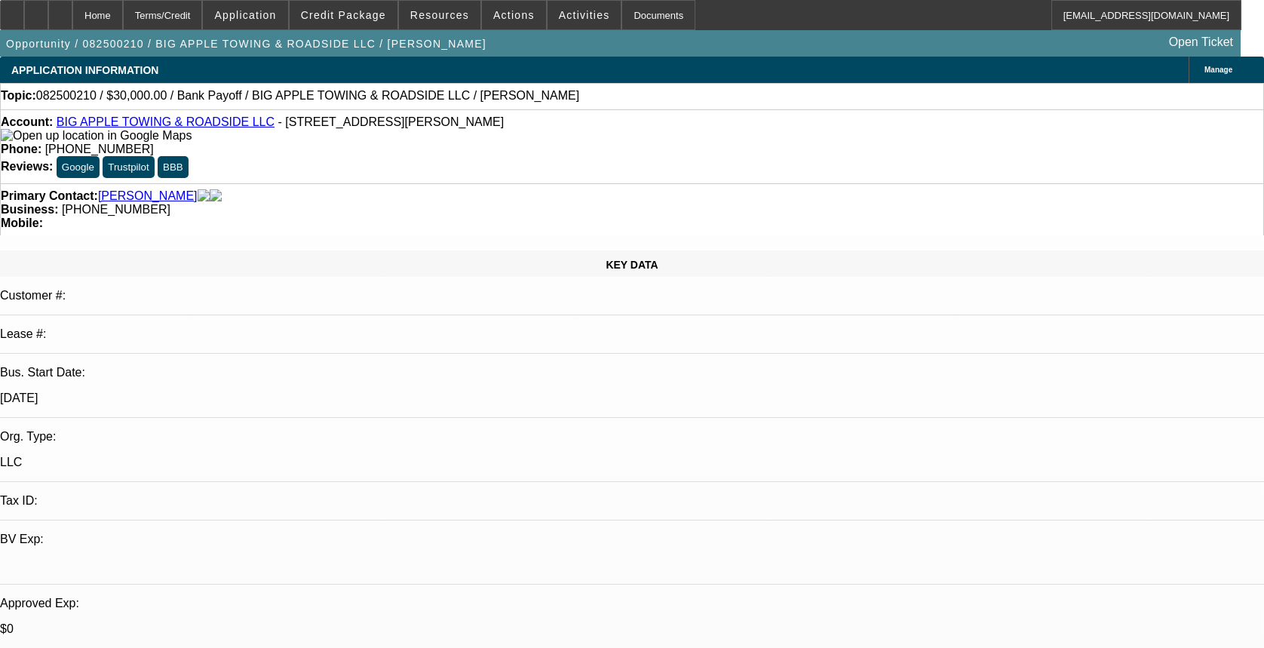
select select "0"
select select "2"
select select "0"
select select "6"
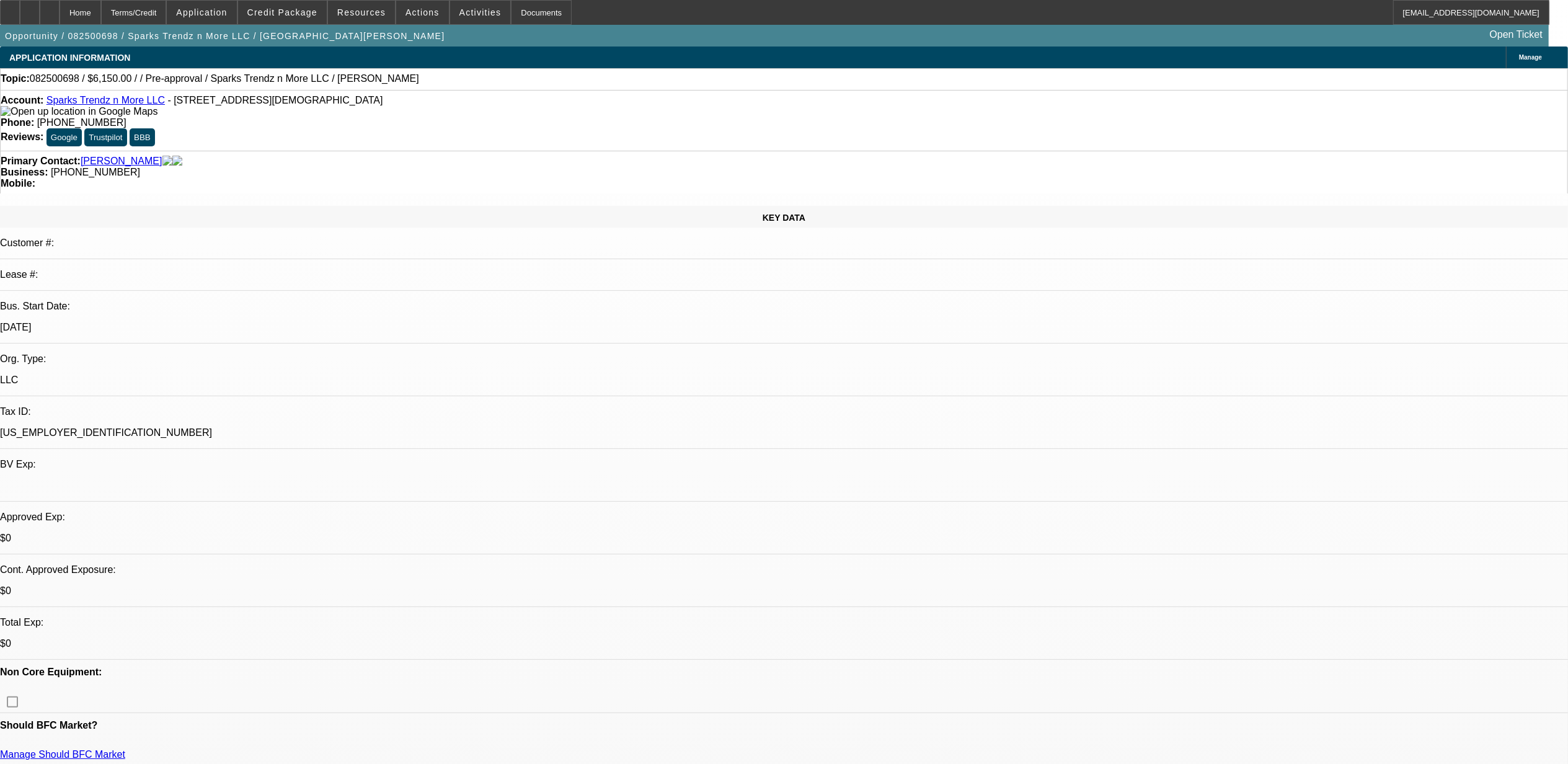
select select "0"
select select "2"
select select "0.1"
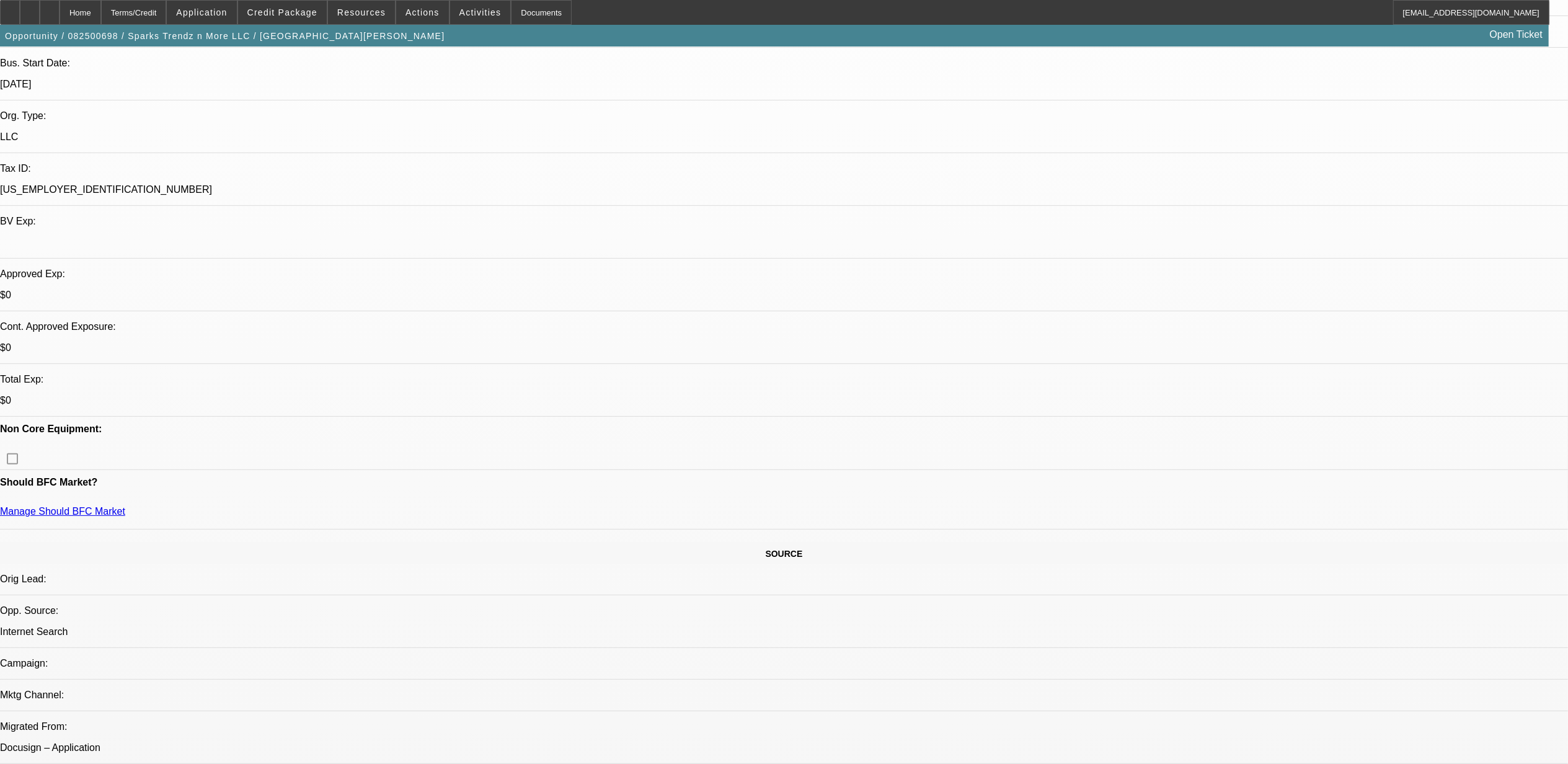
select select "1"
select select "2"
select select "4"
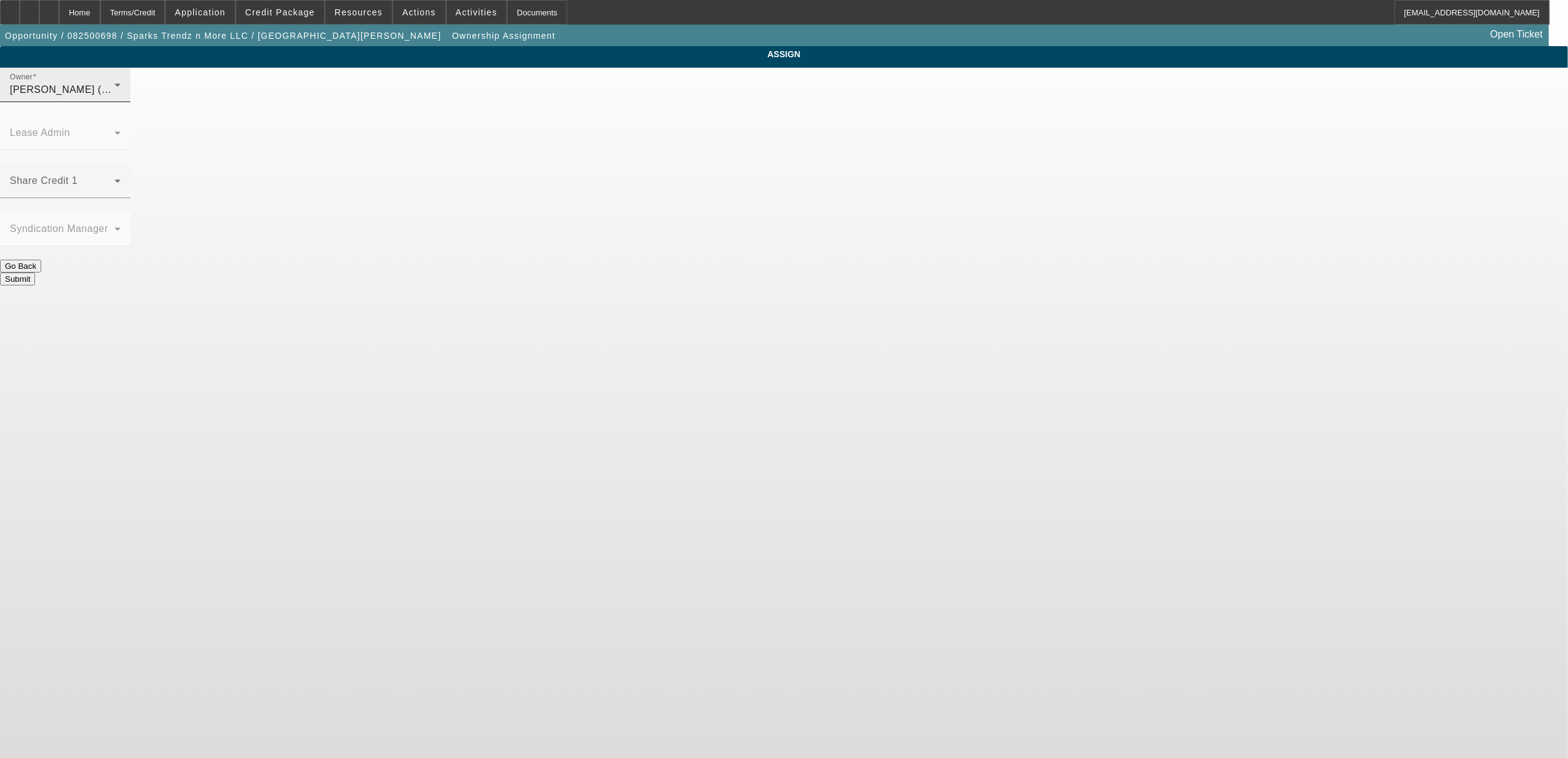
click at [114, 97] on div "[PERSON_NAME] (Lvl 1)" at bounding box center [62, 90] width 104 height 15
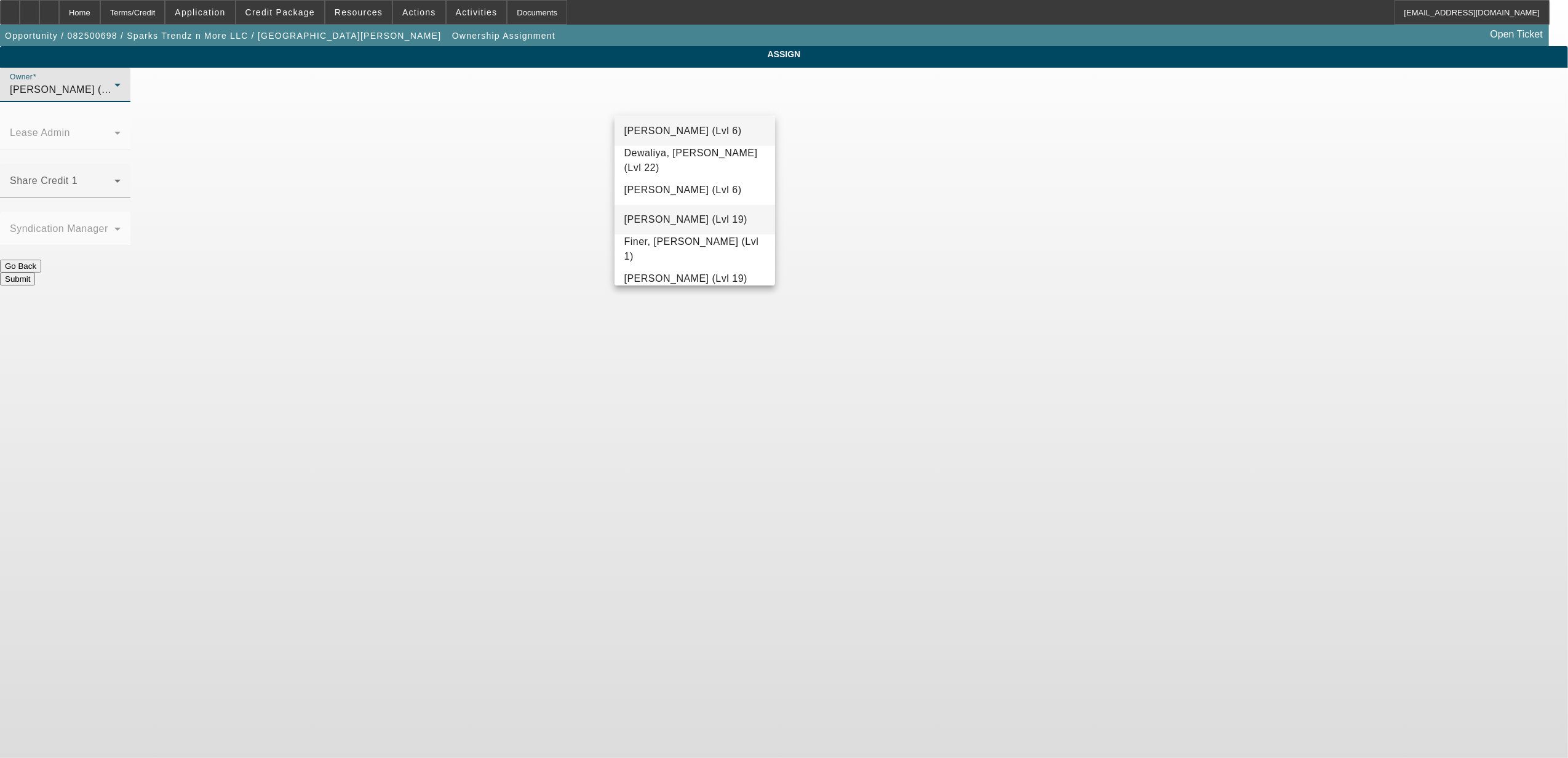
click at [697, 213] on span "[PERSON_NAME] (Lvl 19)" at bounding box center [685, 219] width 123 height 15
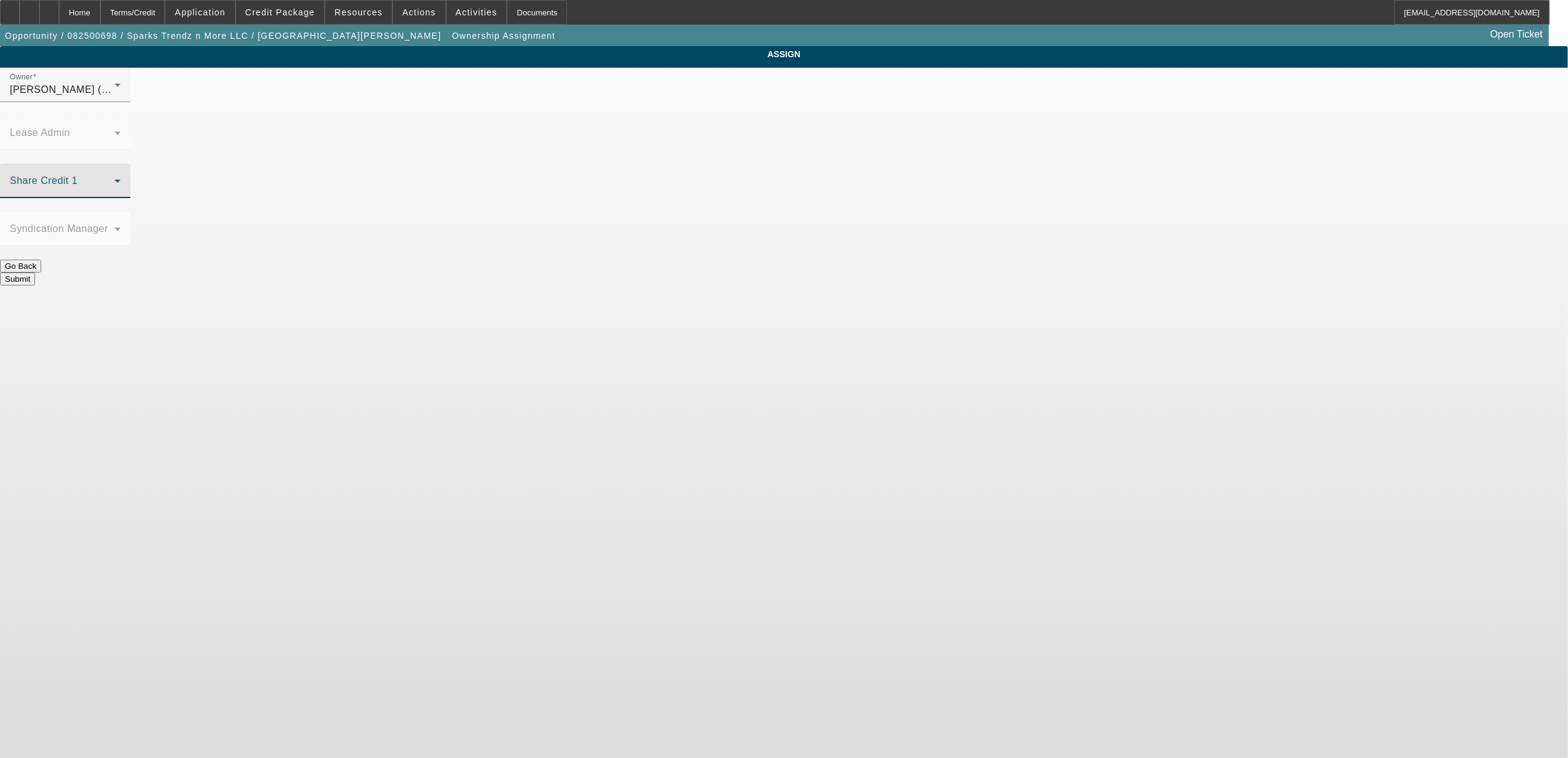
click at [114, 179] on span at bounding box center [62, 186] width 104 height 15
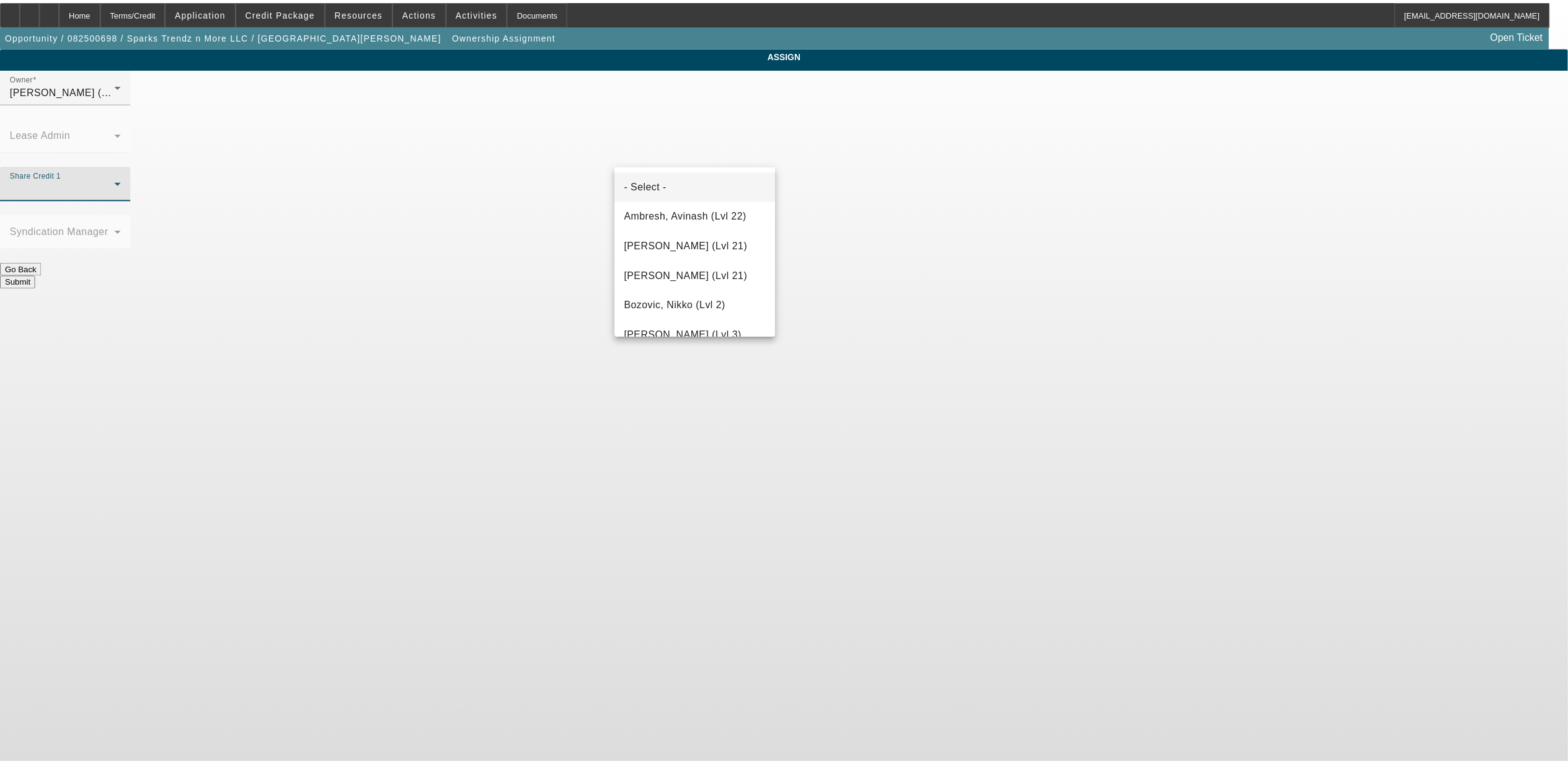
scroll to position [1471, 0]
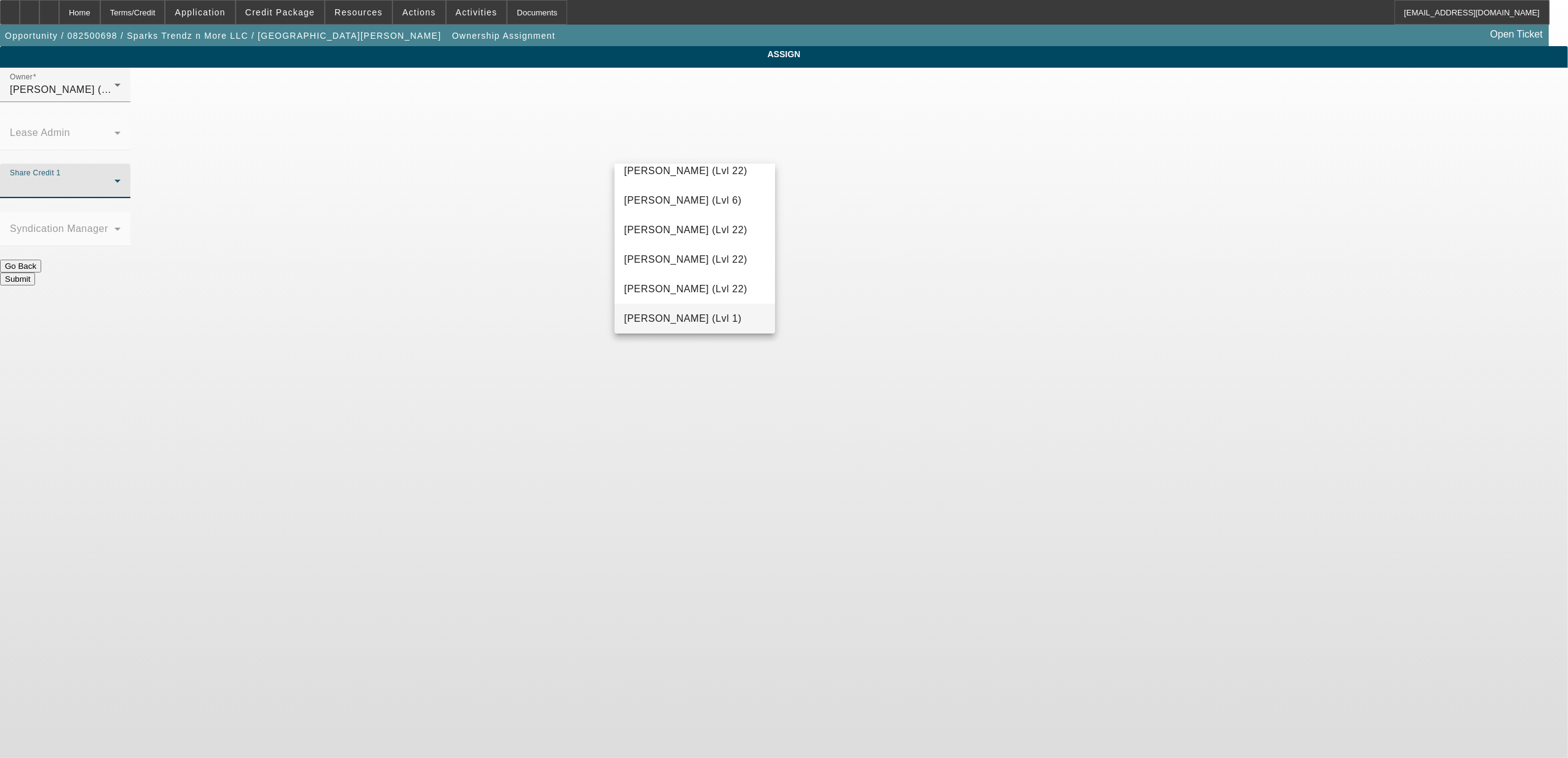
click at [692, 312] on span "[PERSON_NAME] (Lvl 1)" at bounding box center [683, 319] width 117 height 15
click at [35, 273] on button "Submit" at bounding box center [17, 279] width 35 height 13
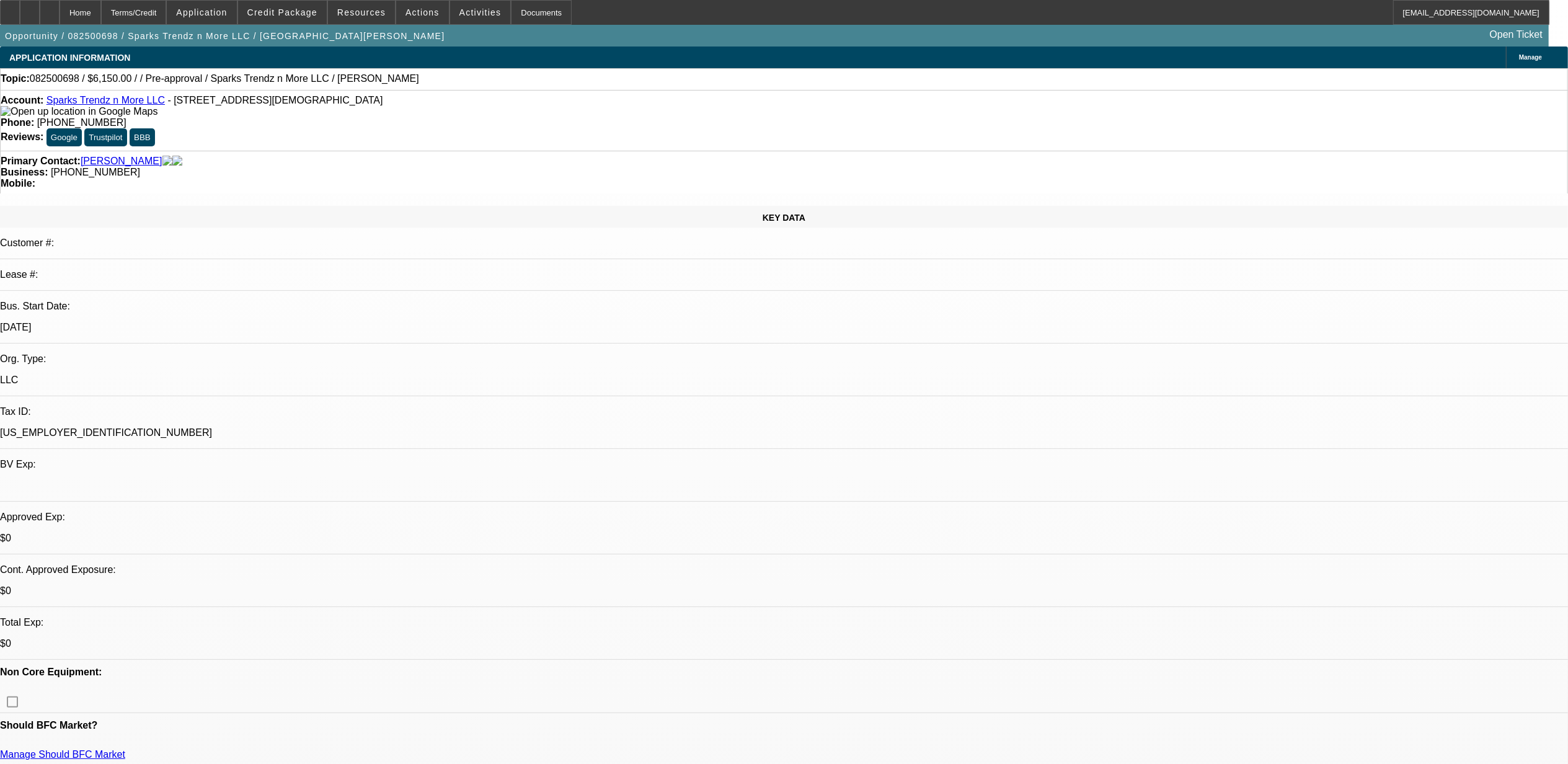
select select "0"
select select "2"
select select "0.1"
select select "4"
